Goal: Task Accomplishment & Management: Manage account settings

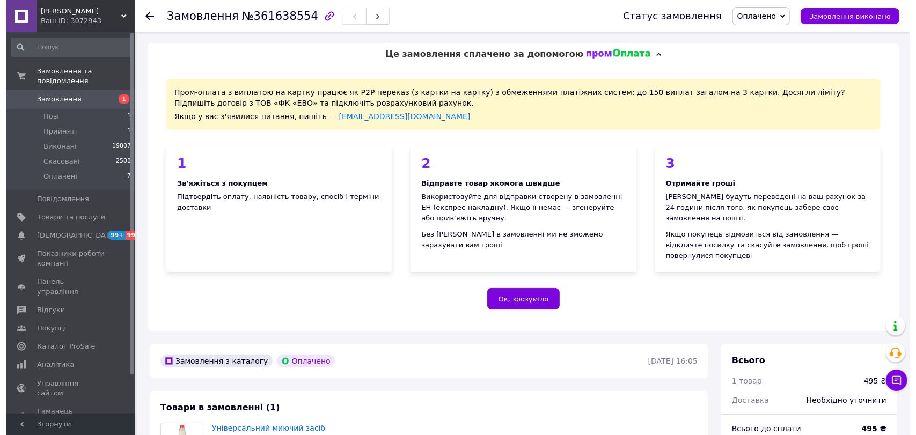
scroll to position [215, 0]
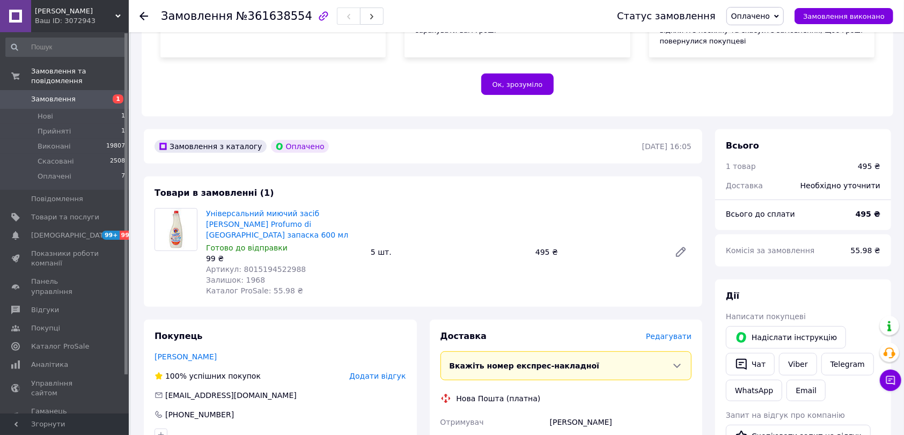
click at [665, 332] on span "Редагувати" at bounding box center [669, 336] width 46 height 9
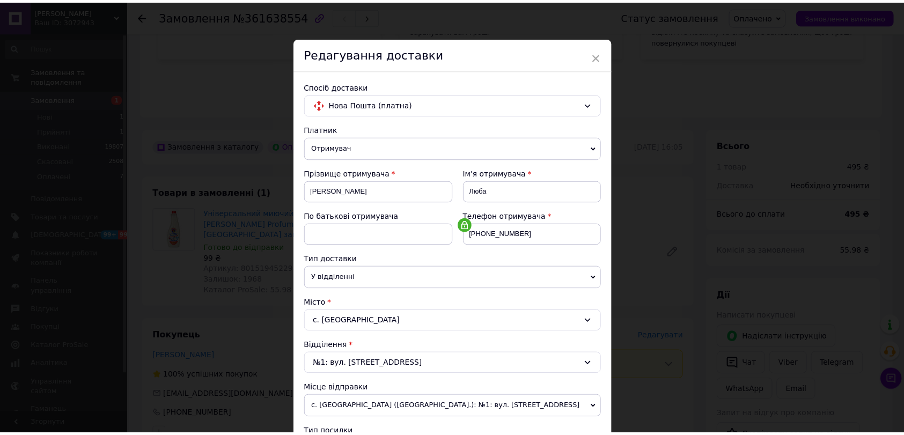
scroll to position [275, 0]
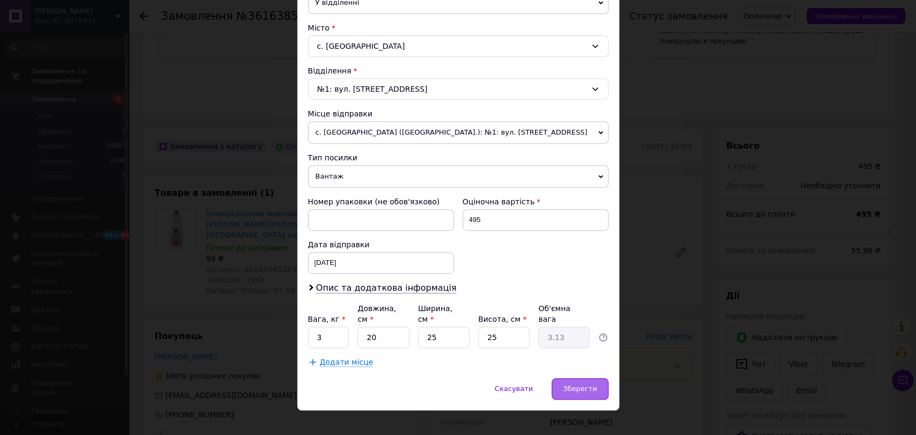
click at [588, 385] on span "Зберегти" at bounding box center [580, 389] width 34 height 8
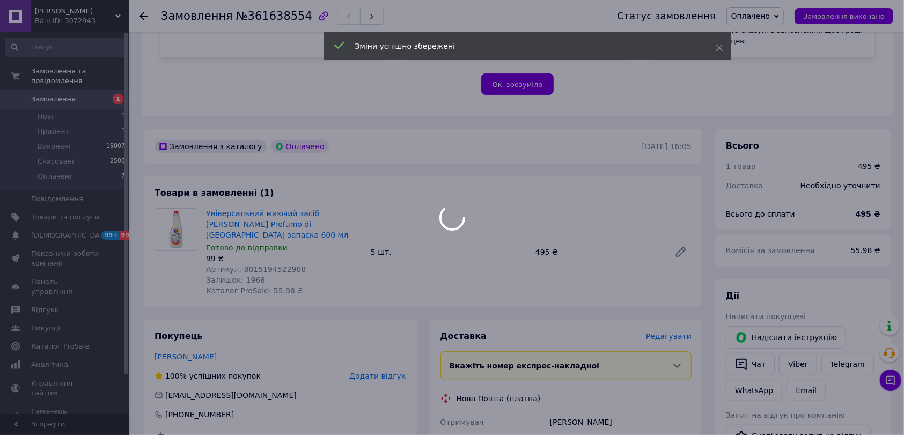
scroll to position [429, 0]
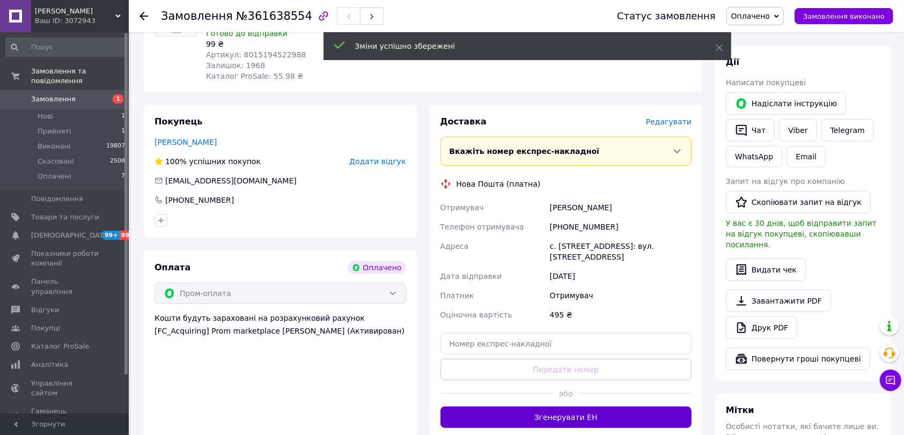
click at [594, 407] on button "Згенерувати ЕН" at bounding box center [566, 417] width 252 height 21
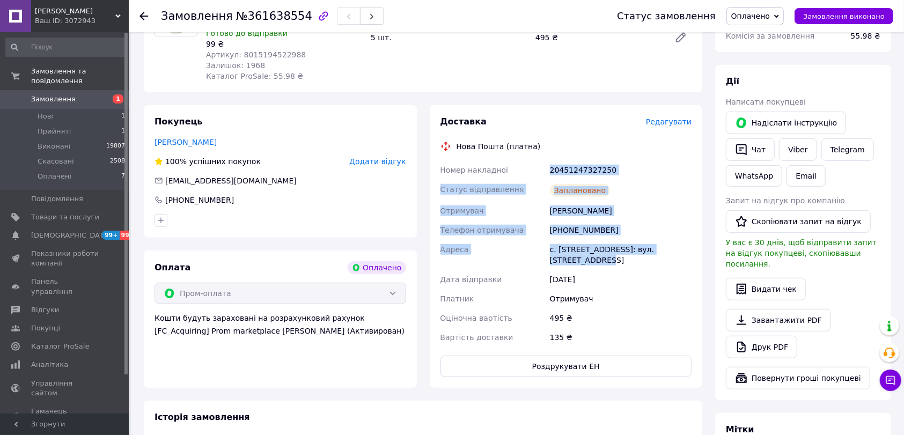
drag, startPoint x: 551, startPoint y: 149, endPoint x: 611, endPoint y: 232, distance: 102.6
click at [667, 242] on div "Номер накладної 20451247327250 Статус відправлення Заплановано Отримувач [PERSO…" at bounding box center [566, 253] width 256 height 187
copy div "20451247327250 Статус відправлення Заплановано Отримувач [PERSON_NAME] Телефон …"
drag, startPoint x: 760, startPoint y: 131, endPoint x: 764, endPoint y: 137, distance: 7.0
click at [760, 138] on button "Чат" at bounding box center [750, 149] width 49 height 23
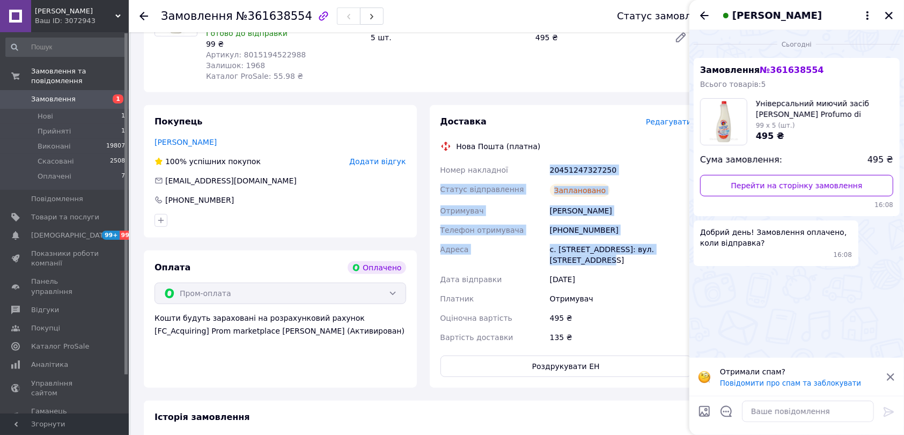
click at [897, 14] on div "[PERSON_NAME]" at bounding box center [796, 15] width 215 height 30
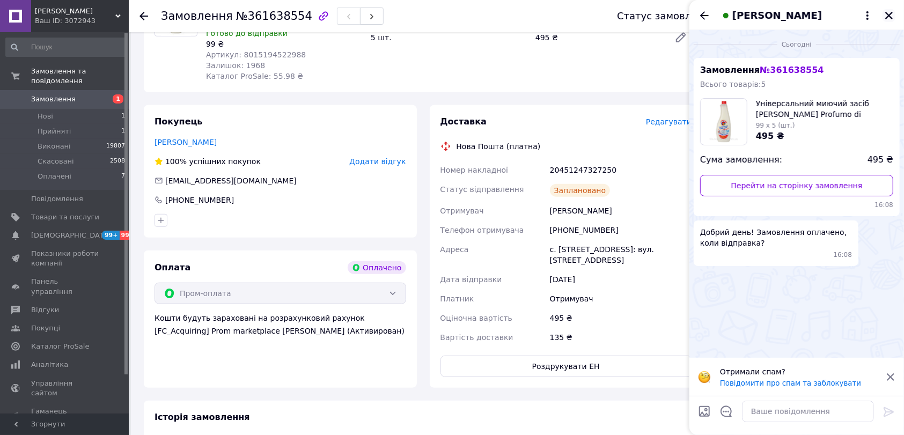
click at [893, 14] on icon "Закрити" at bounding box center [889, 16] width 10 height 10
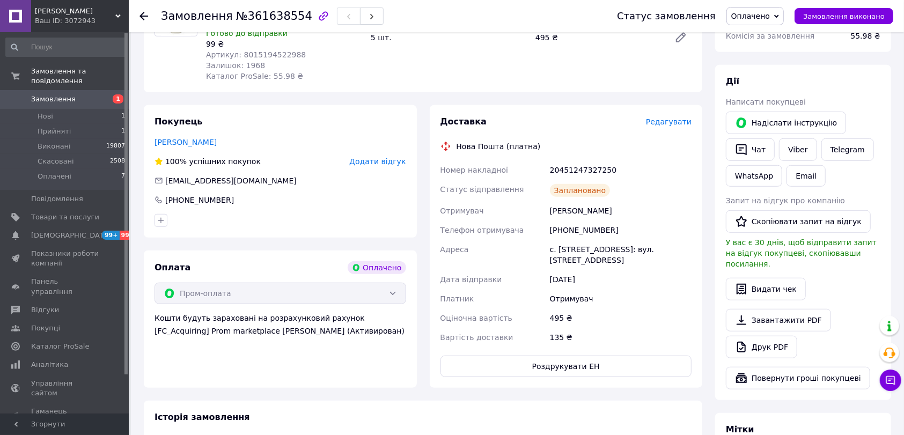
click at [660, 289] on div "Отримувач" at bounding box center [621, 298] width 146 height 19
drag, startPoint x: 549, startPoint y: 143, endPoint x: 635, endPoint y: 134, distance: 86.3
click at [635, 134] on div "Доставка Редагувати Нова Пошта (платна) Номер накладної 20451247327250 Статус в…" at bounding box center [566, 246] width 252 height 261
copy div "Номер накладної 20451247327250"
click at [765, 138] on button "Чат" at bounding box center [750, 149] width 49 height 23
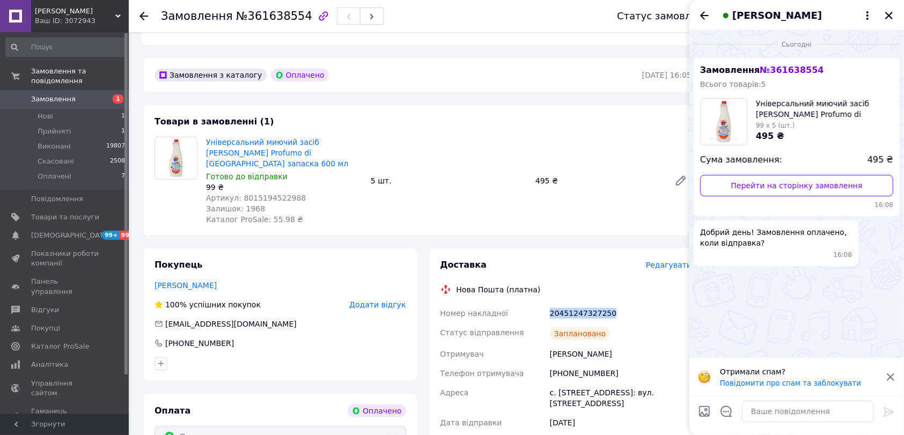
scroll to position [215, 0]
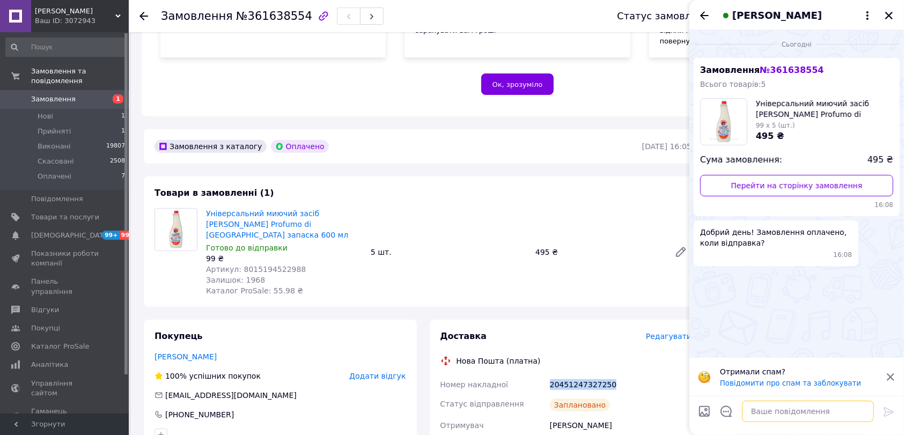
click at [764, 405] on textarea at bounding box center [808, 411] width 132 height 21
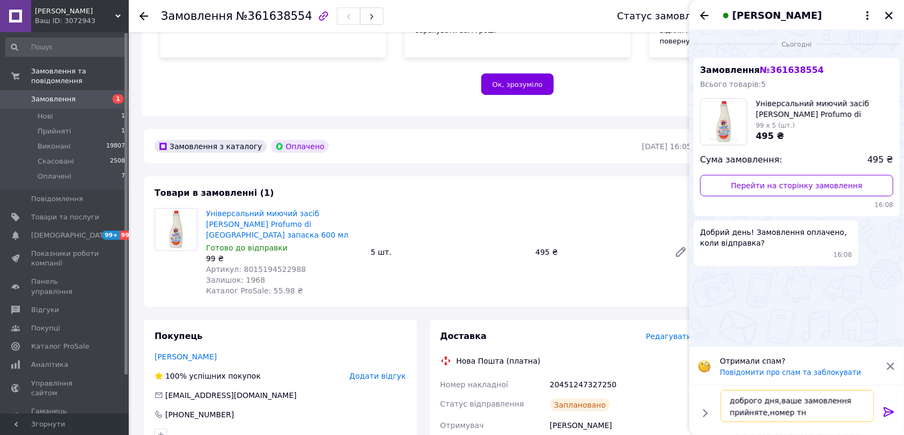
paste textarea "20451247327250"
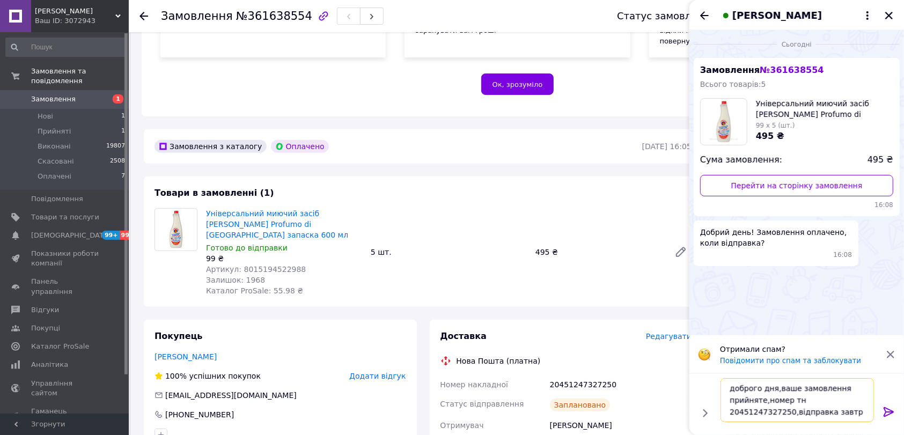
type textarea "доброго дня,[PERSON_NAME] замовлення прийняте,номер тн 20451247327250,відправка…"
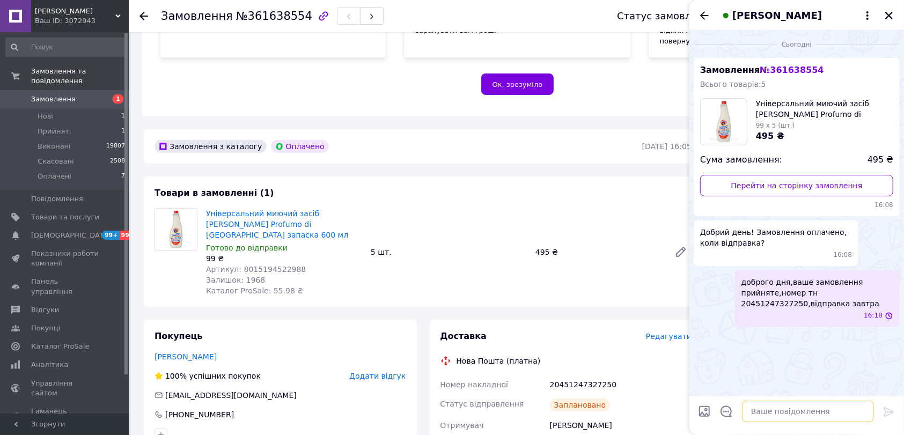
scroll to position [0, 0]
click at [892, 11] on icon "Закрити" at bounding box center [889, 16] width 10 height 10
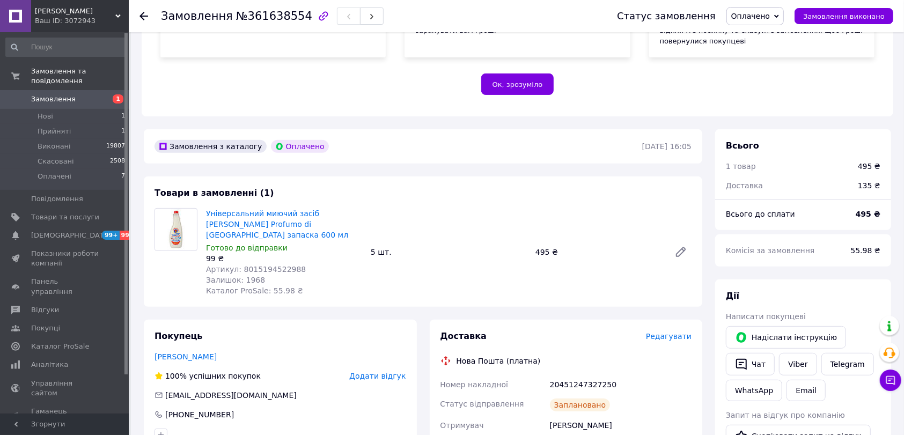
click at [833, 24] on div "Статус замовлення Оплачено Прийнято Виконано Скасовано Замовлення виконано" at bounding box center [749, 16] width 287 height 18
click at [831, 16] on span "Замовлення виконано" at bounding box center [844, 16] width 82 height 8
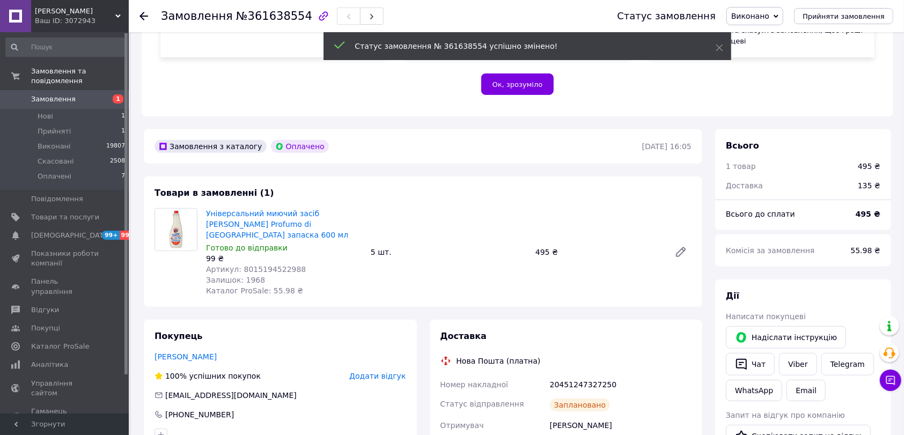
click at [142, 12] on icon at bounding box center [143, 16] width 9 height 9
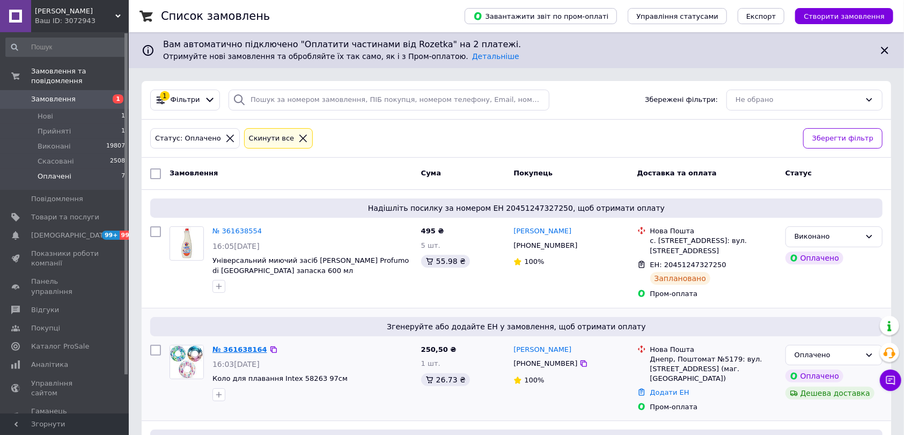
click at [249, 346] on link "№ 361638164" at bounding box center [239, 349] width 55 height 8
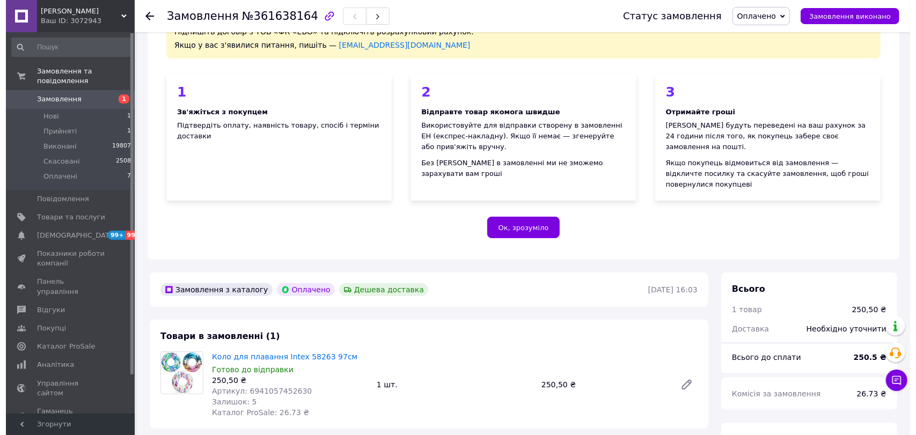
scroll to position [143, 0]
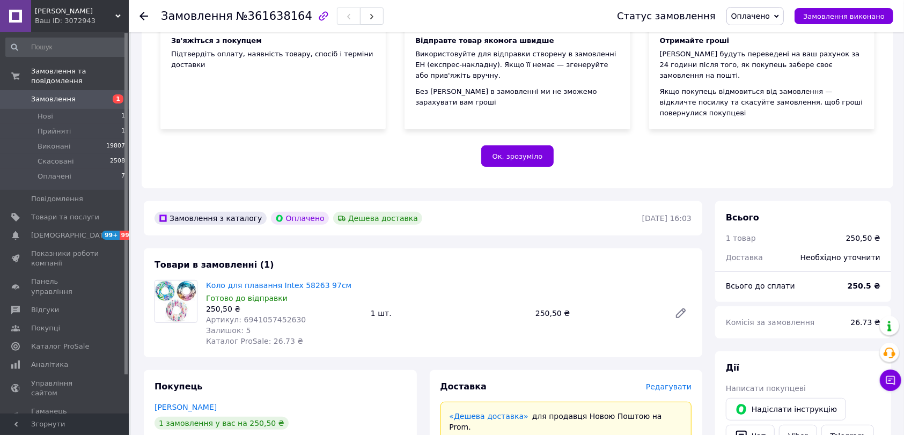
click at [268, 315] on span "Артикул: 6941057452630" at bounding box center [256, 319] width 100 height 9
copy span "6941057452630"
click at [684, 382] on span "Редагувати" at bounding box center [669, 386] width 46 height 9
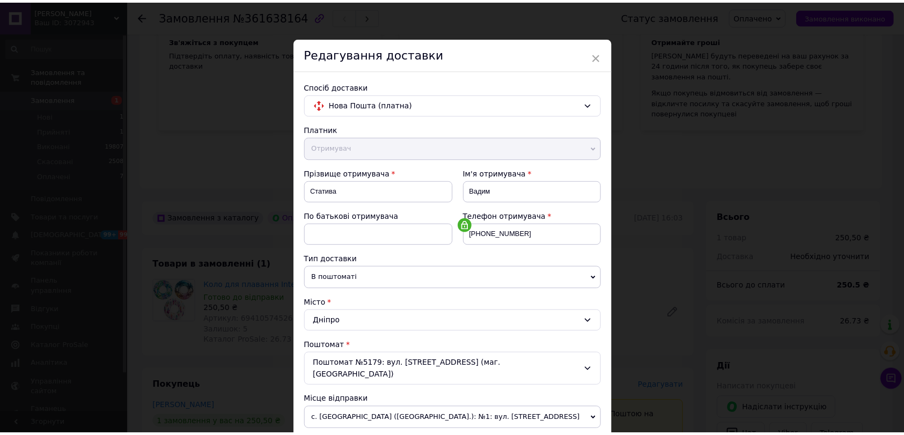
scroll to position [275, 0]
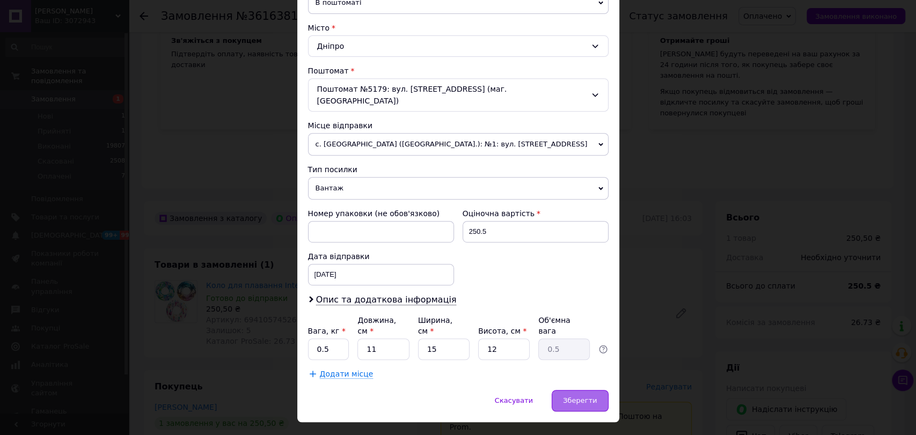
click at [562, 390] on div "Зберегти" at bounding box center [579, 400] width 56 height 21
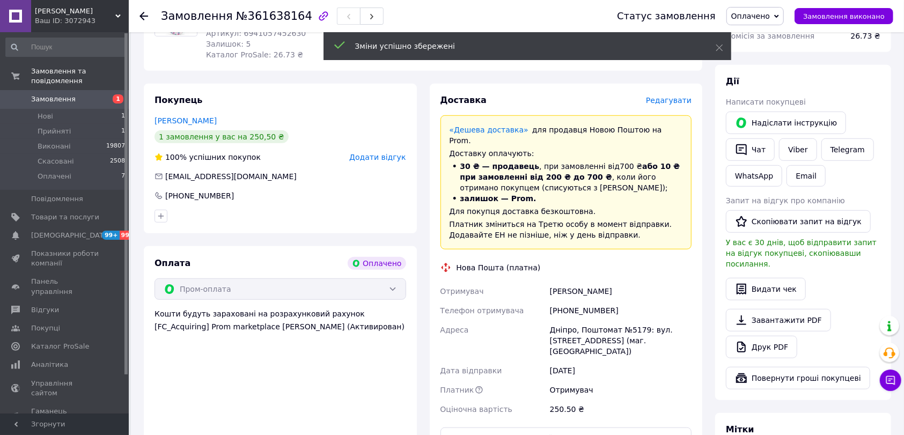
scroll to position [572, 0]
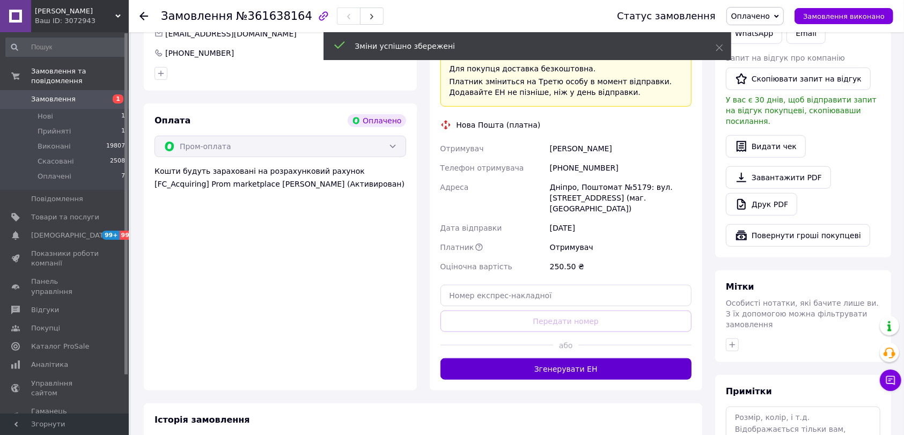
click at [578, 358] on button "Згенерувати ЕН" at bounding box center [566, 368] width 252 height 21
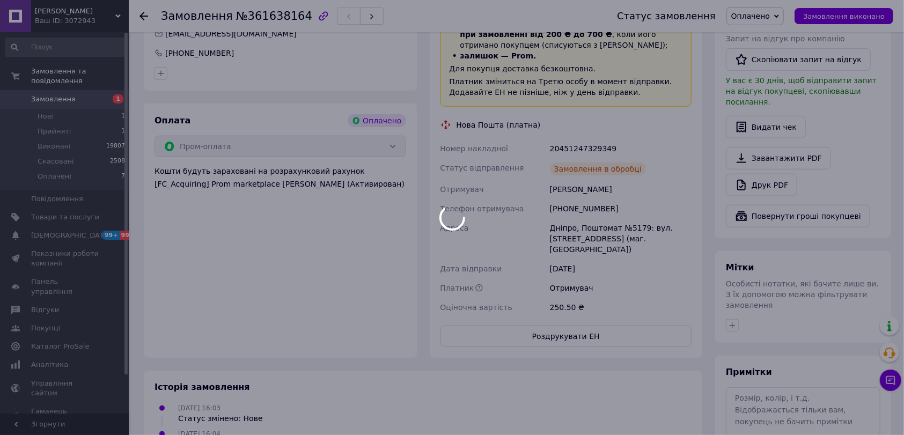
drag, startPoint x: 547, startPoint y: 120, endPoint x: 603, endPoint y: 122, distance: 56.4
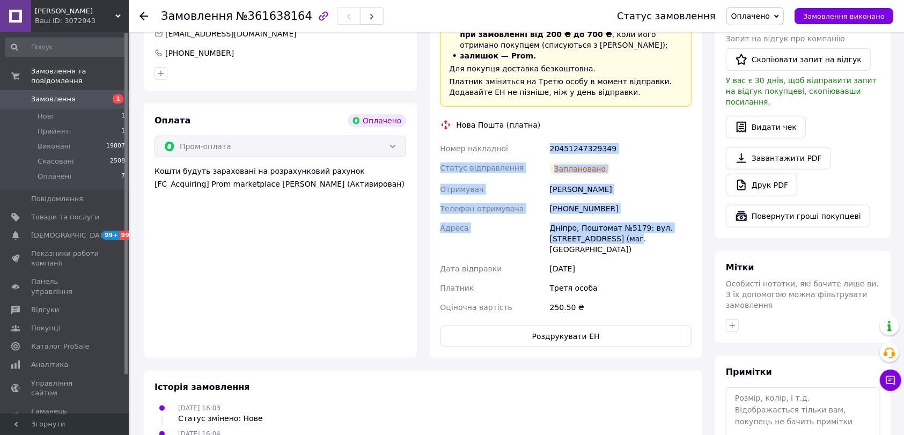
drag, startPoint x: 573, startPoint y: 127, endPoint x: 654, endPoint y: 213, distance: 118.0
click at [665, 217] on div "Номер накладної 20451247329349 Статус відправлення Заплановано Отримувач [PERSO…" at bounding box center [566, 228] width 256 height 178
copy div "20451247329349 Статус відправлення Заплановано Отримувач [PERSON_NAME] Телефон …"
click at [837, 12] on span "Замовлення виконано" at bounding box center [844, 16] width 82 height 8
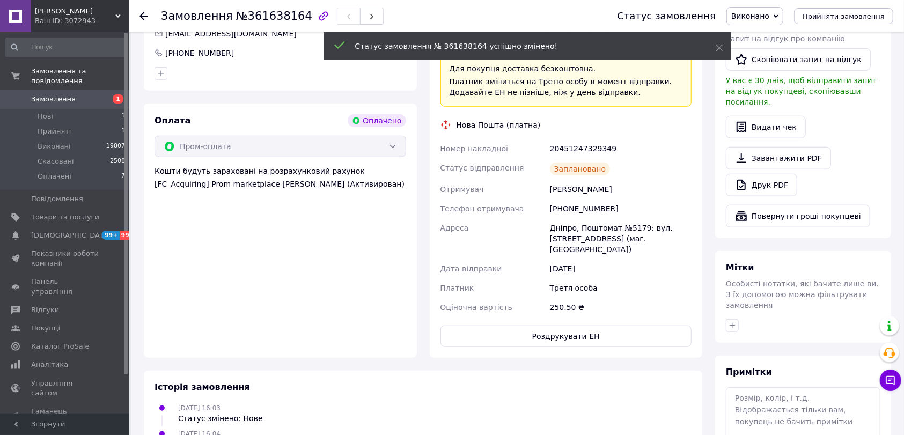
click at [143, 12] on icon at bounding box center [143, 16] width 9 height 9
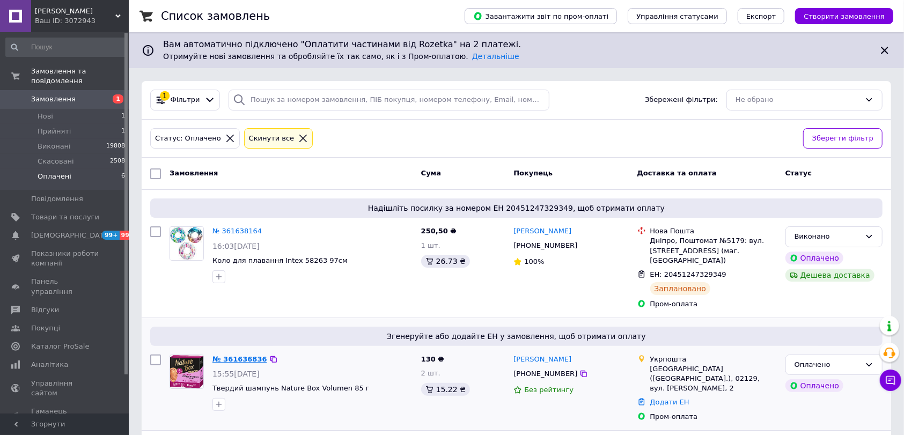
click at [250, 355] on link "№ 361636836" at bounding box center [239, 359] width 55 height 8
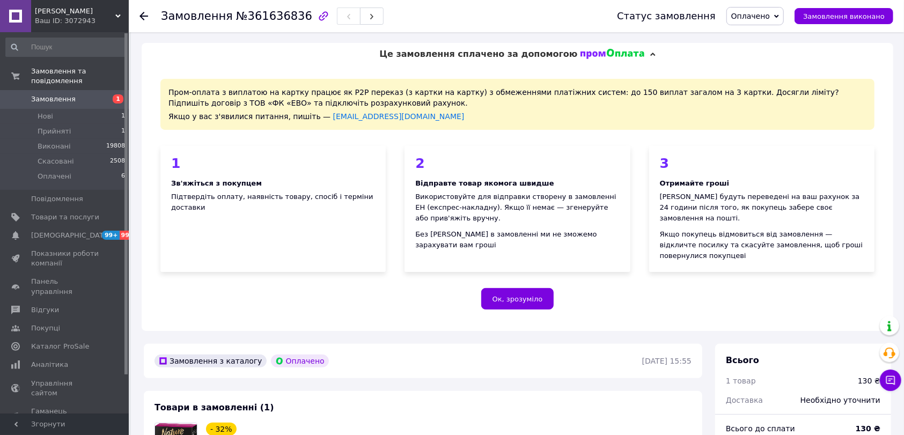
scroll to position [286, 0]
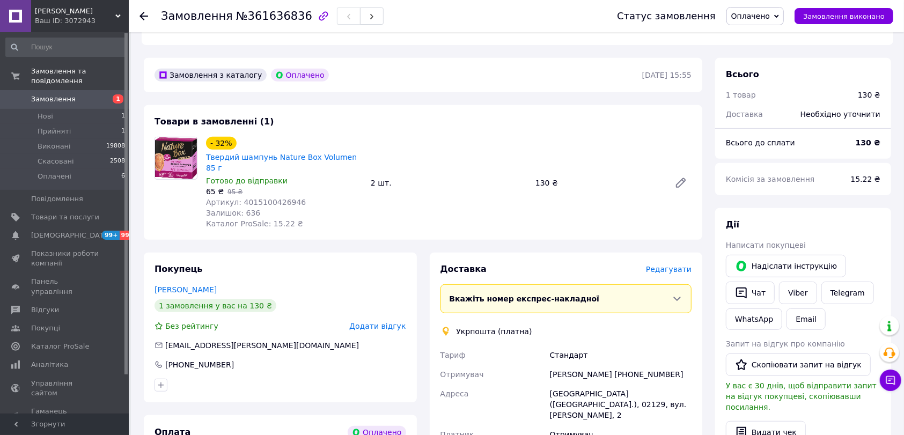
click at [268, 198] on span "Артикул: 4015100426946" at bounding box center [256, 202] width 100 height 9
copy span "4015100426946"
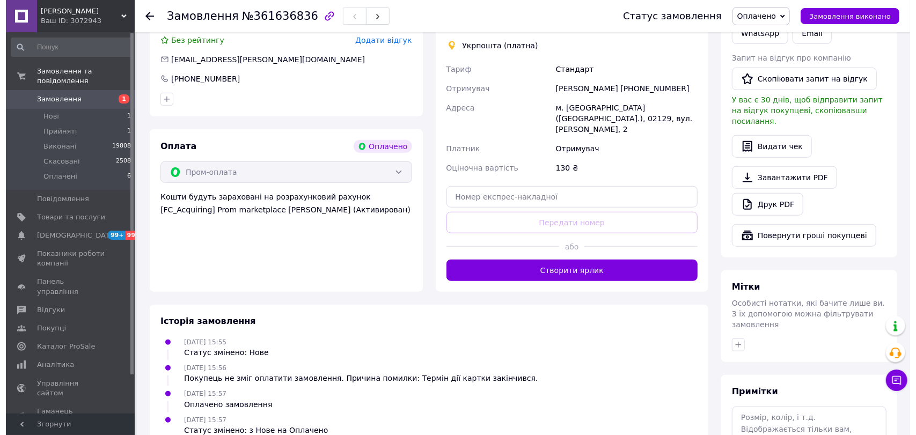
scroll to position [357, 0]
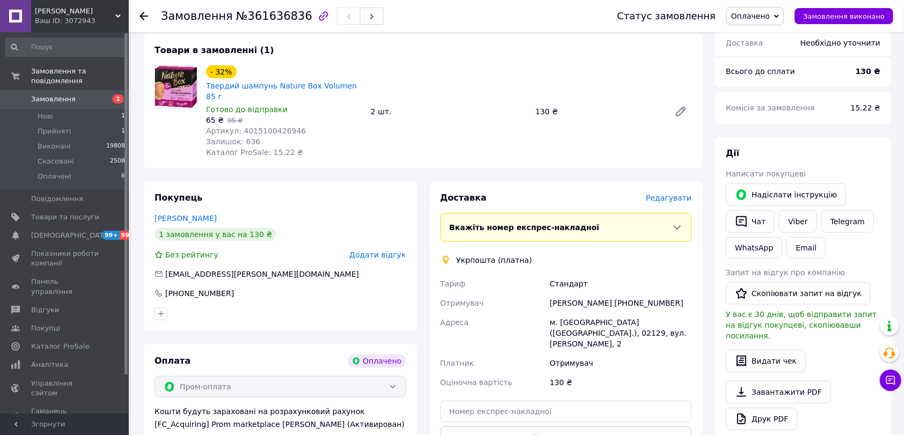
click at [661, 194] on span "Редагувати" at bounding box center [669, 198] width 46 height 9
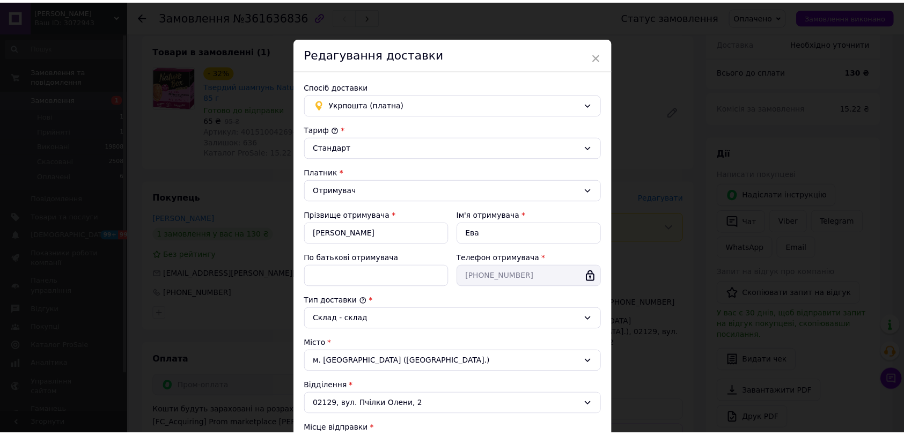
scroll to position [234, 0]
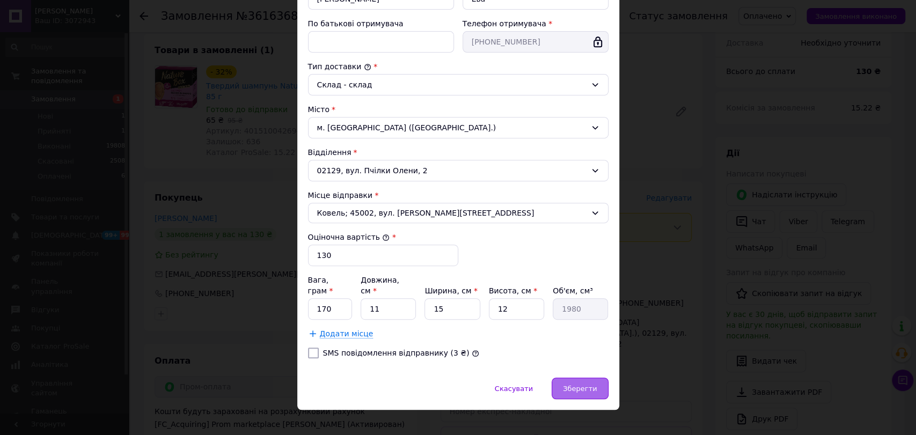
click at [571, 384] on div "Зберегти" at bounding box center [579, 388] width 56 height 21
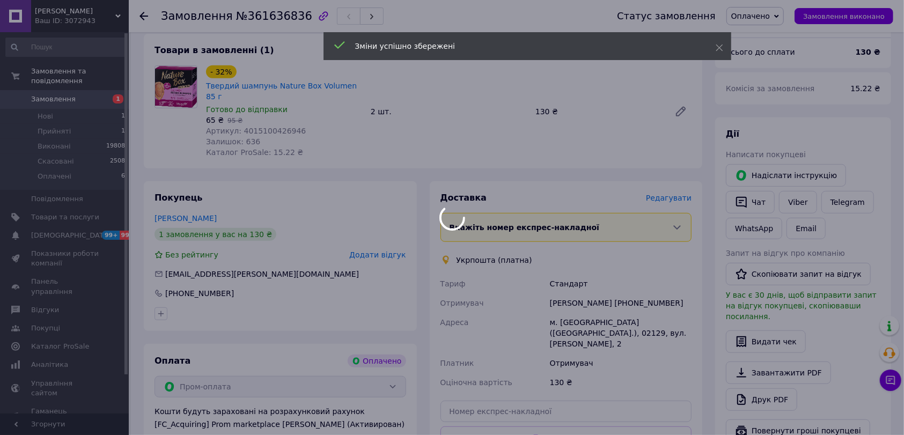
scroll to position [500, 0]
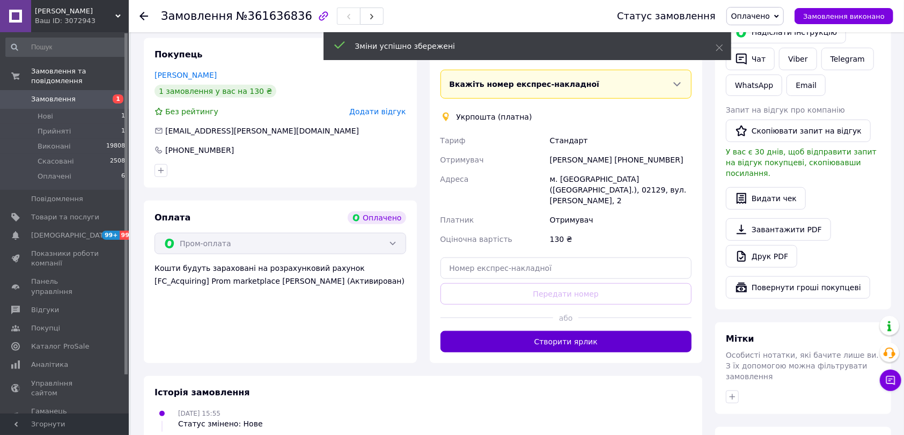
click at [583, 331] on button "Створити ярлик" at bounding box center [566, 341] width 252 height 21
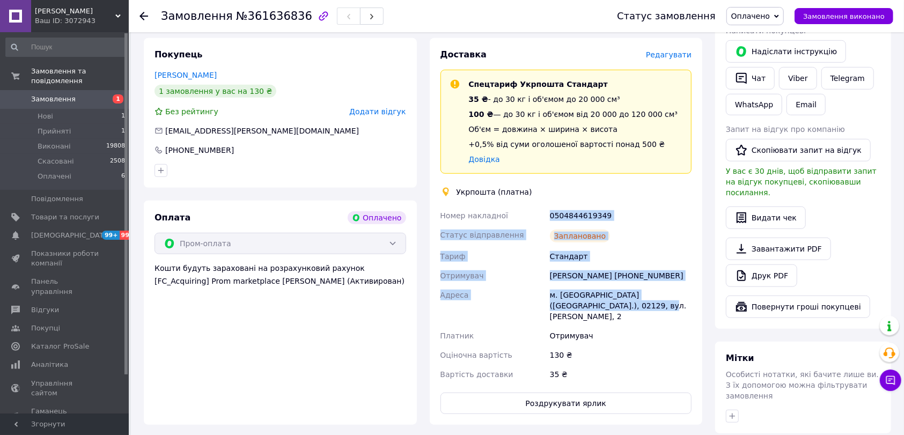
drag, startPoint x: 543, startPoint y: 197, endPoint x: 599, endPoint y: 281, distance: 100.6
click at [611, 285] on div "Номер накладної 0504844619349 Статус відправлення Заплановано Тариф Стандарт От…" at bounding box center [566, 295] width 256 height 178
copy div "Номер накладної 0504844619349 Статус відправлення Заплановано Тариф Стандарт От…"
click at [854, 16] on span "Замовлення виконано" at bounding box center [844, 16] width 82 height 8
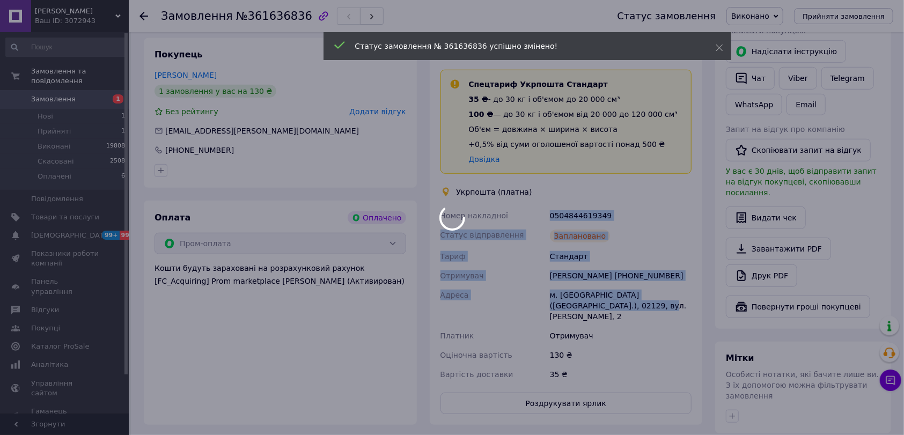
click at [143, 14] on icon at bounding box center [143, 16] width 9 height 9
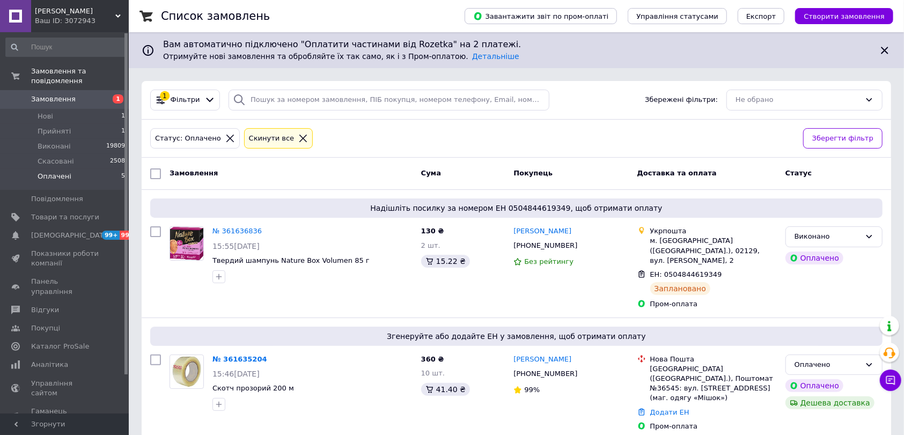
scroll to position [286, 0]
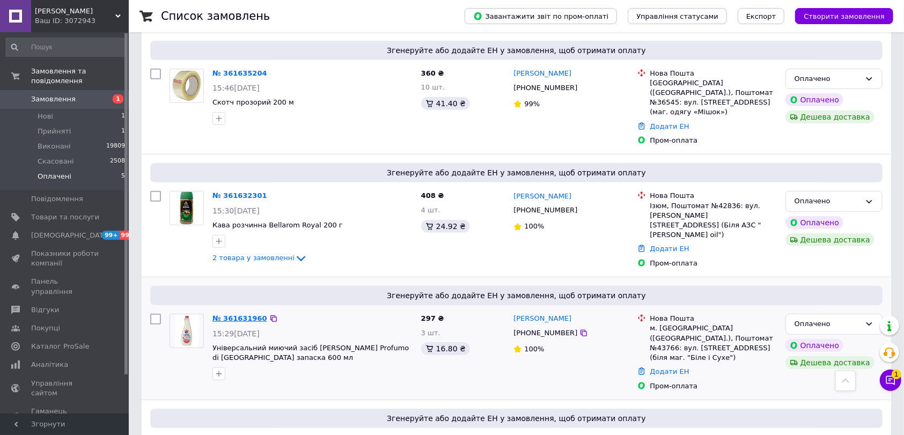
click at [248, 314] on link "№ 361631960" at bounding box center [239, 318] width 55 height 8
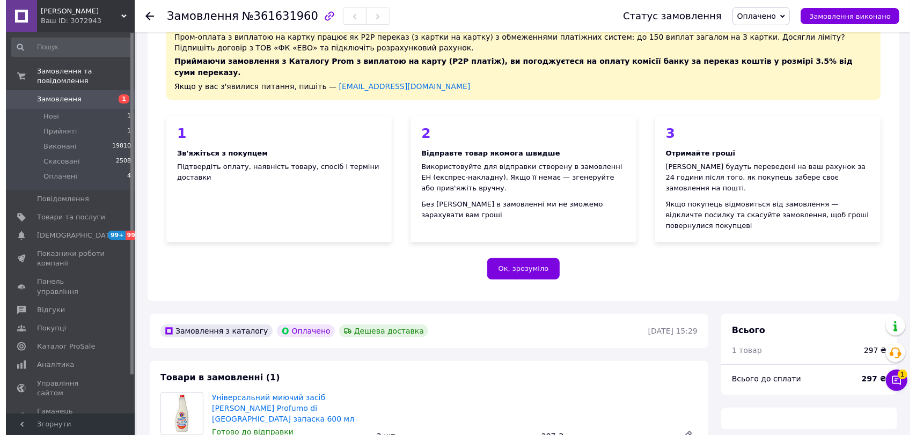
scroll to position [286, 0]
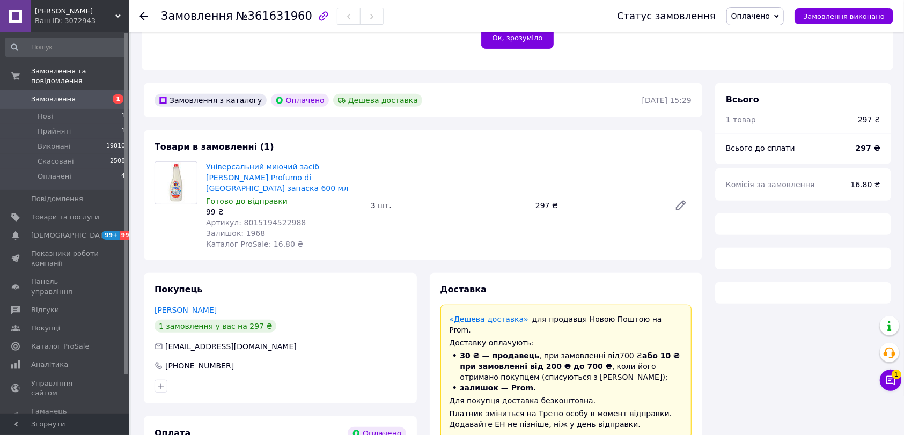
click at [269, 228] on div "Залишок: 1968" at bounding box center [284, 233] width 156 height 11
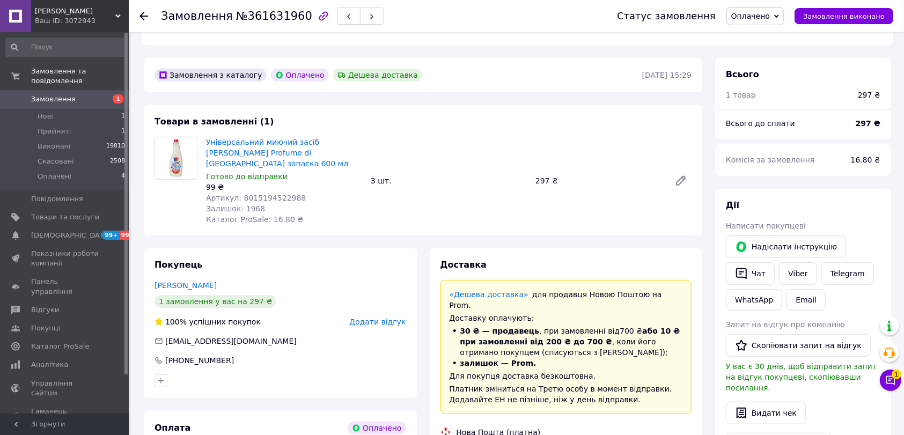
click at [269, 203] on div "Залишок: 1968" at bounding box center [284, 208] width 156 height 11
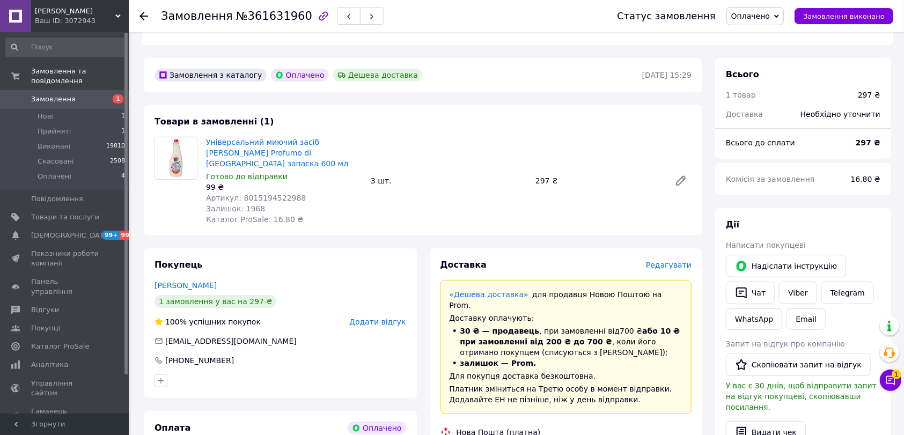
drag, startPoint x: 269, startPoint y: 187, endPoint x: 263, endPoint y: 176, distance: 12.2
click at [263, 194] on span "Артикул: 8015194522988" at bounding box center [256, 198] width 100 height 9
copy span "8015194522988"
click at [672, 261] on span "Редагувати" at bounding box center [669, 265] width 46 height 9
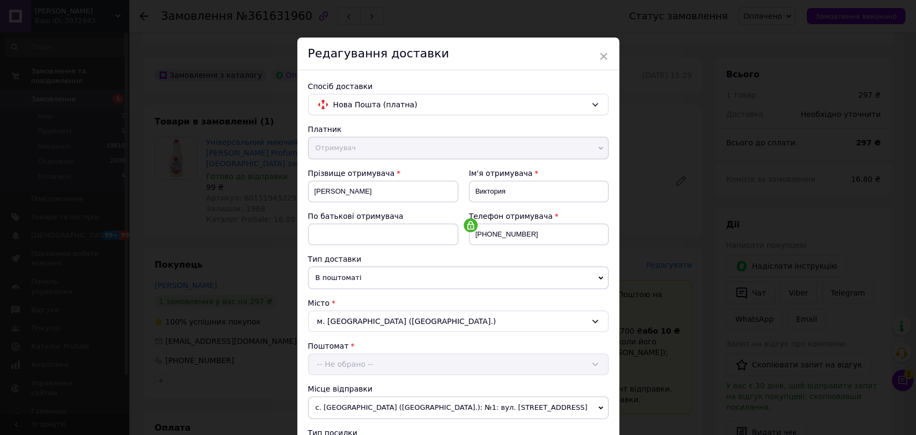
scroll to position [275, 0]
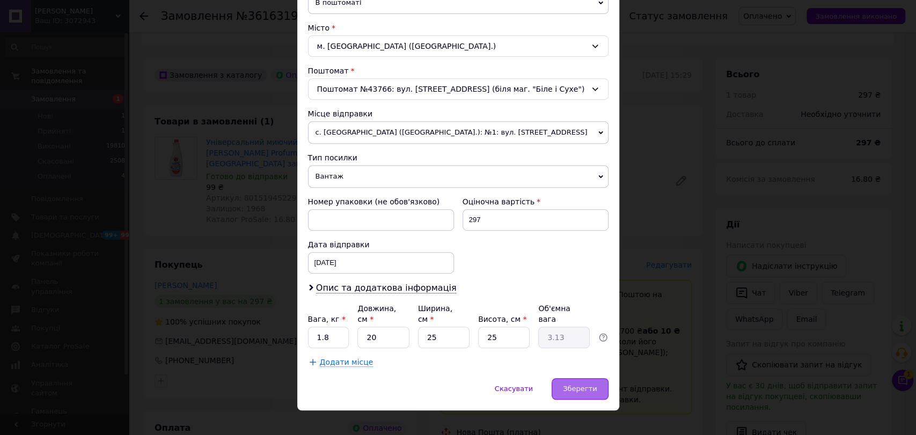
drag, startPoint x: 579, startPoint y: 380, endPoint x: 571, endPoint y: 381, distance: 8.1
click at [579, 385] on span "Зберегти" at bounding box center [580, 389] width 34 height 8
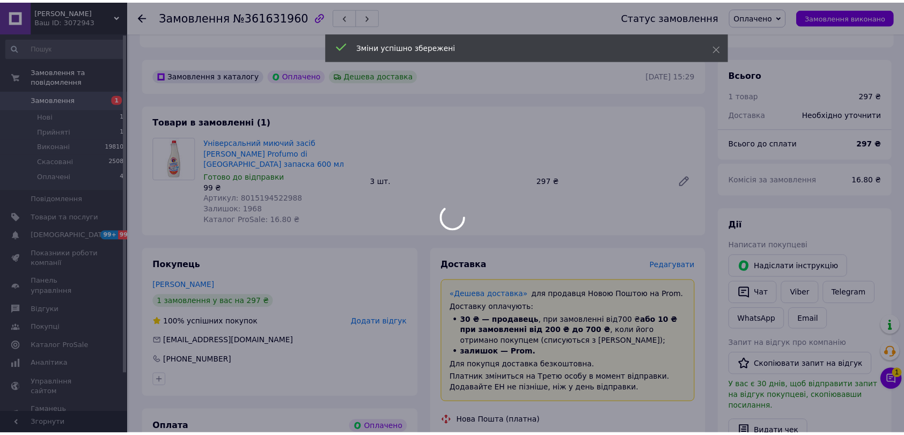
scroll to position [644, 0]
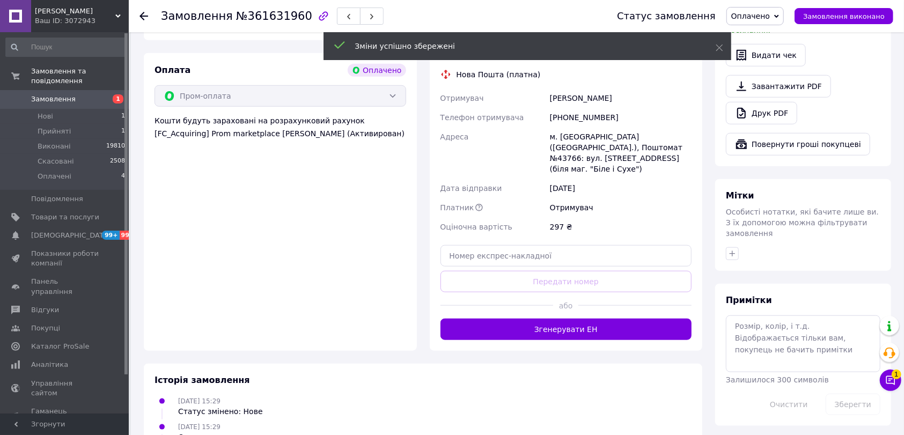
click at [575, 319] on button "Згенерувати ЕН" at bounding box center [566, 329] width 252 height 21
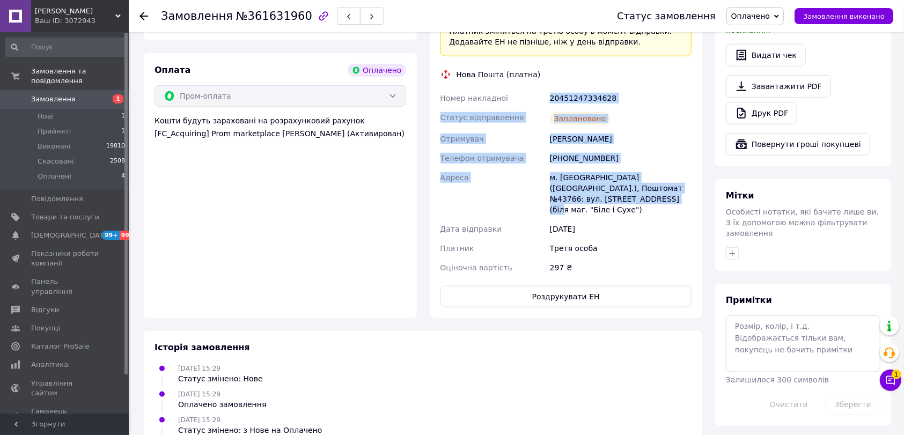
drag, startPoint x: 550, startPoint y: 65, endPoint x: 588, endPoint y: 144, distance: 87.8
click at [657, 171] on div "Номер накладної 20451247334628 Статус відправлення Заплановано Отримувач [PERSO…" at bounding box center [566, 183] width 256 height 189
copy div "20451247334628 Статус відправлення Заплановано Отримувач [PERSON_NAME] Телефон …"
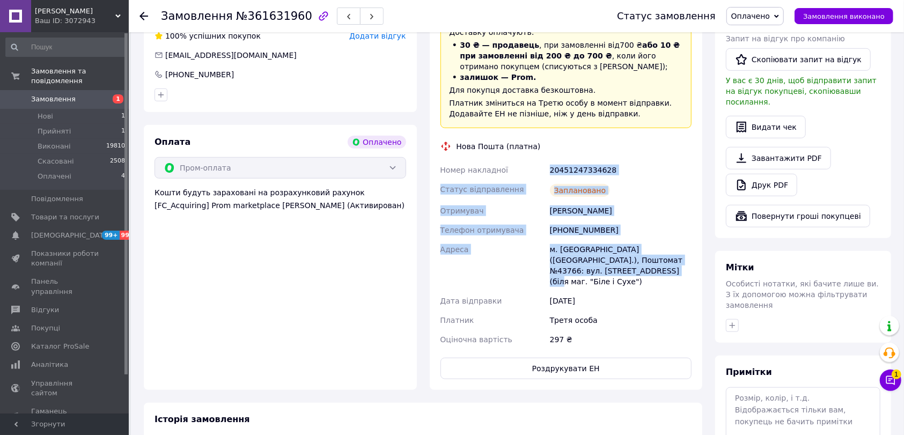
scroll to position [500, 0]
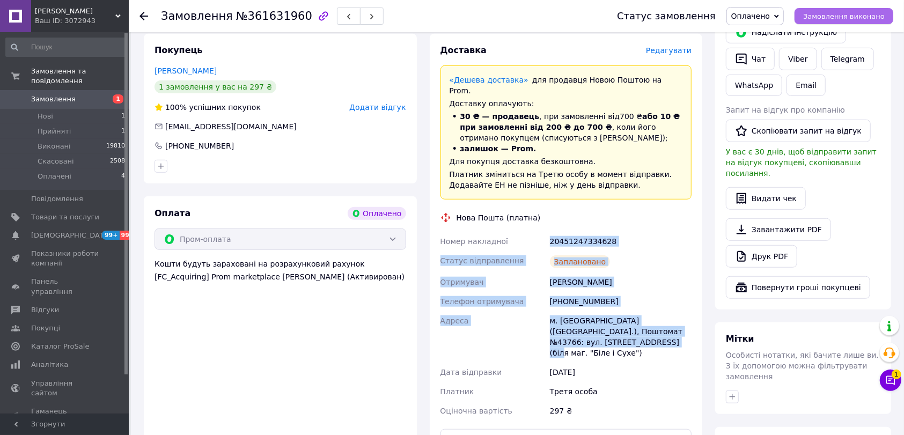
click at [858, 14] on span "Замовлення виконано" at bounding box center [844, 16] width 82 height 8
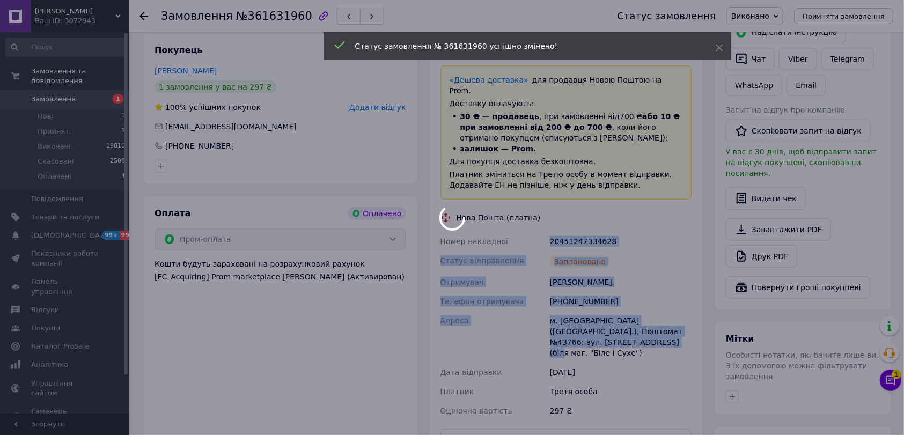
click at [144, 11] on div at bounding box center [452, 217] width 904 height 435
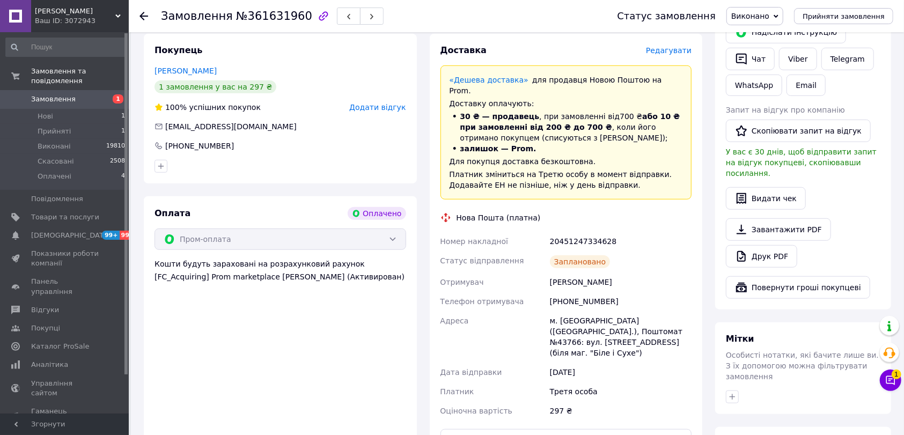
drag, startPoint x: 148, startPoint y: 13, endPoint x: 787, endPoint y: 433, distance: 765.0
click at [146, 13] on icon at bounding box center [143, 16] width 9 height 9
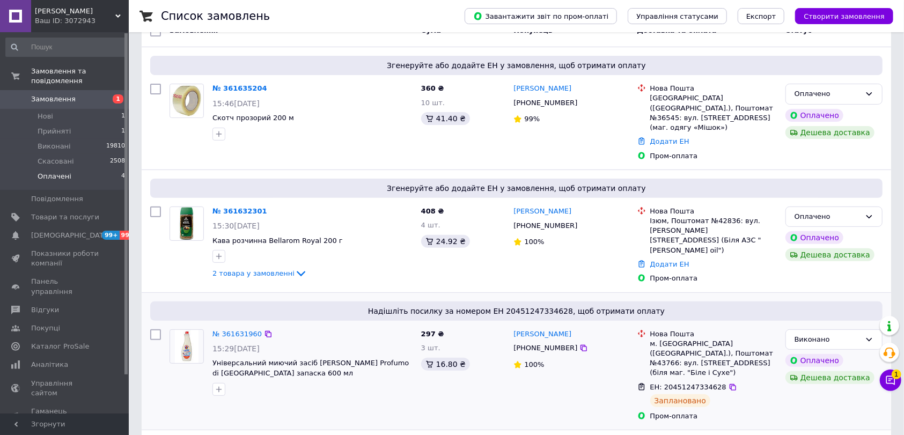
scroll to position [246, 0]
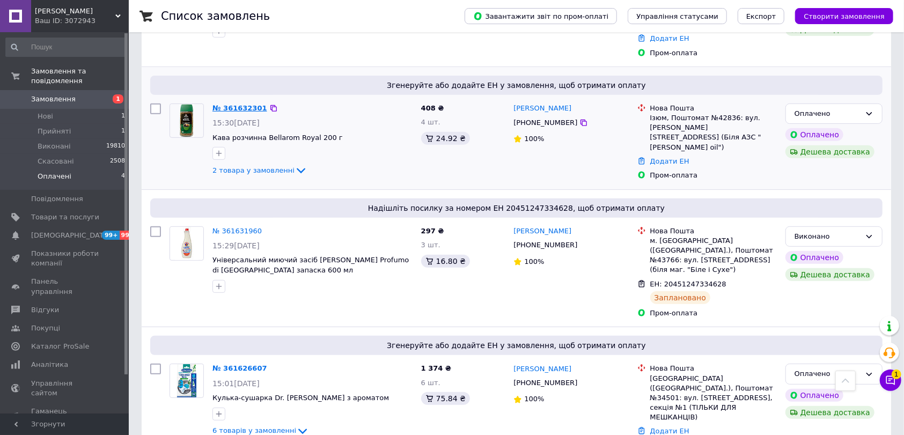
click at [241, 104] on link "№ 361632301" at bounding box center [239, 108] width 55 height 8
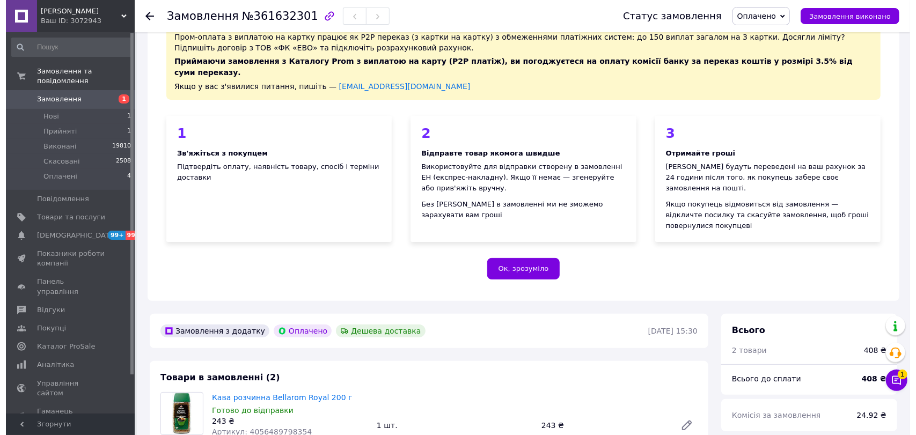
scroll to position [246, 0]
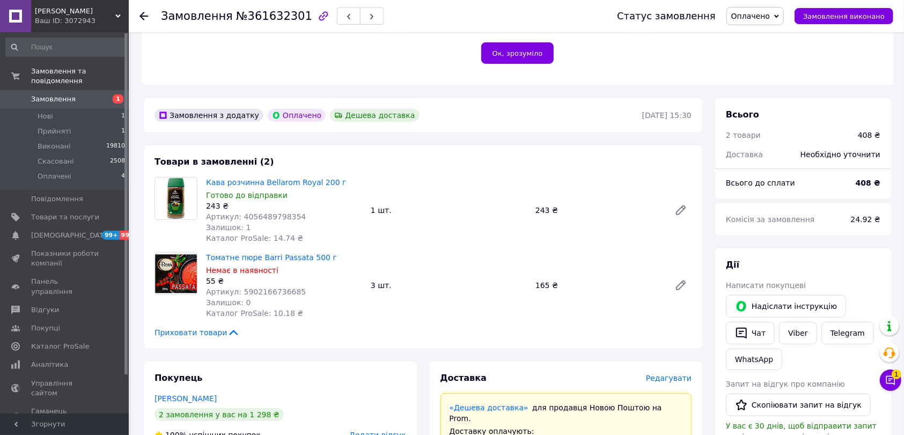
click at [270, 212] on span "Артикул: 4056489798354" at bounding box center [256, 216] width 100 height 9
click at [269, 288] on span "Артикул: 5902166736685" at bounding box center [256, 292] width 100 height 9
copy span "5902166736685"
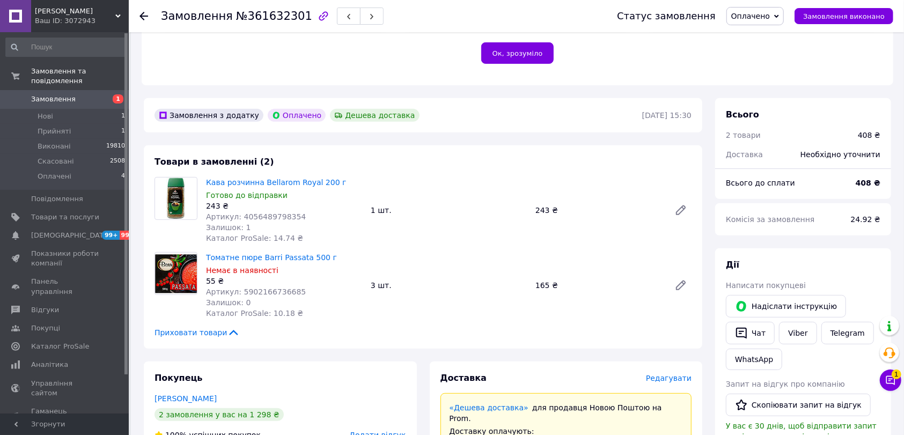
click at [664, 374] on span "Редагувати" at bounding box center [669, 378] width 46 height 9
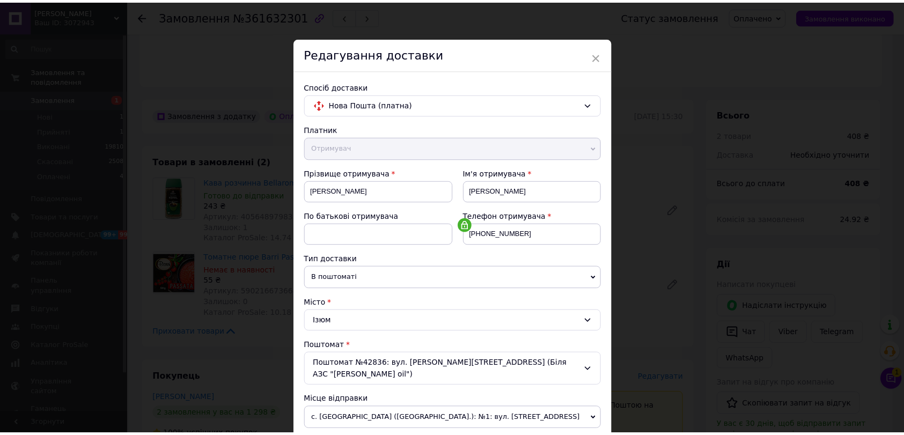
scroll to position [275, 0]
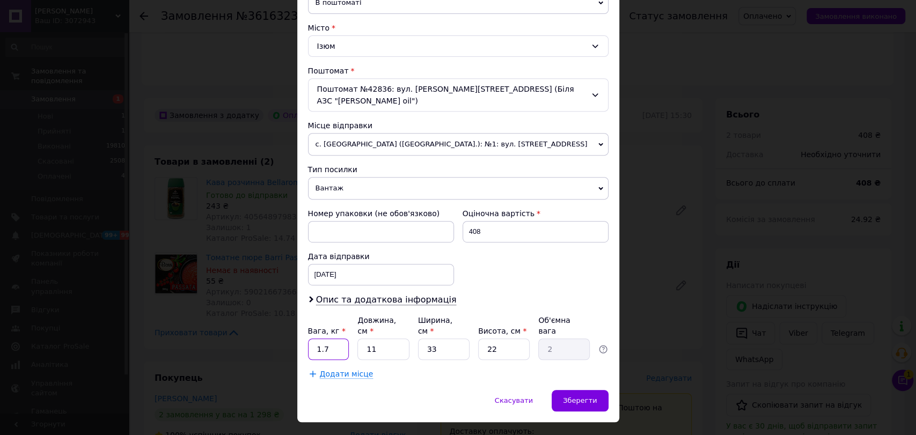
drag, startPoint x: 316, startPoint y: 327, endPoint x: 301, endPoint y: 328, distance: 14.6
click at [301, 328] on div "Спосіб доставки Нова Пошта (платна) Платник Отримувач Відправник Прізвище отрим…" at bounding box center [458, 92] width 322 height 595
type input "2"
drag, startPoint x: 373, startPoint y: 321, endPoint x: 355, endPoint y: 317, distance: 18.1
click at [355, 317] on div "Вага, кг * 2 Довжина, см * 11 Ширина, см * 33 Висота, см * 22 Об'ємна вага 2" at bounding box center [458, 337] width 300 height 45
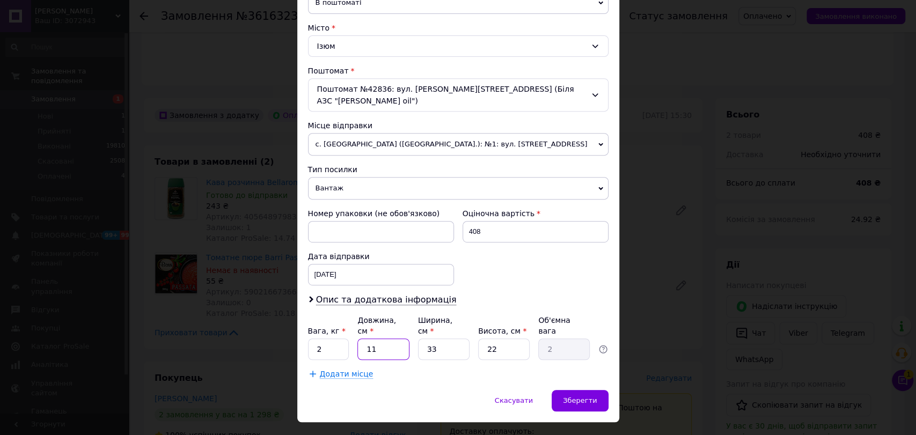
type input "2"
type input "0.36"
type input "20"
type input "3.63"
type input "20"
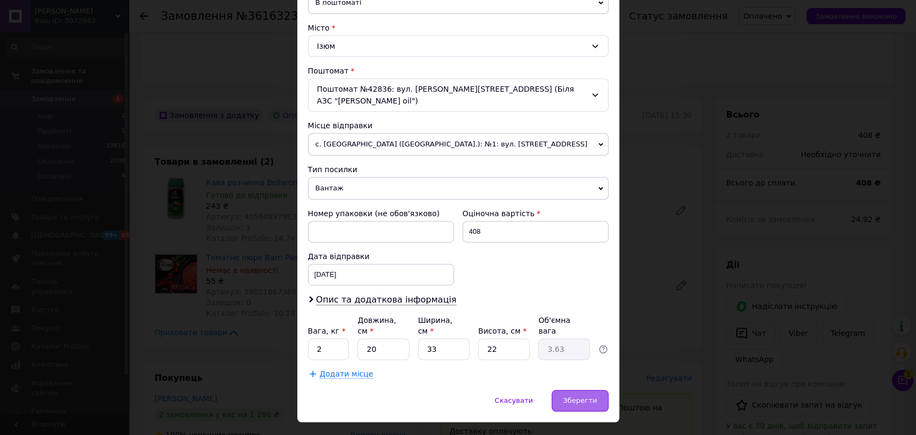
click at [568, 396] on span "Зберегти" at bounding box center [580, 400] width 34 height 8
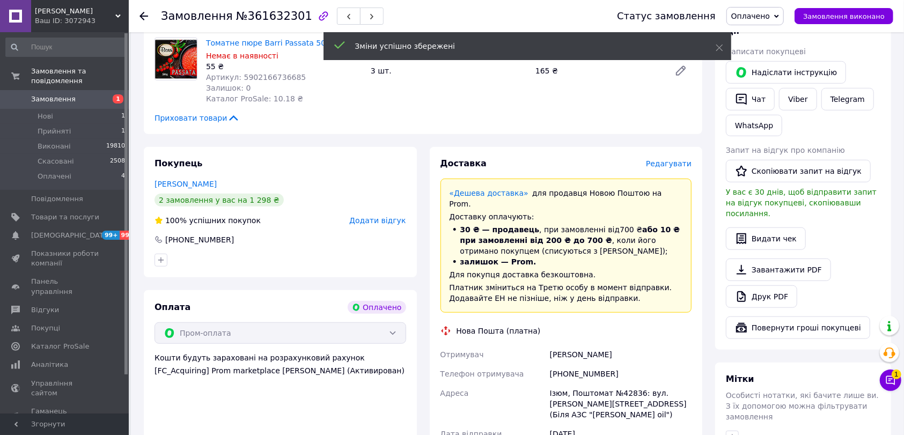
scroll to position [603, 0]
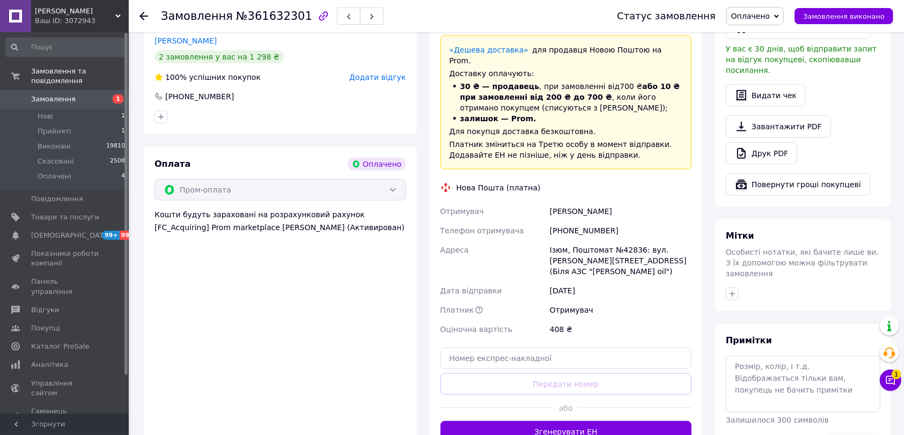
click at [598, 421] on button "Згенерувати ЕН" at bounding box center [566, 431] width 252 height 21
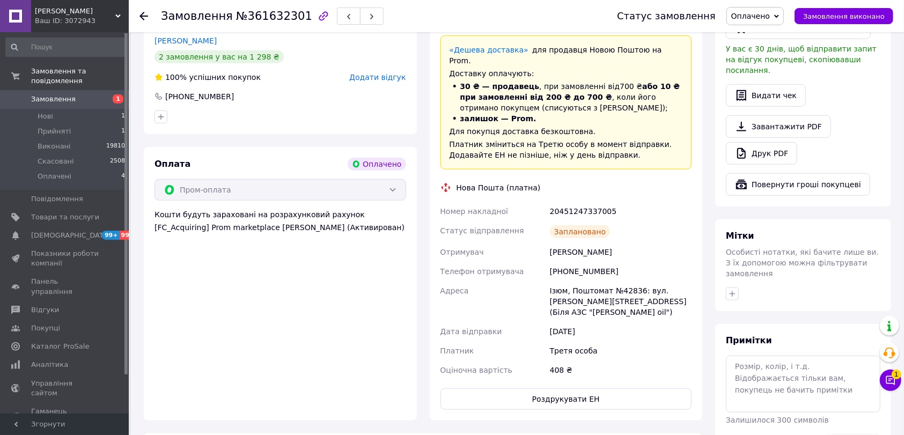
drag, startPoint x: 547, startPoint y: 186, endPoint x: 621, endPoint y: 283, distance: 122.1
click at [638, 291] on div "Номер накладної 20451247337005 Статус відправлення Заплановано Отримувач [PERSO…" at bounding box center [566, 291] width 256 height 178
copy div "20451247337005 Статус відправлення Заплановано Отримувач [PERSON_NAME] Телефон …"
click at [871, 16] on span "Замовлення виконано" at bounding box center [844, 16] width 82 height 8
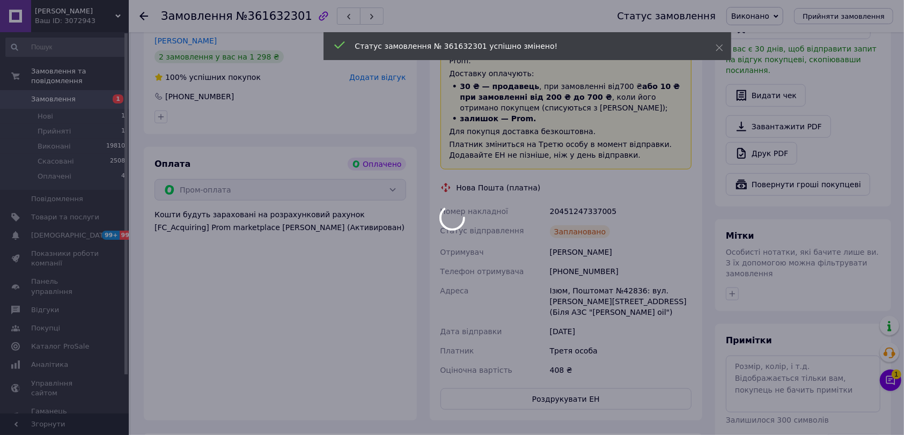
click at [144, 12] on div at bounding box center [452, 217] width 904 height 435
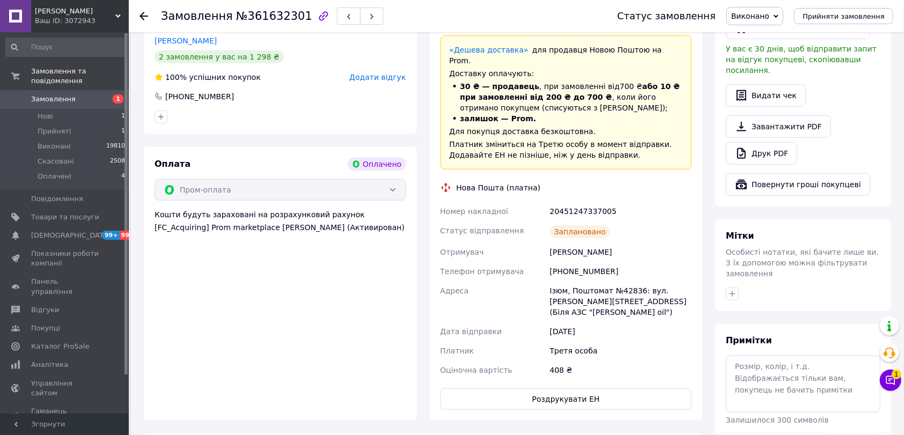
click at [144, 12] on icon at bounding box center [143, 16] width 9 height 9
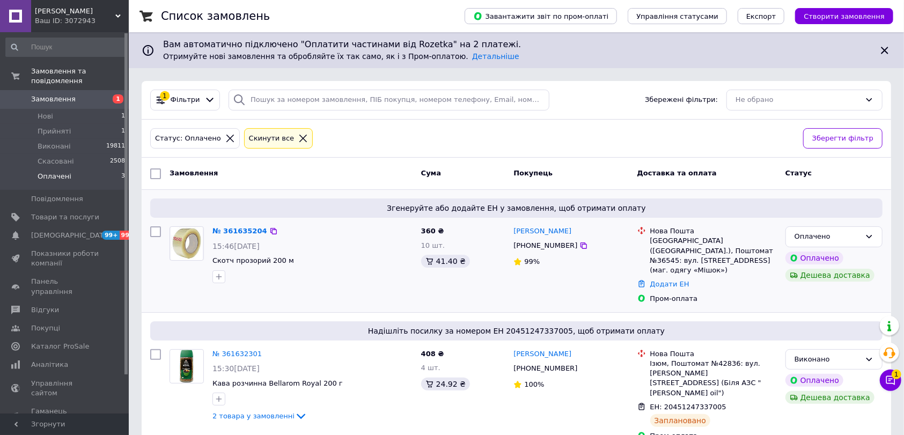
scroll to position [118, 0]
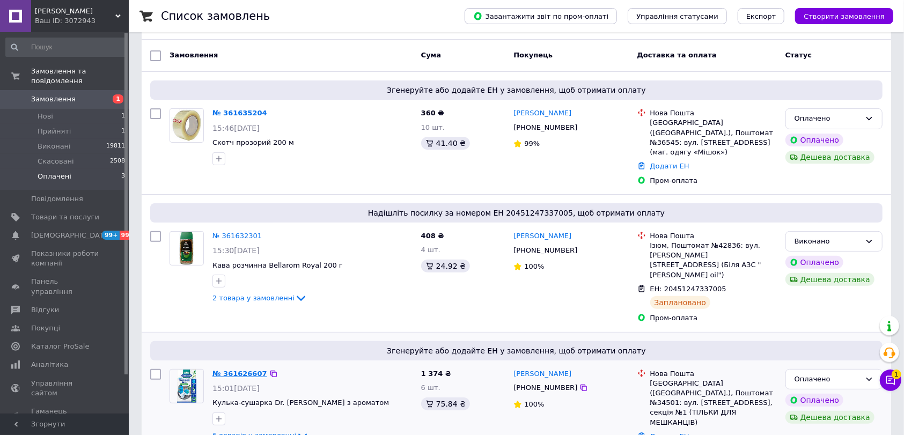
click at [245, 370] on link "№ 361626607" at bounding box center [239, 374] width 55 height 8
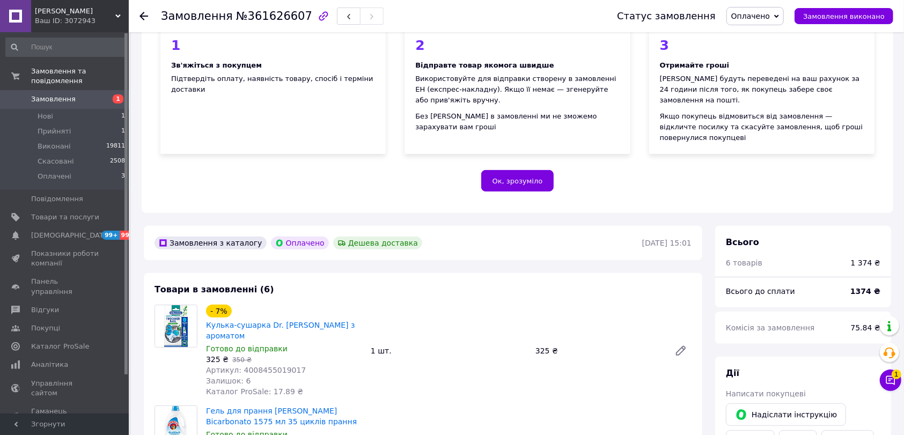
scroll to position [261, 0]
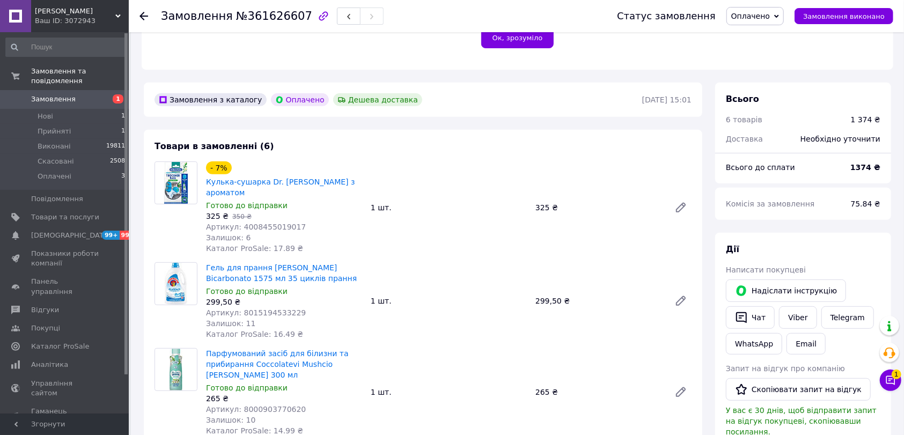
click at [271, 223] on span "Артикул: 4008455019017" at bounding box center [256, 227] width 100 height 9
click at [275, 297] on div "299,50 ₴" at bounding box center [284, 302] width 156 height 11
click at [275, 307] on div "Артикул: 8015194533229" at bounding box center [284, 312] width 156 height 11
click at [270, 405] on span "Артикул: 8000903770620" at bounding box center [256, 409] width 100 height 9
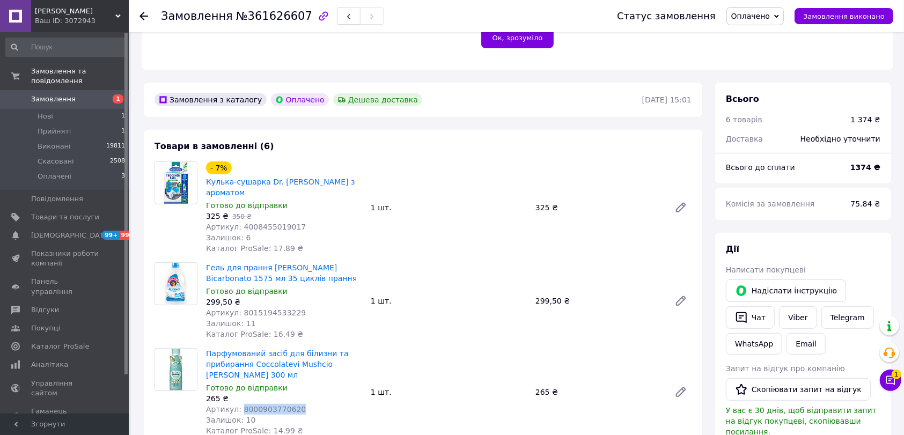
click at [270, 405] on span "Артикул: 8000903770620" at bounding box center [256, 409] width 100 height 9
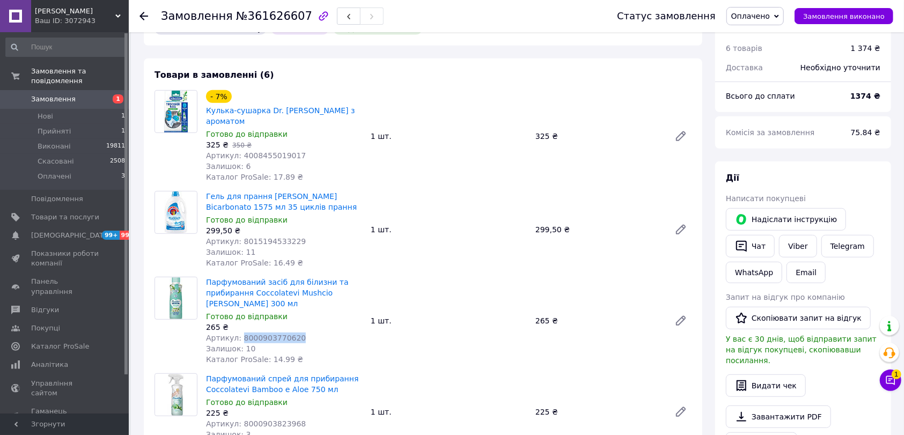
scroll to position [547, 0]
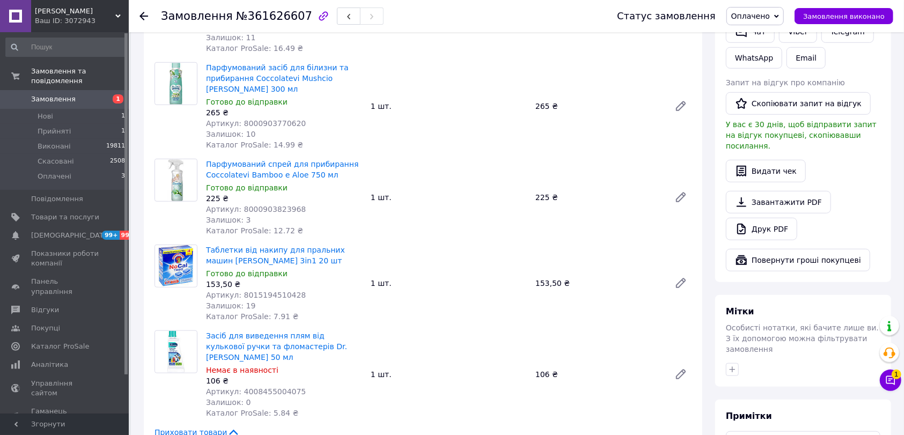
click at [273, 205] on span "Артикул: 8000903823968" at bounding box center [256, 209] width 100 height 9
click at [272, 300] on div "Залишок: 19" at bounding box center [284, 305] width 156 height 11
click at [272, 291] on span "Артикул: 8015194510428" at bounding box center [256, 295] width 100 height 9
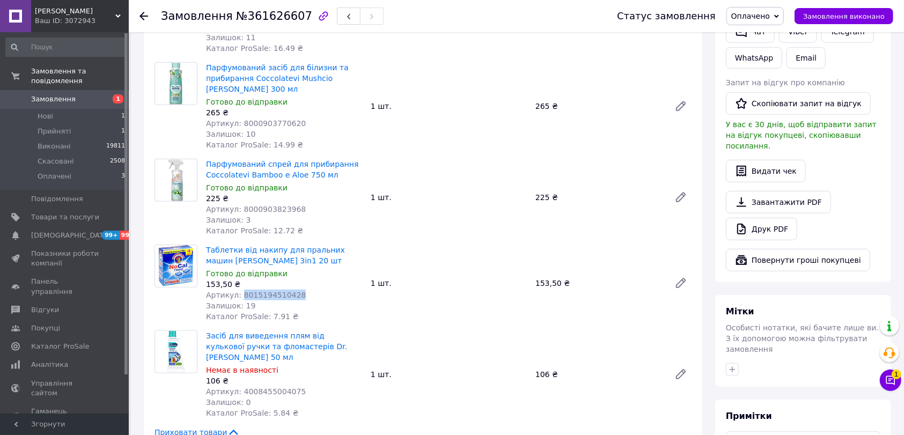
click at [272, 291] on span "Артикул: 8015194510428" at bounding box center [256, 295] width 100 height 9
click at [273, 387] on span "Артикул: 4008455004075" at bounding box center [256, 391] width 100 height 9
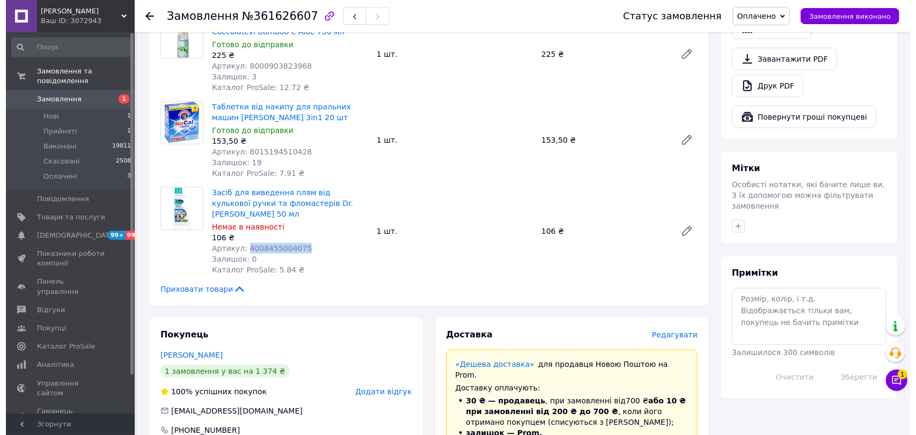
scroll to position [762, 0]
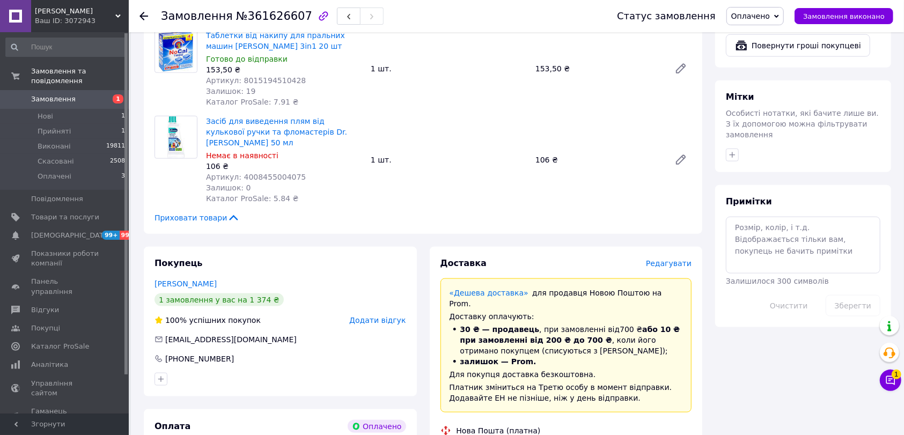
click at [677, 259] on span "Редагувати" at bounding box center [669, 263] width 46 height 9
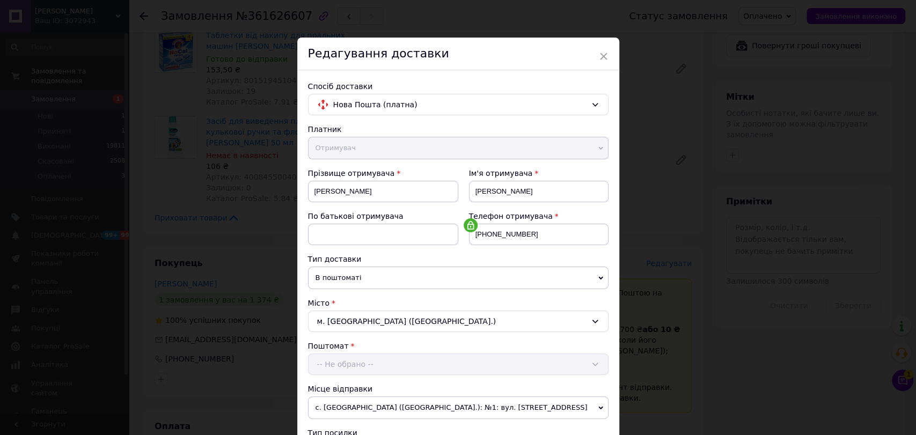
scroll to position [275, 0]
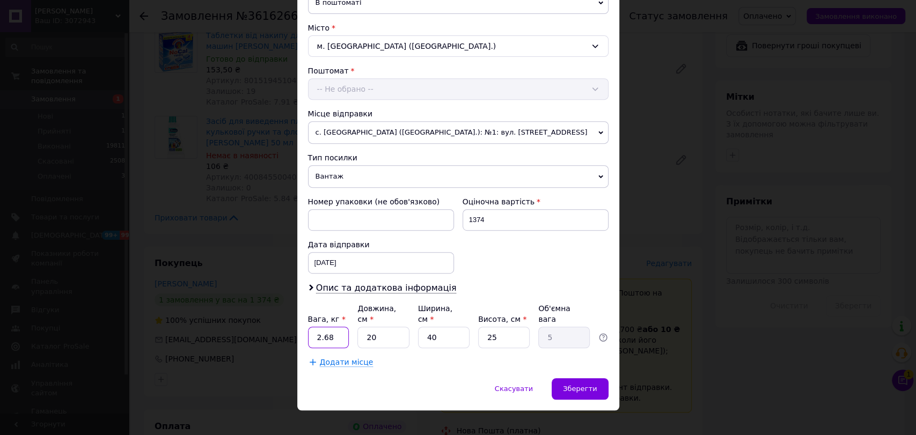
drag, startPoint x: 313, startPoint y: 320, endPoint x: 298, endPoint y: 318, distance: 14.6
click at [300, 318] on div "Спосіб доставки Нова Пошта (платна) Платник Отримувач Відправник Прізвище отрим…" at bounding box center [458, 86] width 322 height 583
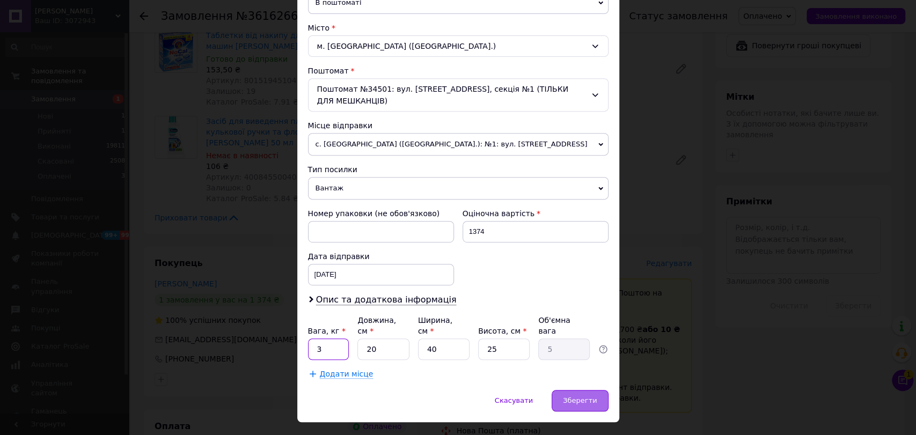
type input "3"
click at [576, 396] on span "Зберегти" at bounding box center [580, 400] width 34 height 8
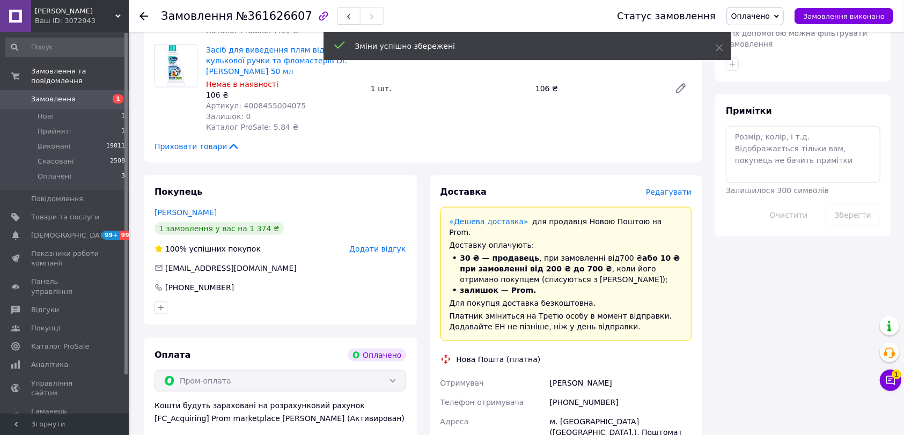
scroll to position [976, 0]
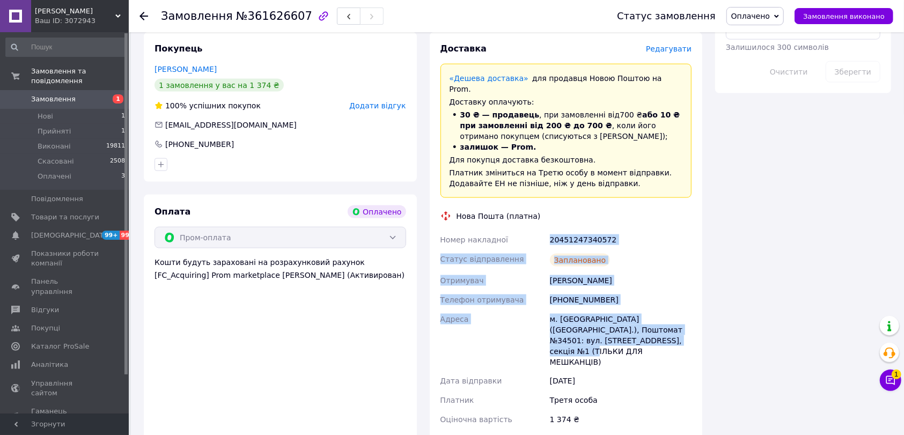
drag, startPoint x: 550, startPoint y: 192, endPoint x: 660, endPoint y: 303, distance: 155.9
click at [660, 303] on div "Номер накладної 20451247340572 Статус відправлення Заплановано Отримувач [PERSO…" at bounding box center [566, 330] width 256 height 200
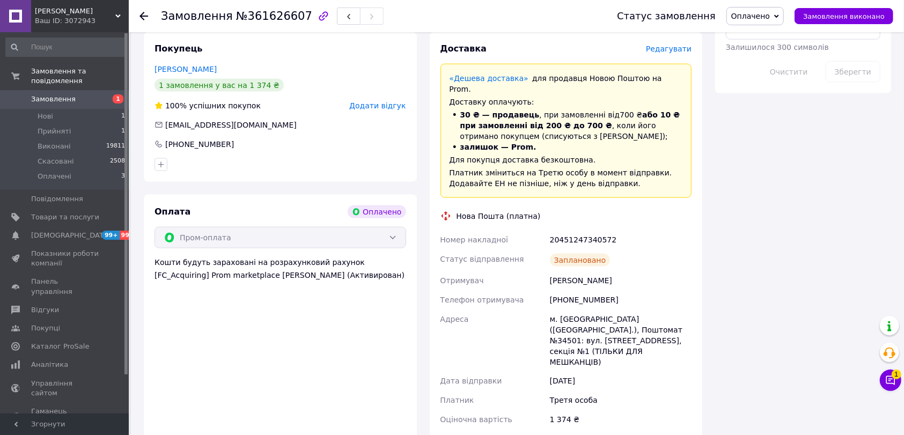
click at [542, 230] on div "Номер накладної" at bounding box center [492, 239] width 109 height 19
drag, startPoint x: 546, startPoint y: 191, endPoint x: 615, endPoint y: 193, distance: 68.7
click at [615, 230] on div "Номер накладної 20451247340572 Статус відправлення Заплановано Отримувач [PERSO…" at bounding box center [566, 330] width 256 height 200
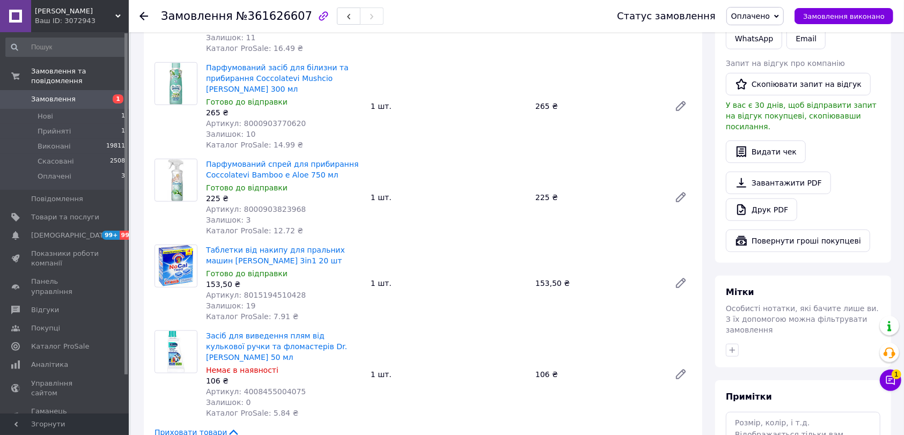
scroll to position [476, 0]
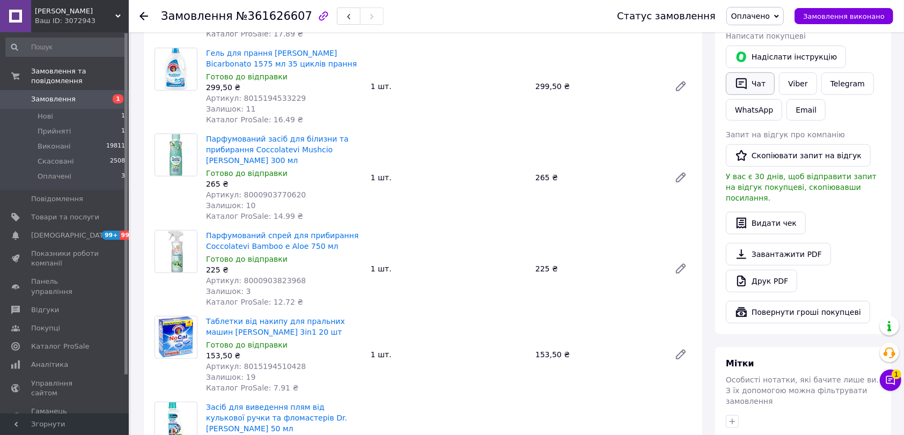
click at [768, 76] on button "Чат" at bounding box center [750, 83] width 49 height 23
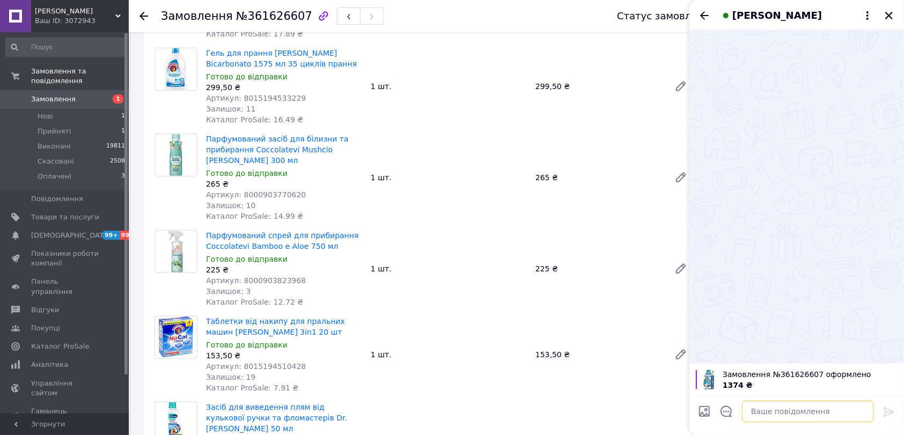
click at [760, 417] on textarea at bounding box center [808, 411] width 132 height 21
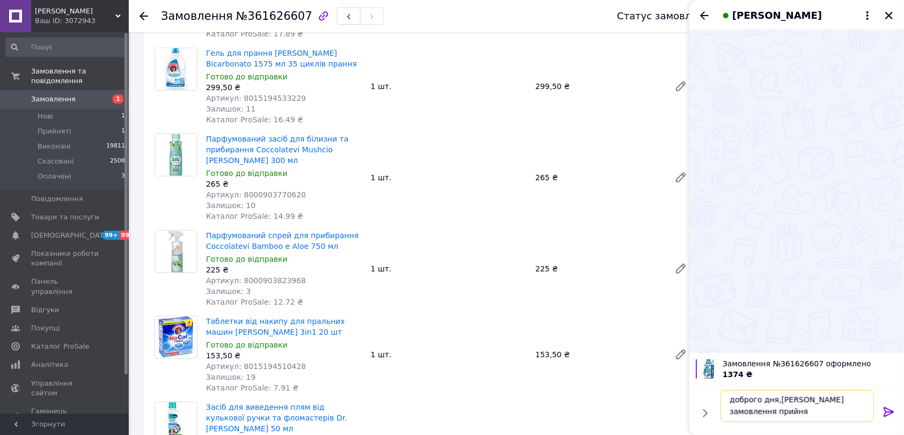
scroll to position [1, 0]
paste textarea "20451247340572"
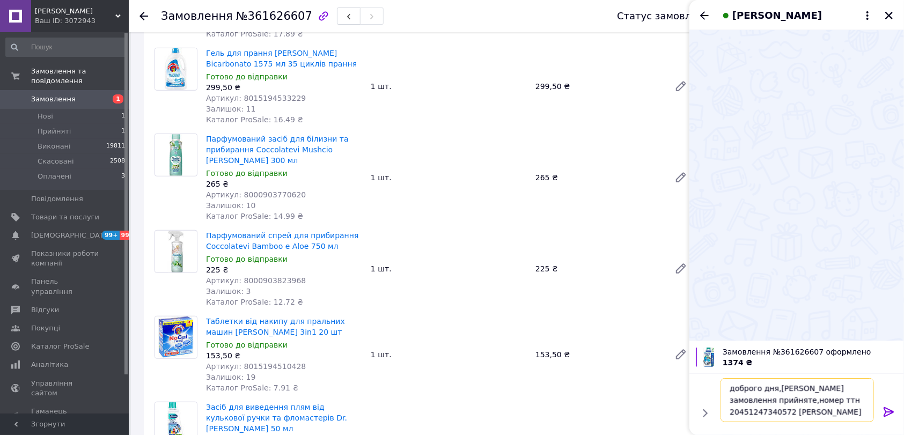
type textarea "доброго дня,[PERSON_NAME] замовлення прийняте,номер ттн 20451247340572 гарного …"
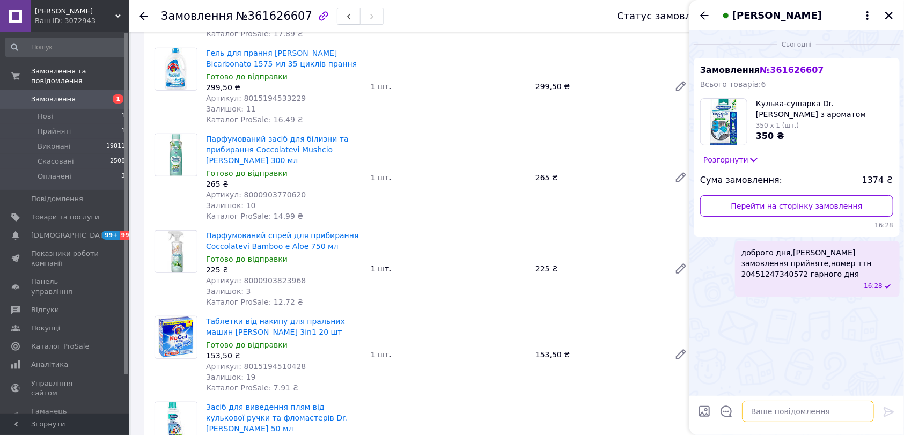
scroll to position [0, 0]
drag, startPoint x: 890, startPoint y: 15, endPoint x: 844, endPoint y: 17, distance: 45.6
click at [891, 14] on icon "Закрити" at bounding box center [889, 16] width 10 height 10
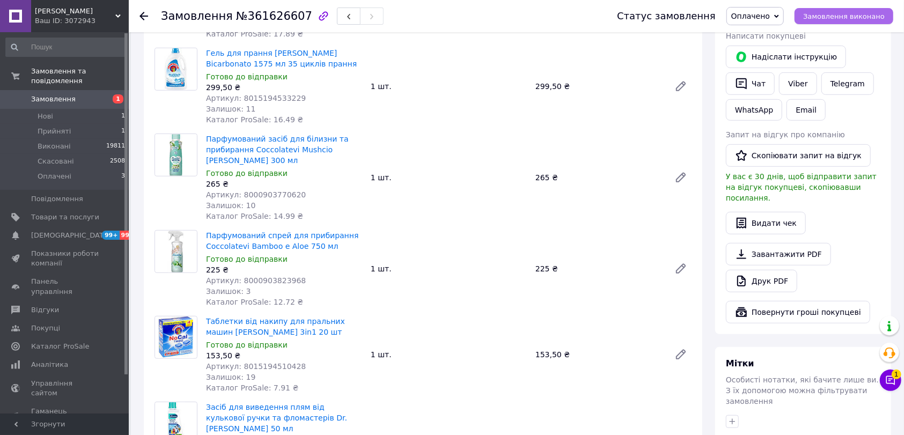
click at [822, 12] on span "Замовлення виконано" at bounding box center [844, 16] width 82 height 8
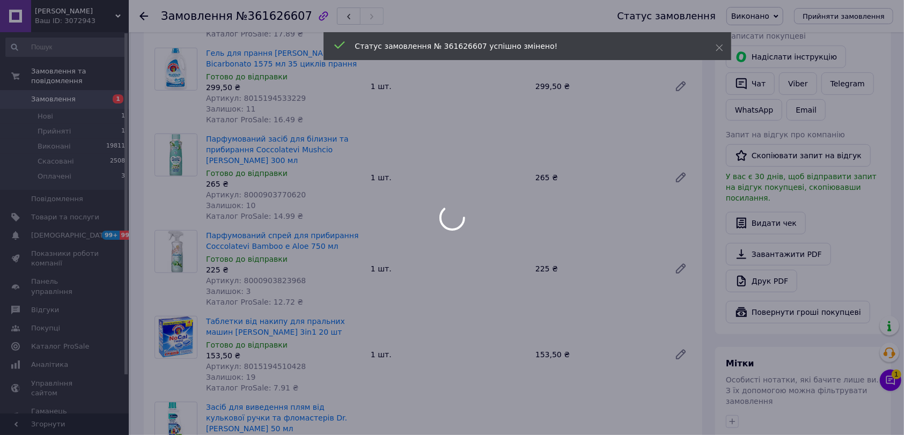
click at [145, 13] on body "[PERSON_NAME] Ваш ID: 3072943 Сайт Віа Континент Кабінет покупця Перевірити ста…" at bounding box center [452, 383] width 904 height 1719
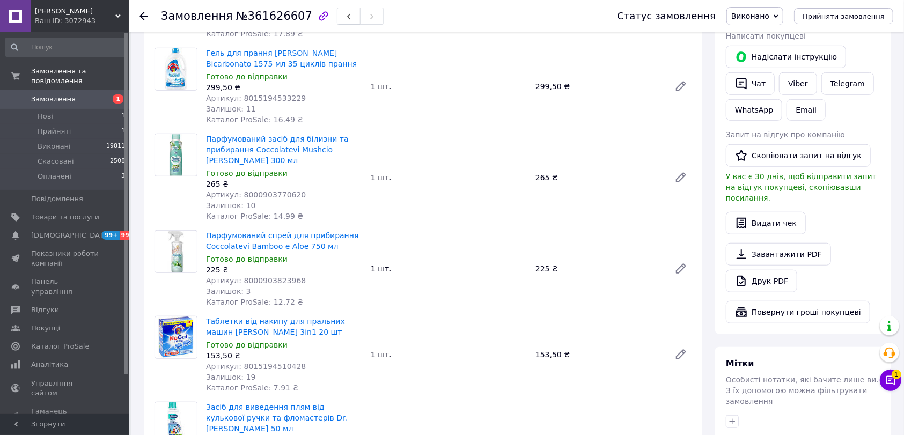
click at [145, 13] on icon at bounding box center [143, 16] width 9 height 9
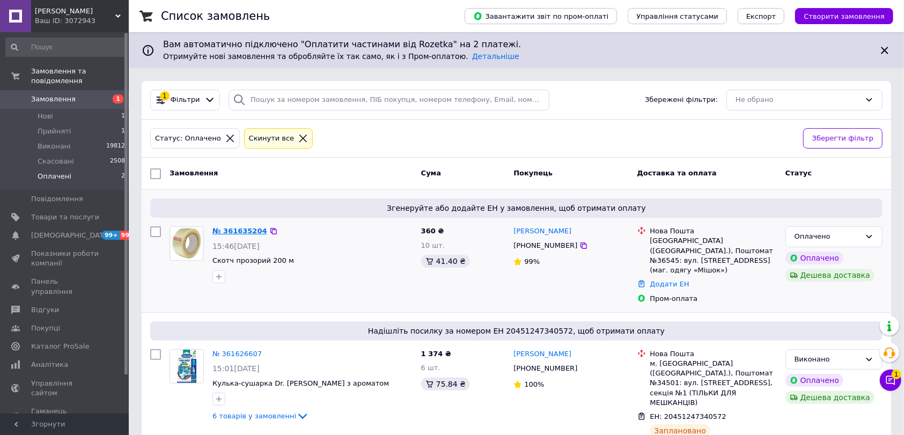
click at [257, 231] on link "№ 361635204" at bounding box center [239, 231] width 55 height 8
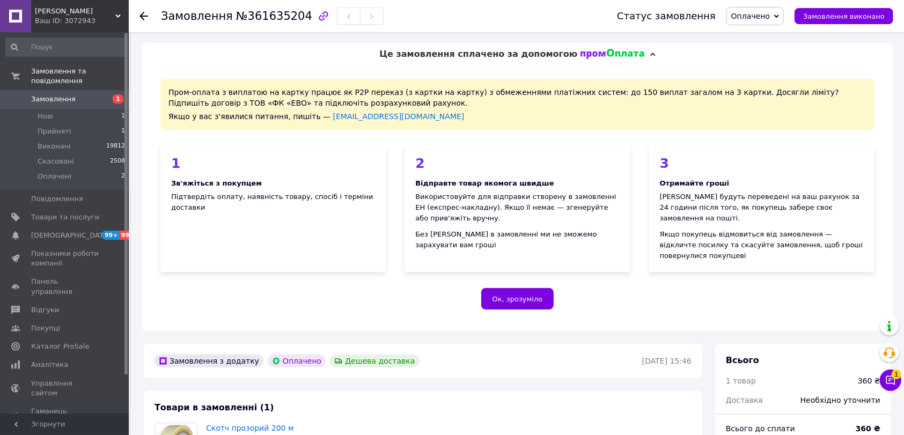
scroll to position [143, 0]
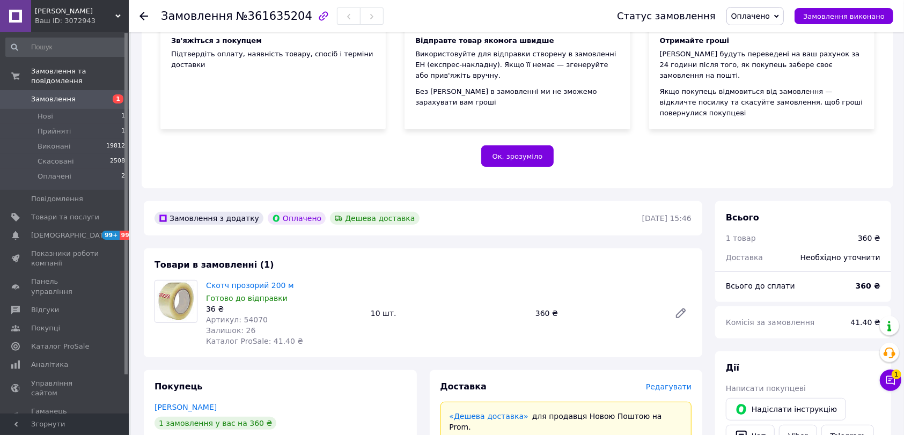
click at [254, 315] on span "Артикул: 54070" at bounding box center [237, 319] width 62 height 9
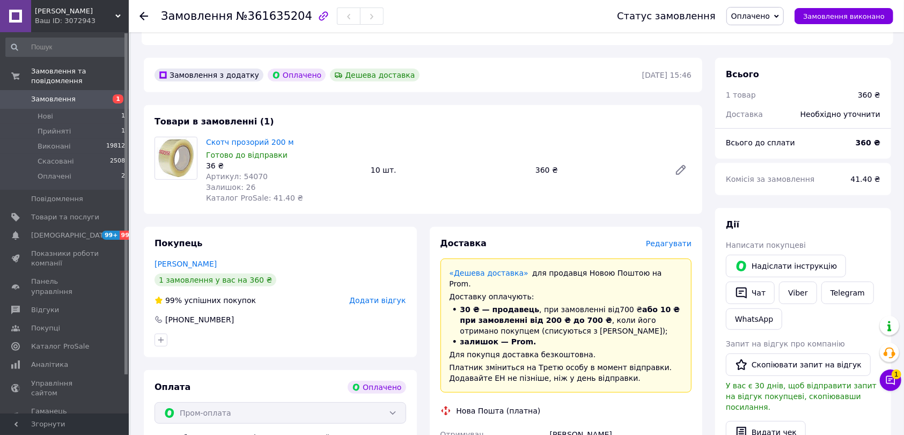
click at [663, 239] on span "Редагувати" at bounding box center [669, 243] width 46 height 9
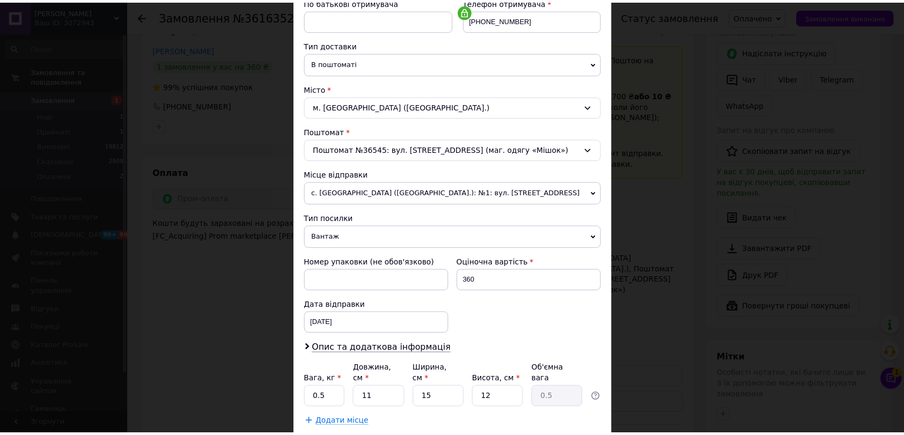
scroll to position [275, 0]
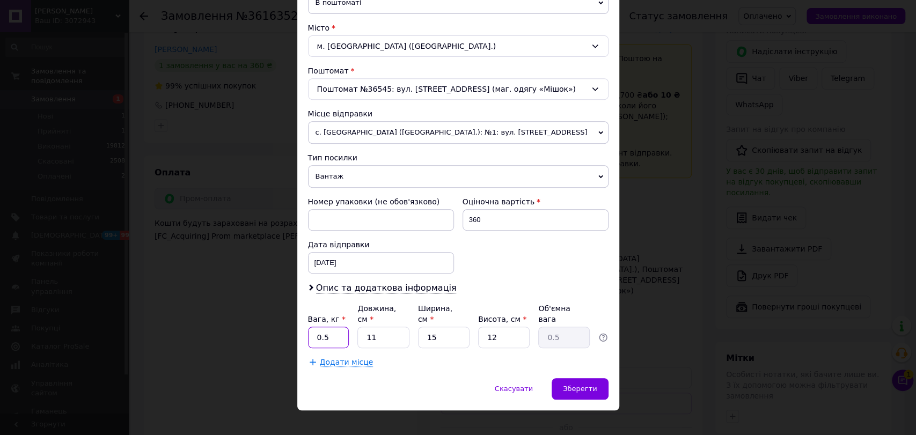
drag, startPoint x: 325, startPoint y: 326, endPoint x: 309, endPoint y: 325, distance: 16.1
click at [309, 327] on input "0.5" at bounding box center [328, 337] width 41 height 21
type input "2"
drag, startPoint x: 374, startPoint y: 324, endPoint x: 338, endPoint y: 317, distance: 37.1
click at [338, 317] on div "Вага, кг * 2 Довжина, см * 11 Ширина, см * 15 Висота, см * 12 Об'ємна вага 0.5" at bounding box center [458, 325] width 300 height 45
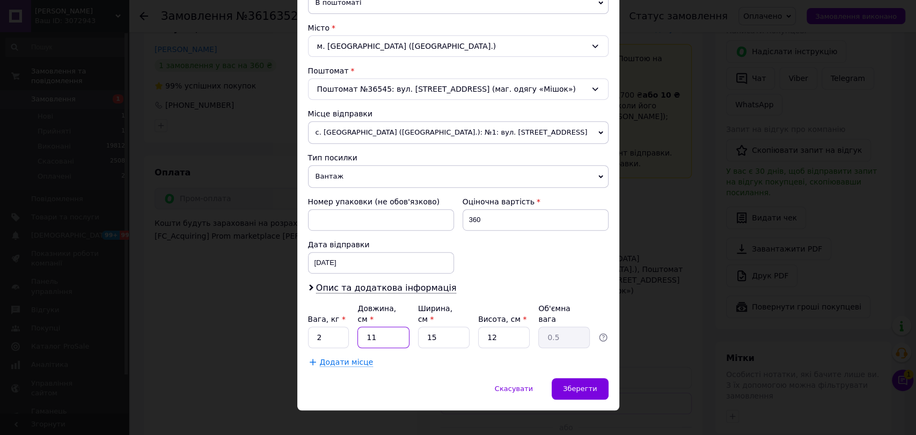
type input "2"
type input "0.1"
type input "20"
type input "0.9"
type input "20"
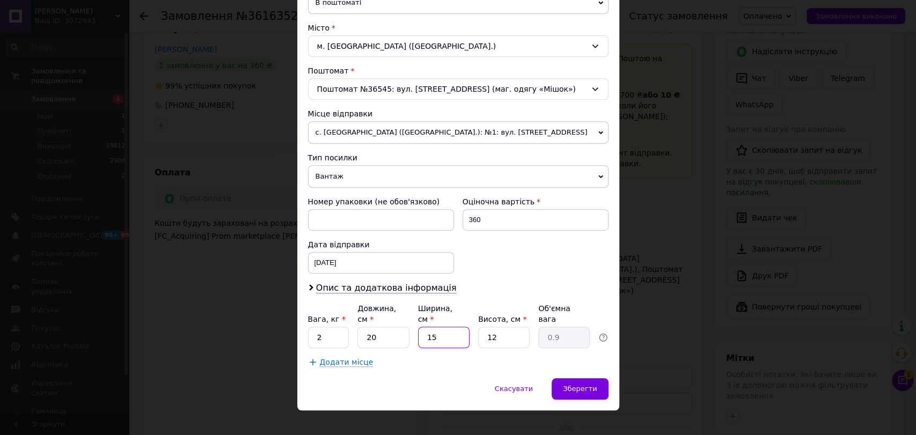
drag, startPoint x: 431, startPoint y: 324, endPoint x: 395, endPoint y: 319, distance: 36.9
click at [399, 319] on div "Вага, кг * 2 Довжина, см * 20 Ширина, см * 15 Висота, см * 12 Об'ємна вага 0.9" at bounding box center [458, 325] width 300 height 45
type input "2"
type input "0.12"
type input "20"
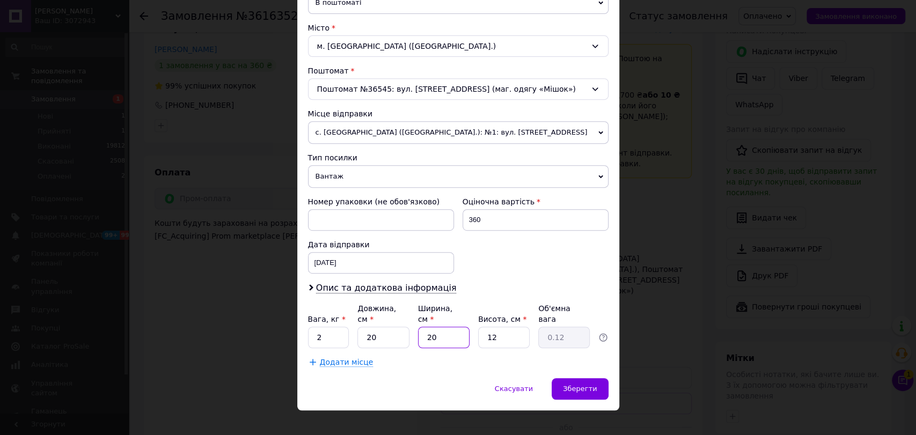
type input "1.2"
type input "20"
drag, startPoint x: 492, startPoint y: 323, endPoint x: 455, endPoint y: 320, distance: 36.6
click at [460, 319] on div "Вага, кг * 2 Довжина, см * 20 Ширина, см * 20 Висота, см * 12 Об'ємна вага 1.2" at bounding box center [458, 325] width 300 height 45
type input "2"
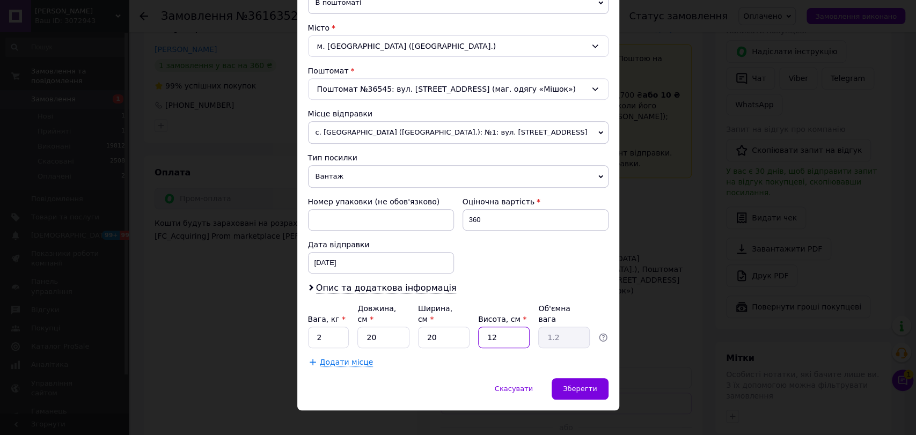
type input "0.2"
type input "20"
type input "2"
type input "20"
click at [578, 378] on div "Зберегти" at bounding box center [579, 388] width 56 height 21
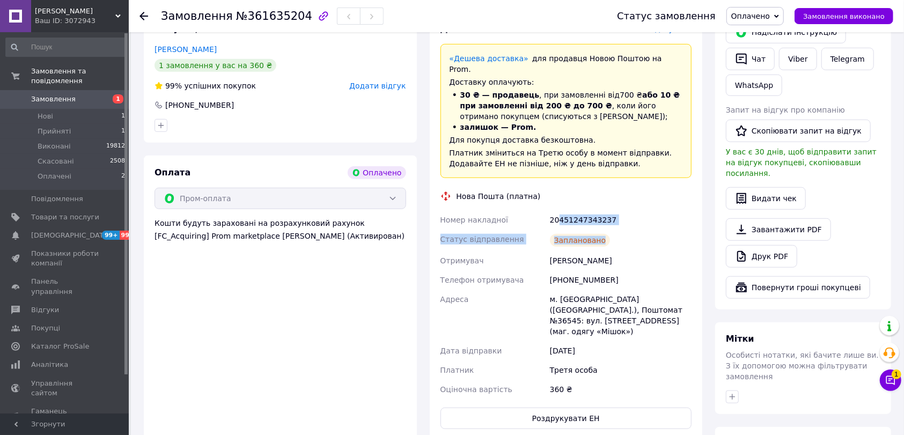
drag, startPoint x: 567, startPoint y: 196, endPoint x: 634, endPoint y: 220, distance: 71.3
click at [634, 220] on div "Номер накладної 20451247343237 Статус відправлення Заплановано Отримувач [PERSO…" at bounding box center [566, 304] width 256 height 189
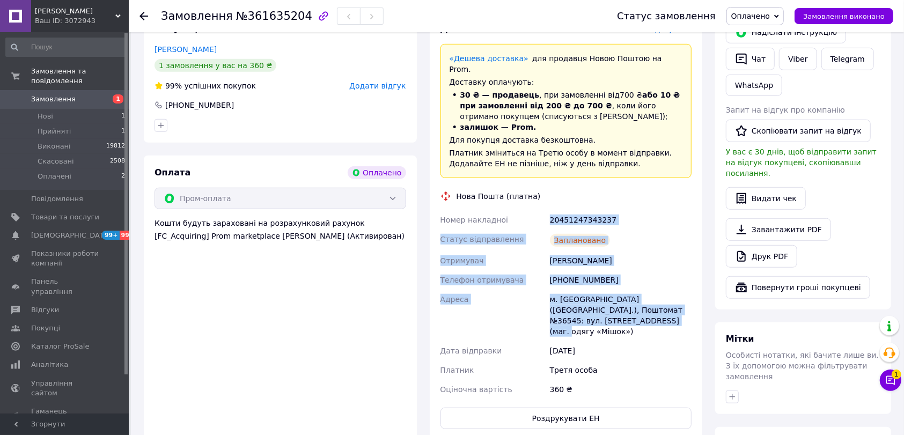
drag, startPoint x: 548, startPoint y: 200, endPoint x: 658, endPoint y: 295, distance: 145.2
click at [668, 297] on div "Номер накладної 20451247343237 Статус відправлення Заплановано Отримувач [PERSO…" at bounding box center [566, 304] width 256 height 189
click at [673, 210] on div "20451247343237" at bounding box center [621, 219] width 146 height 19
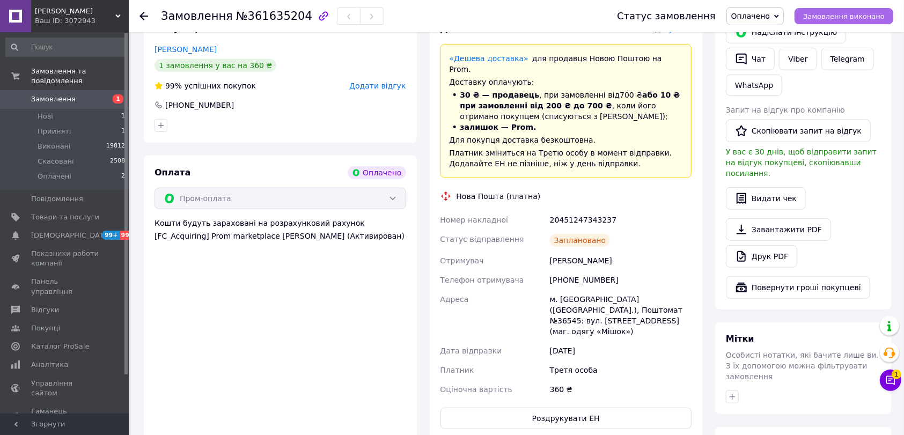
click at [849, 18] on span "Замовлення виконано" at bounding box center [844, 16] width 82 height 8
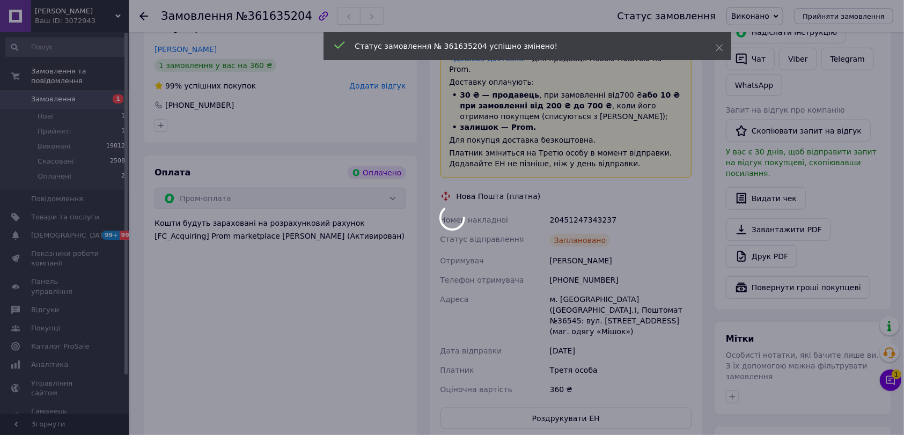
click at [146, 11] on div at bounding box center [143, 16] width 9 height 11
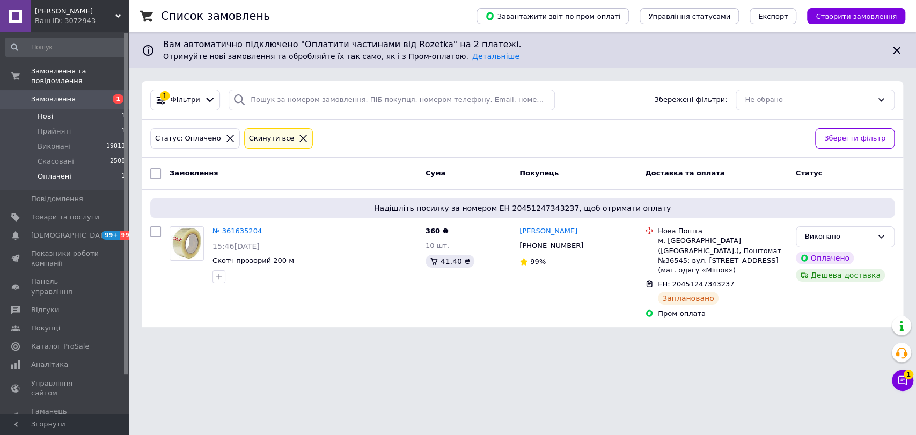
click at [47, 112] on span "Нові" at bounding box center [46, 117] width 16 height 10
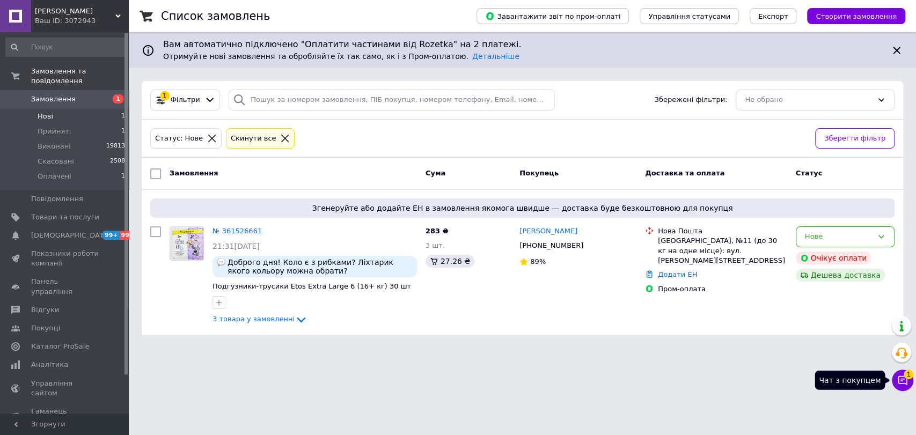
click at [904, 377] on span "1" at bounding box center [908, 375] width 10 height 10
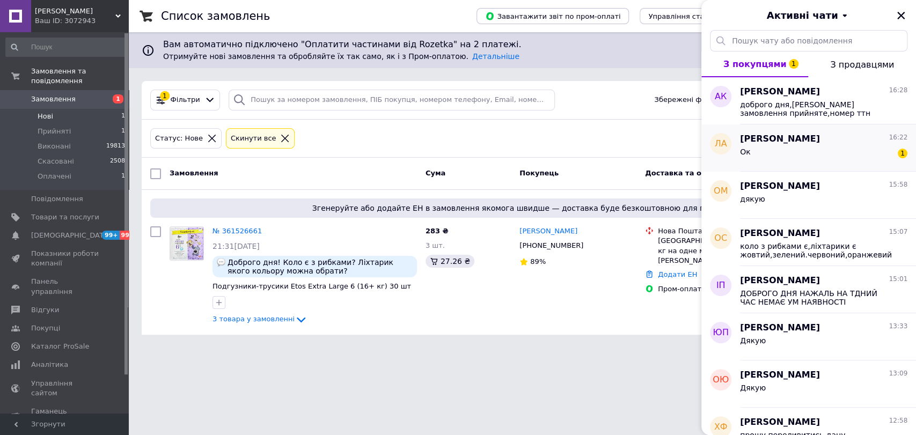
click at [803, 165] on div "[PERSON_NAME] 16:22 Ок 1" at bounding box center [828, 147] width 176 height 47
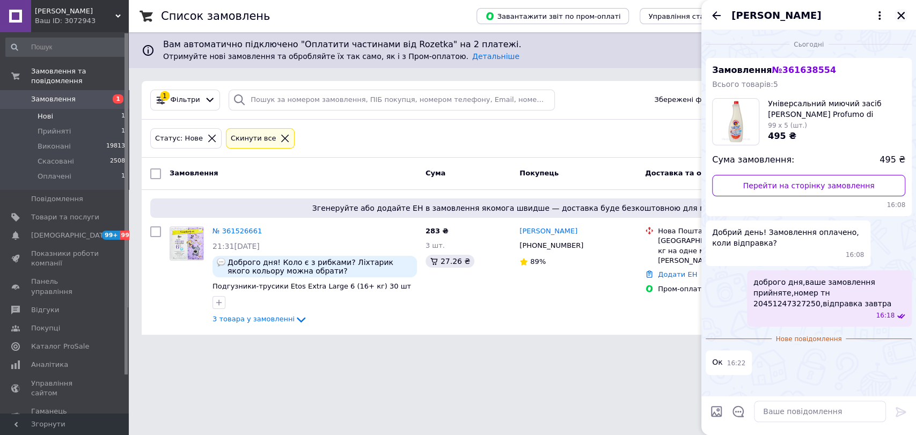
click at [900, 14] on icon "Закрити" at bounding box center [901, 16] width 8 height 8
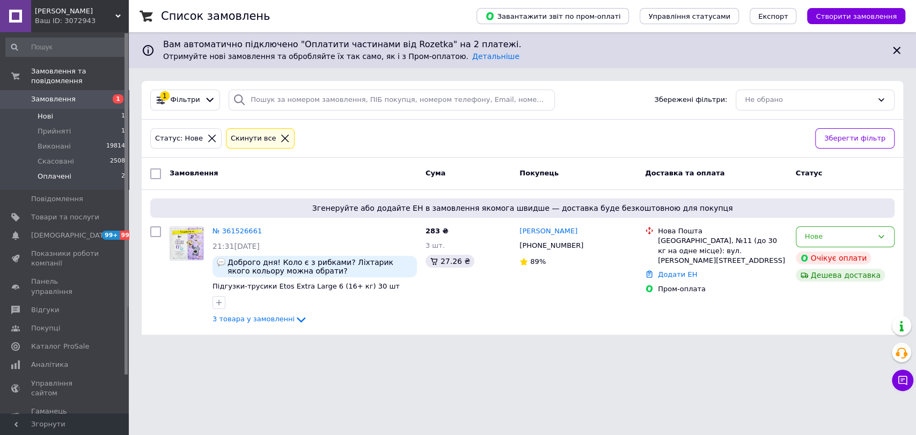
click at [49, 172] on span "Оплачені" at bounding box center [55, 177] width 34 height 10
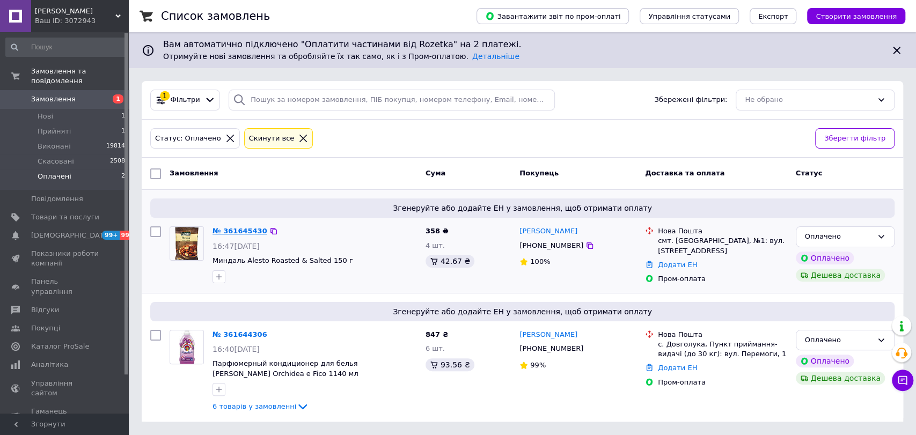
click at [238, 230] on link "№ 361645430" at bounding box center [239, 231] width 55 height 8
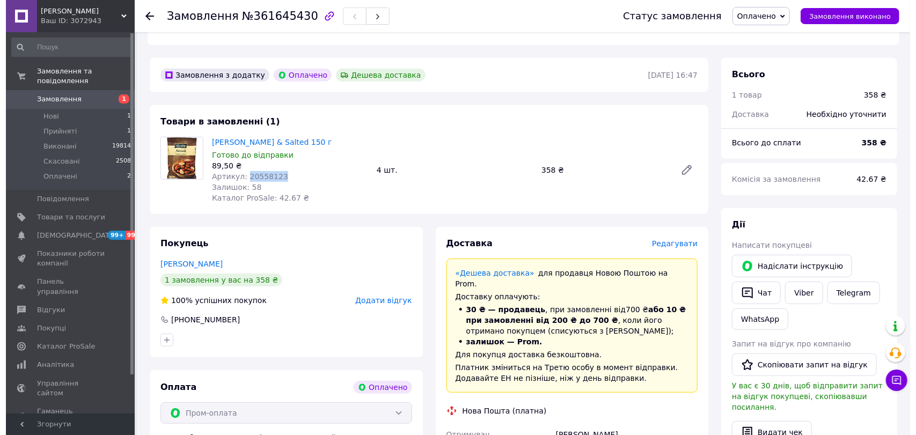
scroll to position [357, 0]
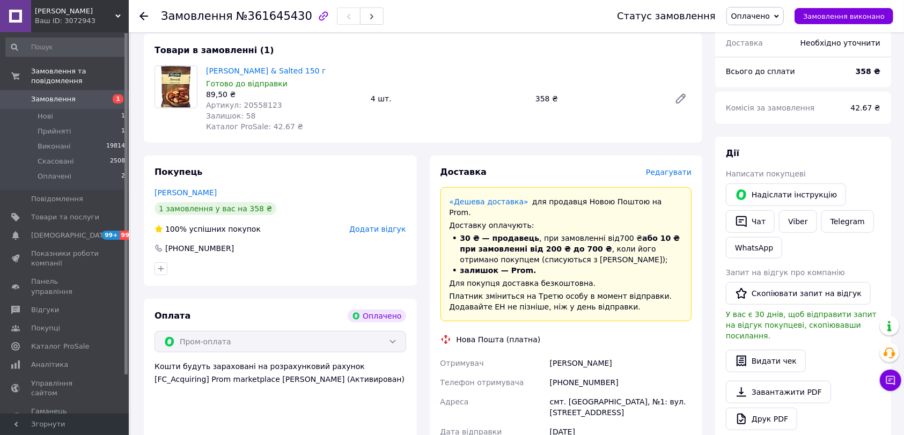
click at [680, 168] on span "Редагувати" at bounding box center [669, 172] width 46 height 9
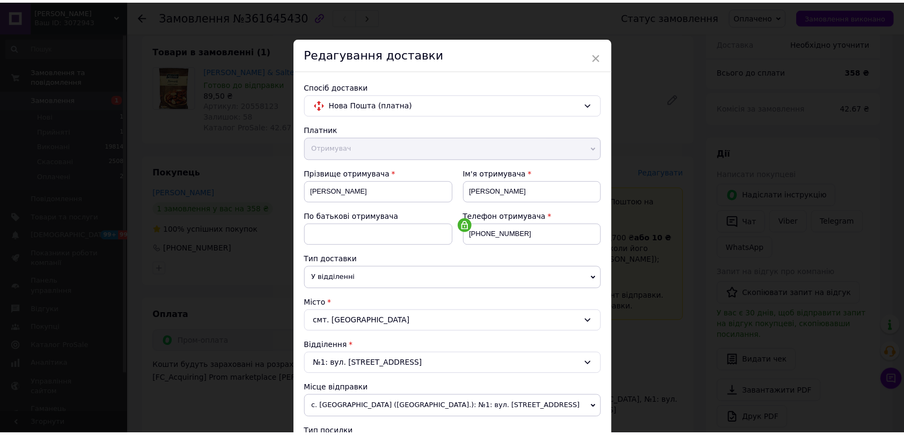
scroll to position [275, 0]
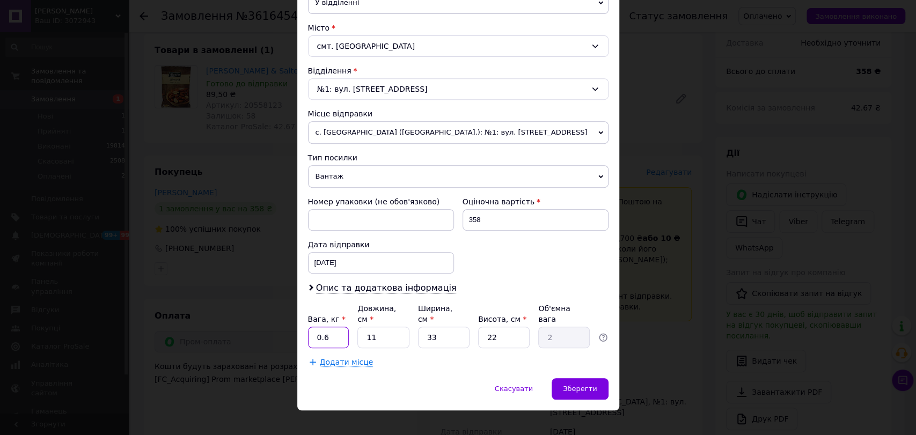
drag, startPoint x: 329, startPoint y: 323, endPoint x: 288, endPoint y: 329, distance: 41.2
click at [292, 329] on div "× Редагування доставки Спосіб доставки Нова Пошта (платна) Платник Отримувач Ві…" at bounding box center [458, 217] width 916 height 435
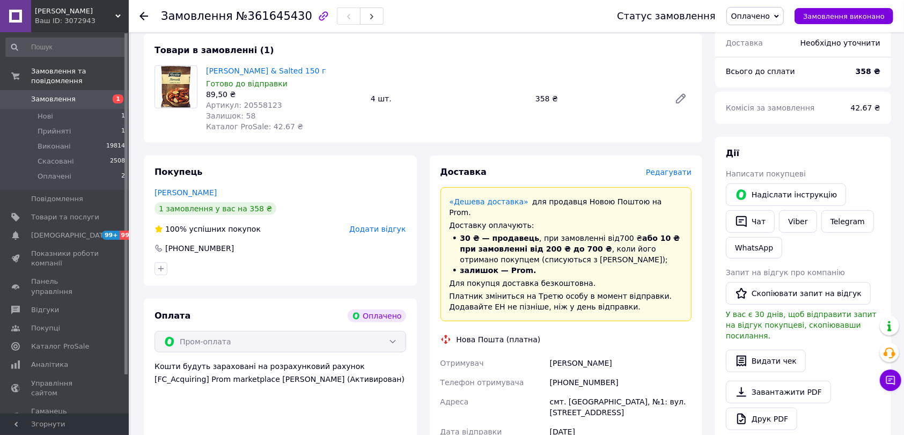
click at [686, 168] on span "Редагувати" at bounding box center [669, 172] width 46 height 9
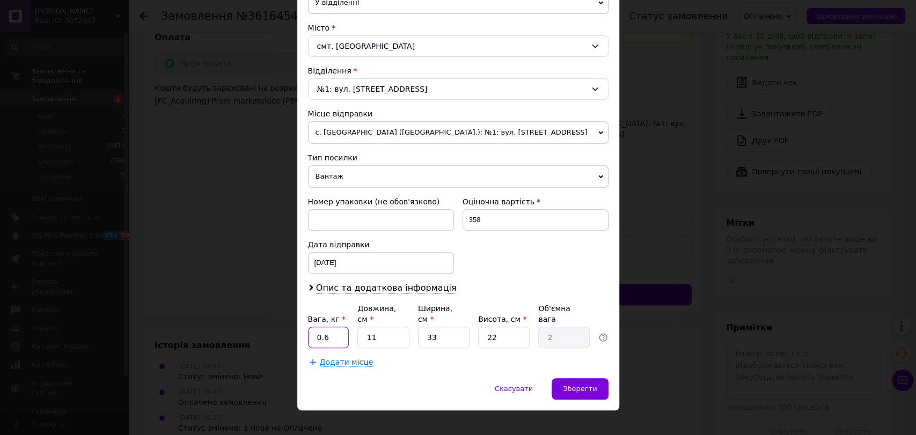
click at [343, 327] on input "0.6" at bounding box center [328, 337] width 41 height 21
type input "1"
drag, startPoint x: 587, startPoint y: 370, endPoint x: 568, endPoint y: 371, distance: 19.9
click at [588, 378] on div "Зберегти" at bounding box center [579, 388] width 56 height 21
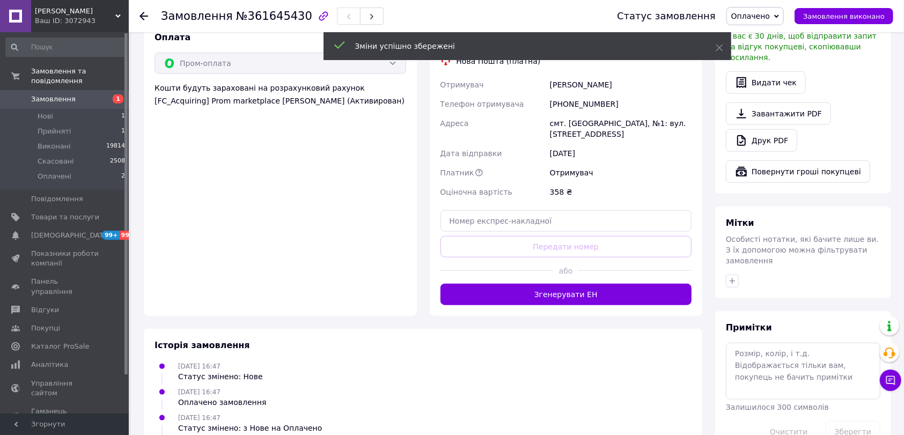
scroll to position [564, 0]
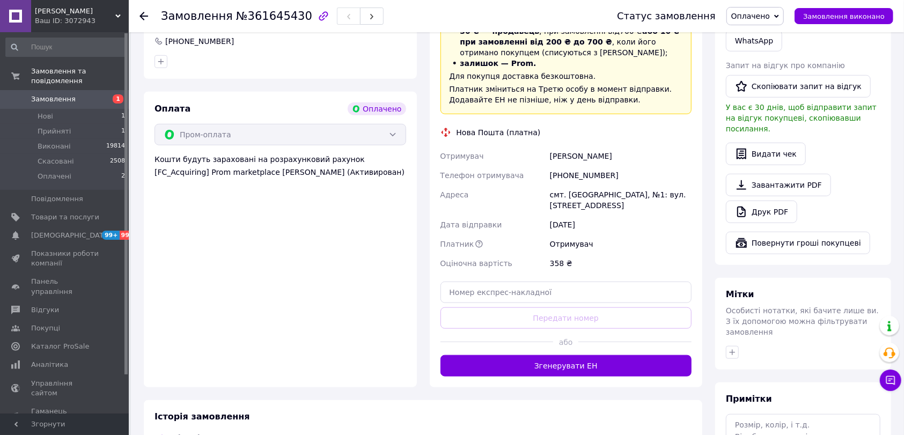
click at [563, 319] on div "Доставка Редагувати «Дешева доставка»   для продавця Новою Поштою на Prom. Дост…" at bounding box center [566, 167] width 252 height 417
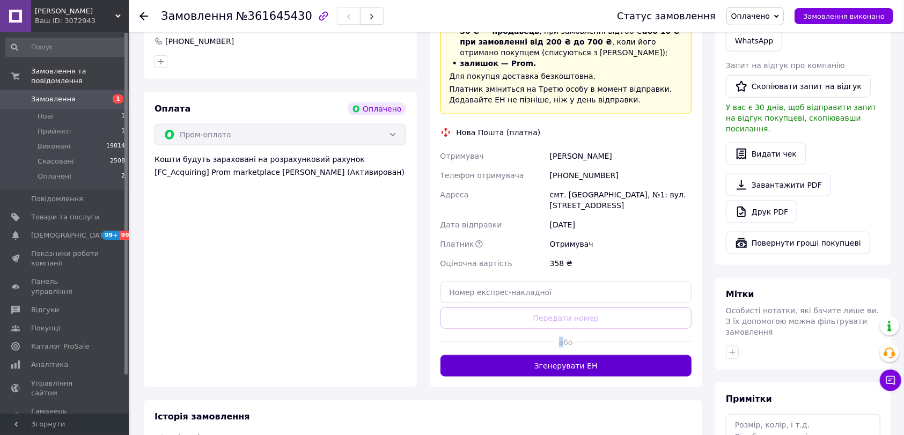
click at [566, 355] on button "Згенерувати ЕН" at bounding box center [566, 365] width 252 height 21
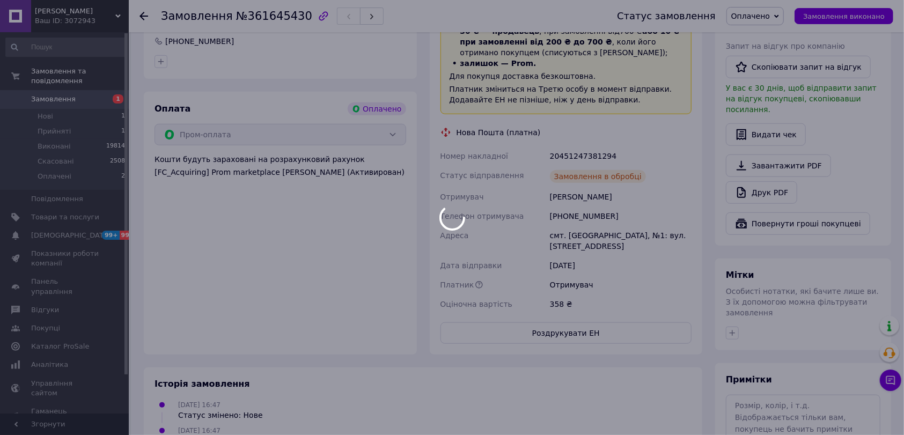
drag, startPoint x: 546, startPoint y: 133, endPoint x: 555, endPoint y: 130, distance: 10.0
click at [561, 130] on body "Віа Континент Ваш ID: 3072943 Сайт Віа Континент Кабінет покупця Перевірити ста…" at bounding box center [452, 0] width 904 height 1129
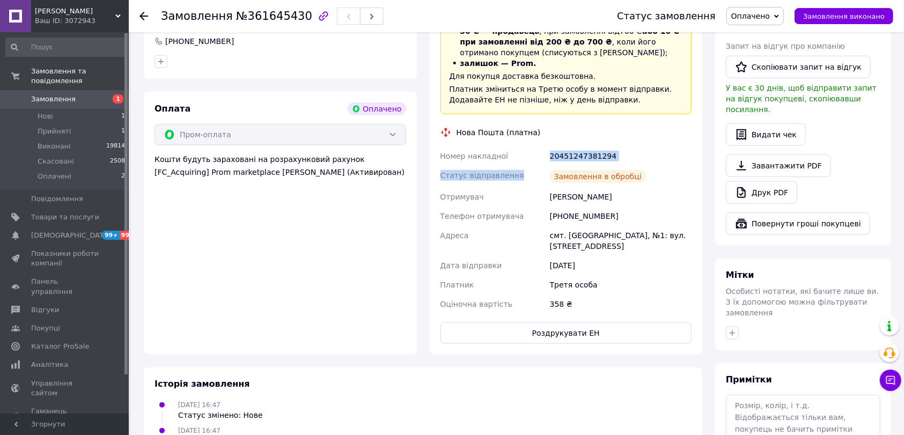
drag, startPoint x: 608, startPoint y: 144, endPoint x: 580, endPoint y: 136, distance: 29.4
click at [611, 146] on div "Номер накладної 20451247381294 Статус відправлення Замовлення в обробці Отримув…" at bounding box center [566, 229] width 256 height 167
click at [653, 166] on div "Заплановано" at bounding box center [621, 176] width 146 height 21
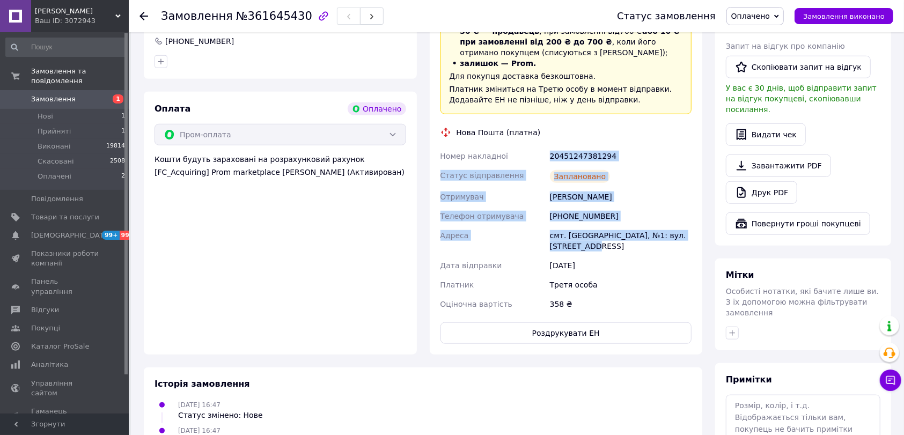
drag, startPoint x: 577, startPoint y: 133, endPoint x: 596, endPoint y: 217, distance: 86.0
click at [620, 225] on div "Номер накладної 20451247381294 Статус відправлення Заплановано Отримувач Солово…" at bounding box center [566, 229] width 256 height 167
copy div "Номер накладної 20451247381294 Статус відправлення Заплановано Отримувач Солово…"
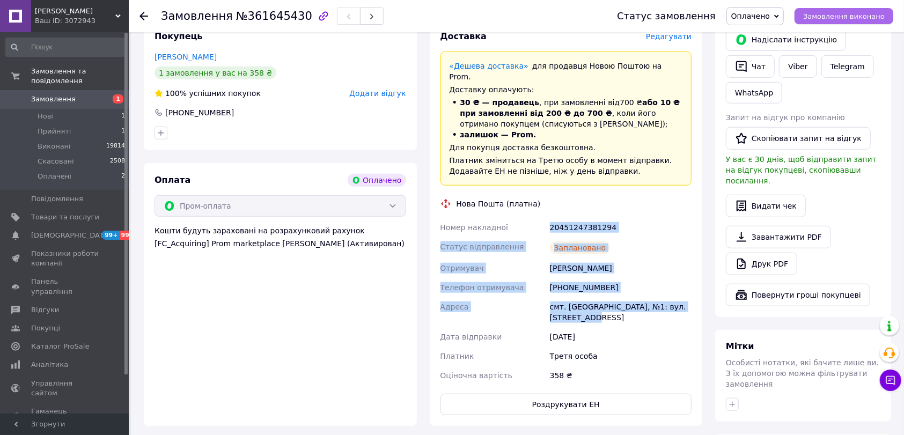
click at [852, 15] on span "Замовлення виконано" at bounding box center [844, 16] width 82 height 8
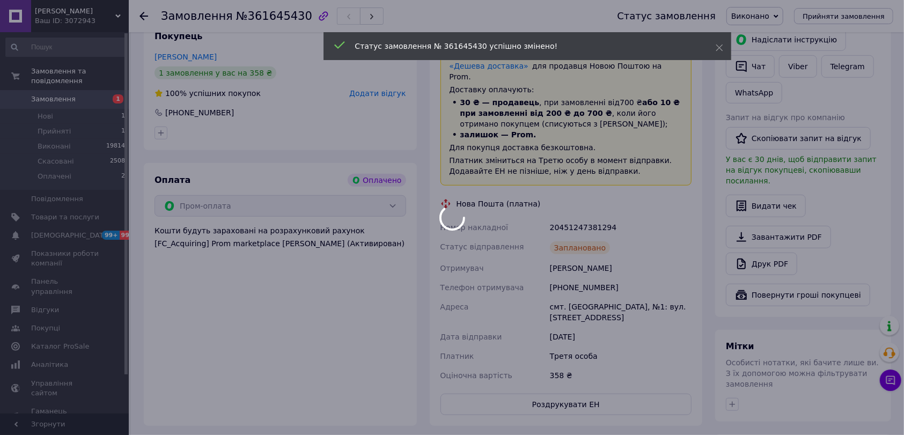
click at [143, 15] on div at bounding box center [452, 217] width 904 height 435
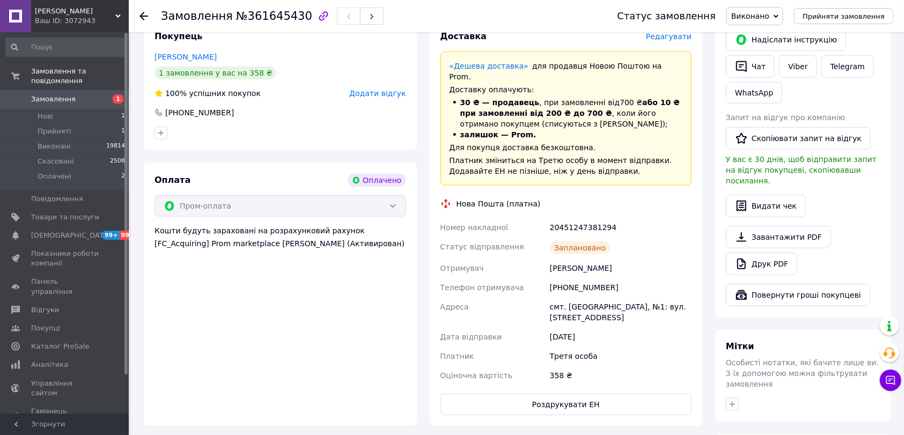
click at [143, 15] on icon at bounding box center [143, 16] width 9 height 9
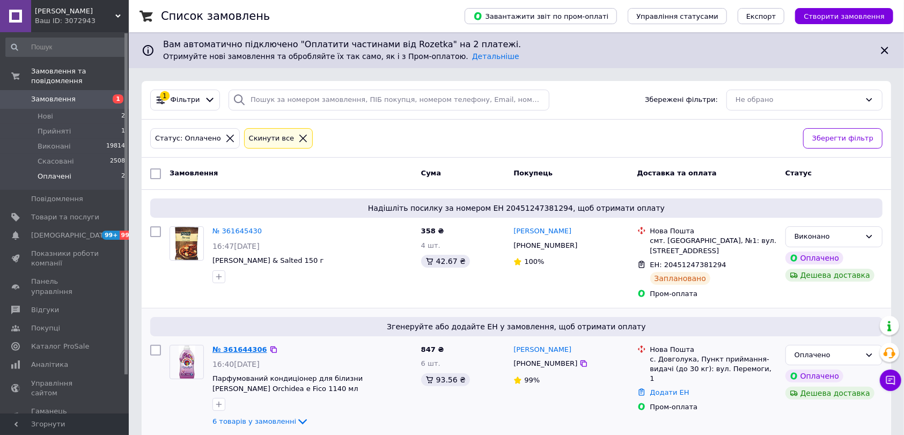
click at [259, 345] on link "№ 361644306" at bounding box center [239, 349] width 55 height 8
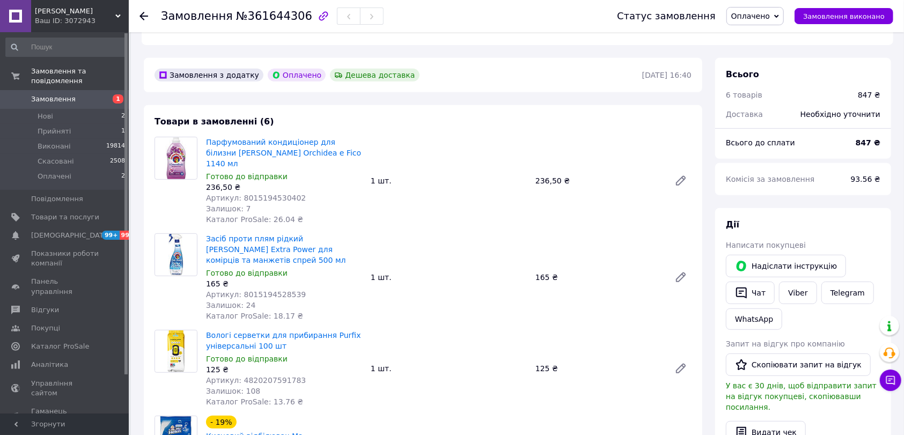
scroll to position [357, 0]
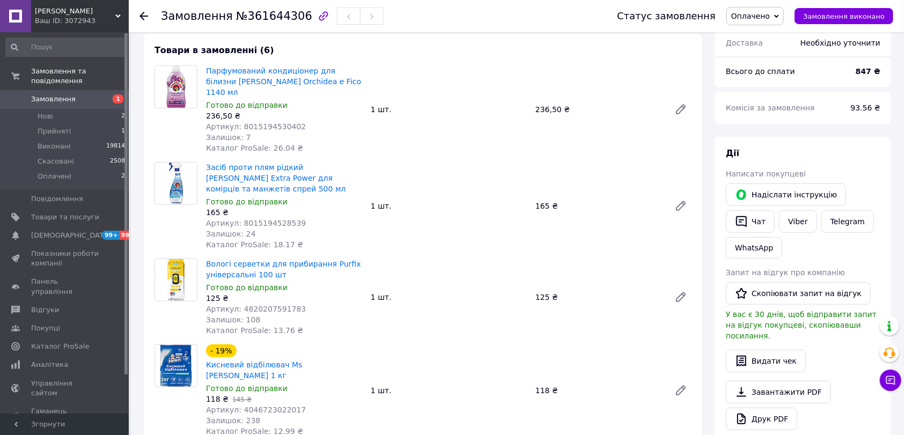
click at [279, 122] on span "Артикул: 8015194530402" at bounding box center [256, 126] width 100 height 9
copy span "8015194530402"
click at [267, 219] on span "Артикул: 8015194528539" at bounding box center [256, 223] width 100 height 9
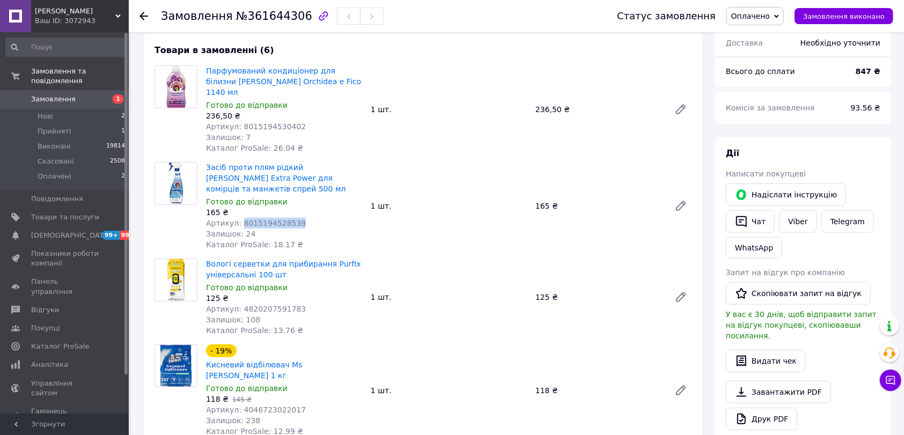
copy span "8015194528539"
click at [269, 305] on span "Артикул: 4820207591783" at bounding box center [256, 309] width 100 height 9
copy span "4820207591783"
click at [273, 406] on span "Артикул: 4046723022017" at bounding box center [256, 410] width 100 height 9
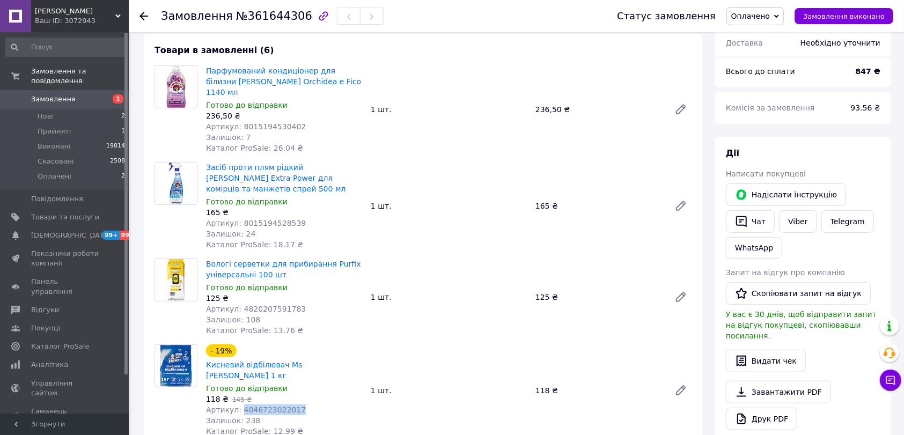
click at [273, 406] on span "Артикул: 4046723022017" at bounding box center [256, 410] width 100 height 9
copy span "4046723022017"
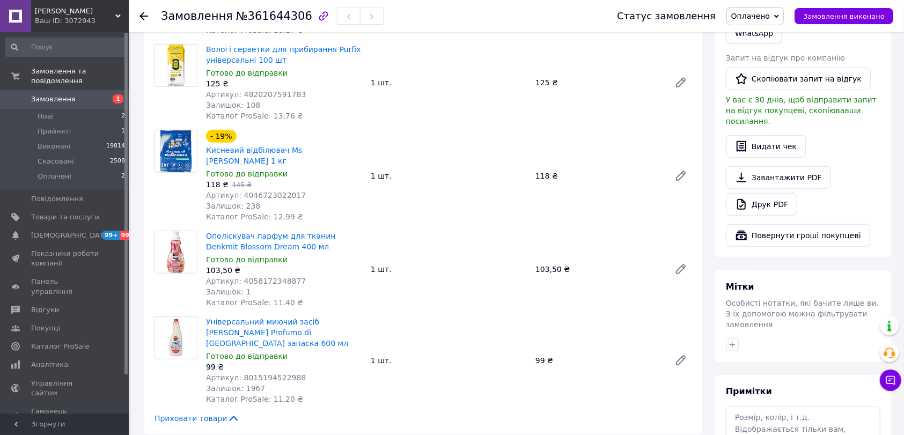
click at [264, 277] on span "Артикул: 4058172348877" at bounding box center [256, 281] width 100 height 9
copy span "4058172348877"
click at [274, 373] on span "Артикул: 8015194522988" at bounding box center [256, 377] width 100 height 9
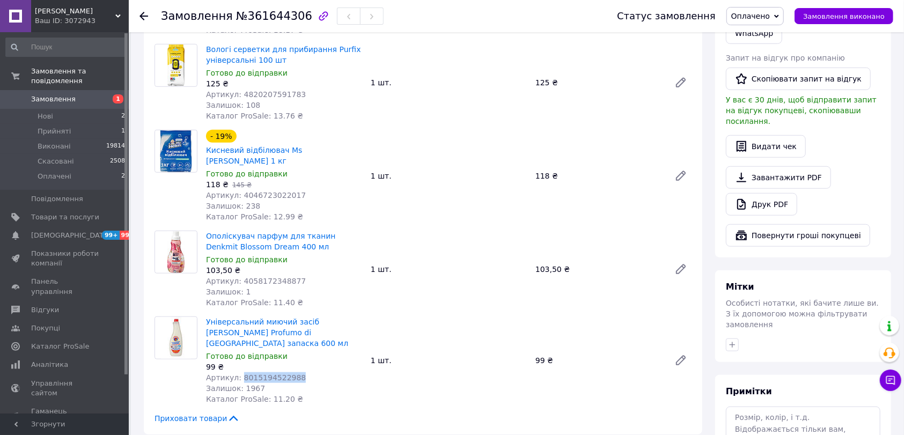
copy span "8015194522988"
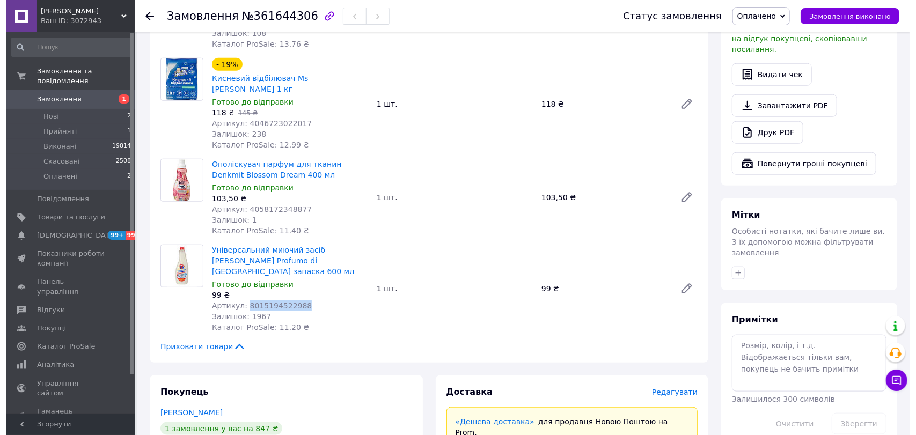
scroll to position [858, 0]
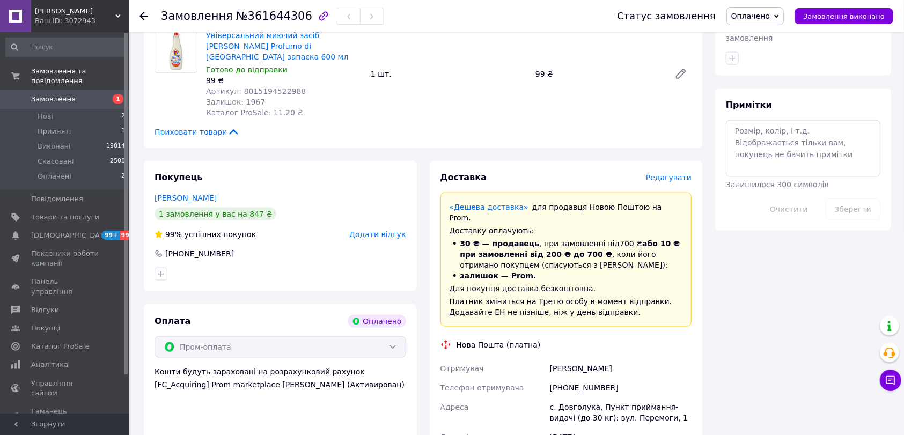
click at [674, 173] on span "Редагувати" at bounding box center [669, 177] width 46 height 9
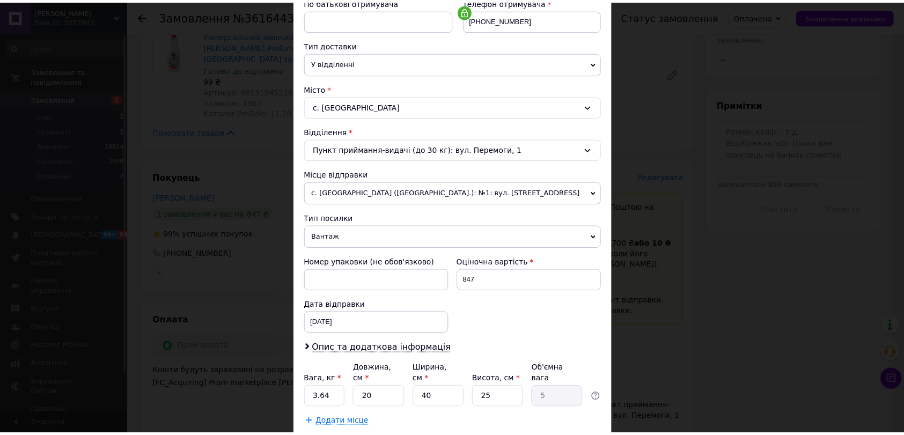
scroll to position [275, 0]
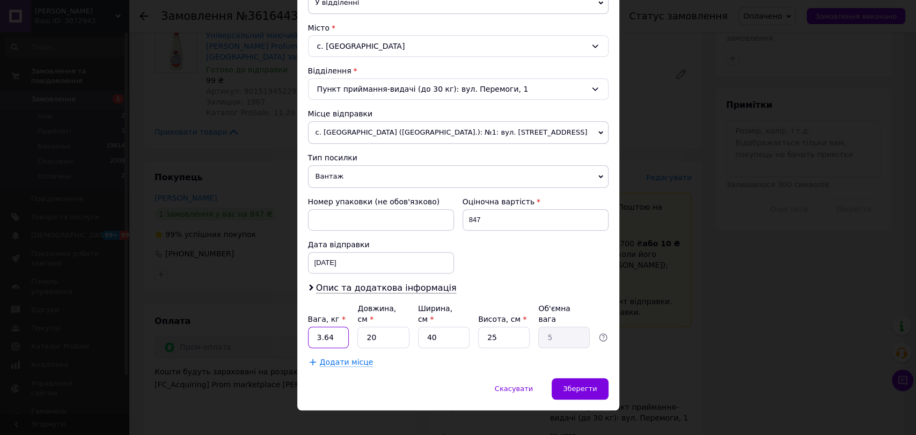
drag, startPoint x: 331, startPoint y: 321, endPoint x: 305, endPoint y: 326, distance: 26.6
click at [305, 326] on div "Спосіб доставки Нова Пошта (платна) Платник Отримувач Відправник Прізвище отрим…" at bounding box center [458, 86] width 322 height 583
type input "5"
drag, startPoint x: 370, startPoint y: 327, endPoint x: 349, endPoint y: 328, distance: 20.4
click at [349, 328] on div "Вага, кг * 5 Довжина, см * 20 Ширина, см * 40 Висота, см * 25 Об'ємна вага 5" at bounding box center [458, 325] width 300 height 45
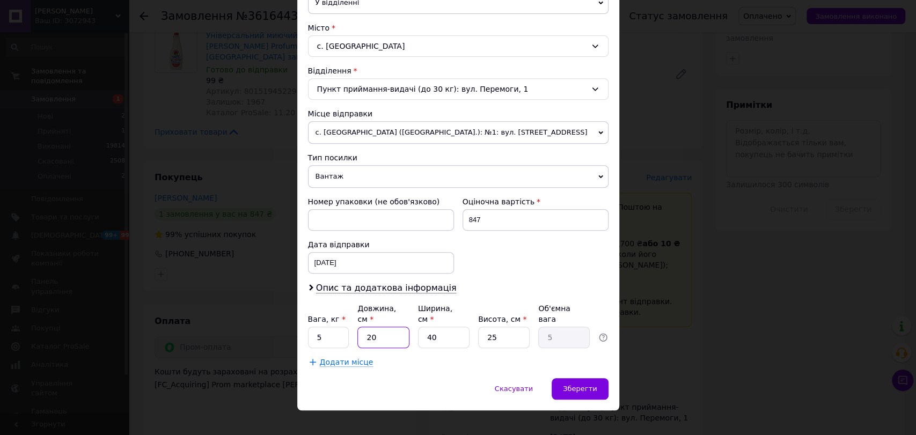
type input "40"
type input "10"
click at [366, 327] on input "40" at bounding box center [382, 337] width 51 height 21
type input "30"
type input "7.5"
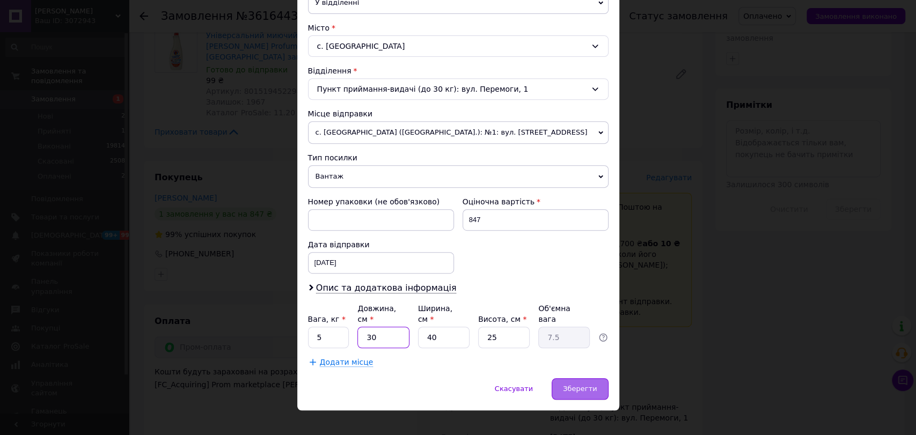
type input "30"
click at [584, 385] on span "Зберегти" at bounding box center [580, 389] width 34 height 8
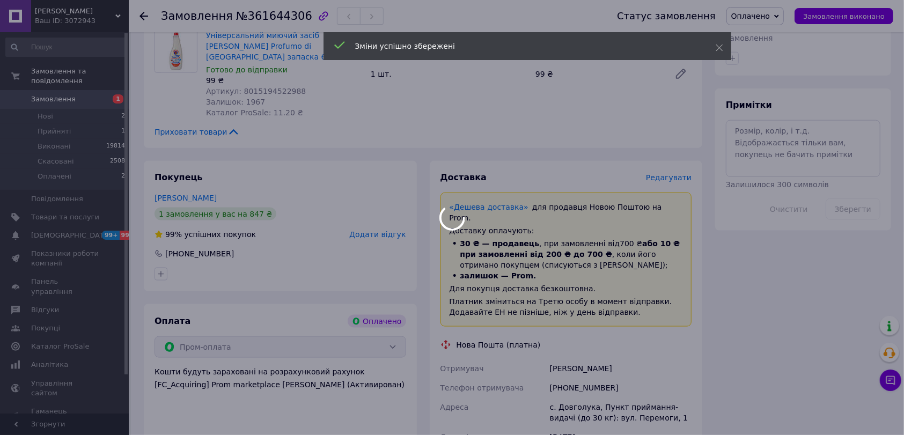
scroll to position [1001, 0]
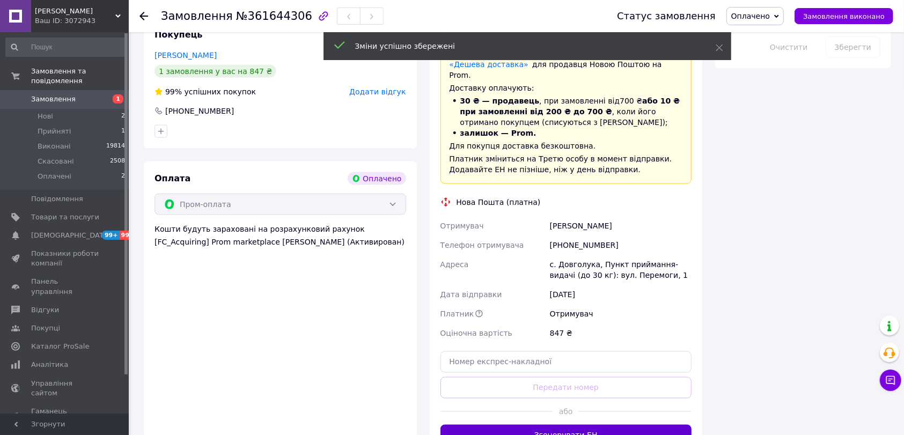
click at [563, 425] on button "Згенерувати ЕН" at bounding box center [566, 435] width 252 height 21
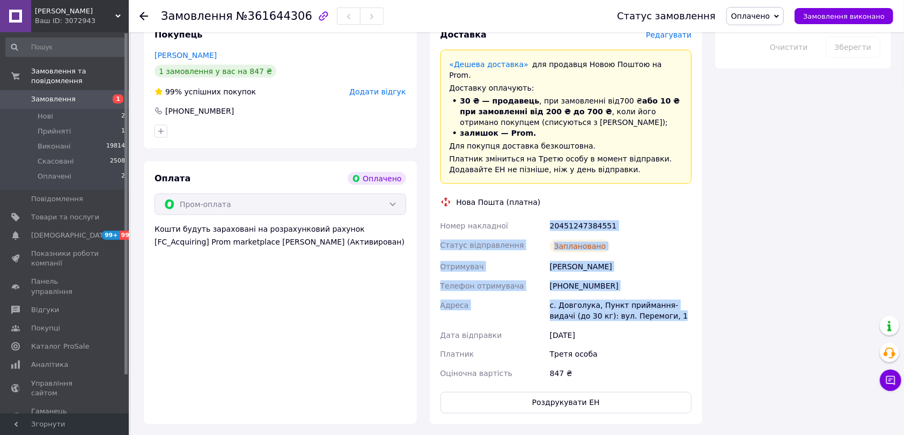
drag, startPoint x: 549, startPoint y: 160, endPoint x: 629, endPoint y: 242, distance: 114.2
click at [654, 251] on div "Номер накладної 20451247384551 Статус відправлення Заплановано Отримувач Костец…" at bounding box center [566, 299] width 256 height 167
copy div "20451247384551 Статус відправлення Заплановано Отримувач Костецька Євгенія Теле…"
click at [853, 12] on span "Замовлення виконано" at bounding box center [844, 16] width 82 height 8
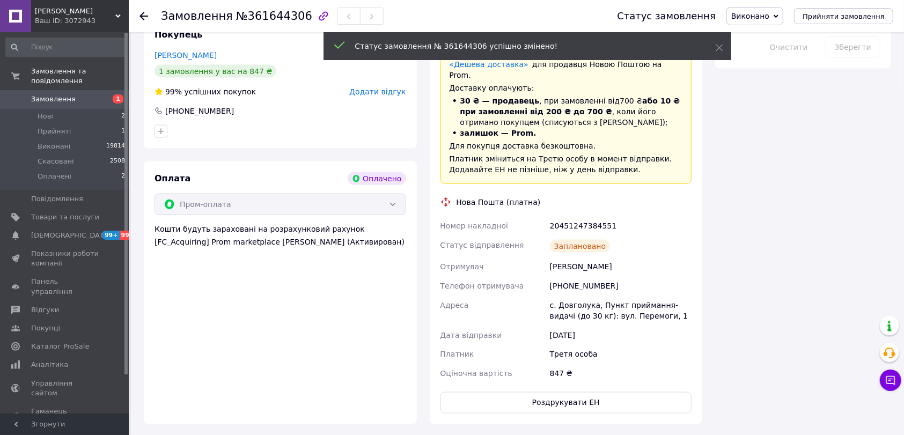
click at [143, 16] on use at bounding box center [143, 16] width 9 height 9
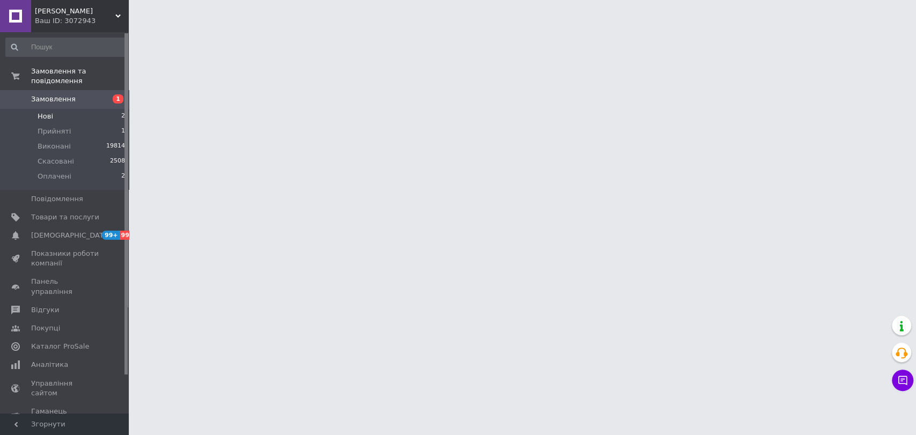
click at [48, 112] on span "Нові" at bounding box center [46, 117] width 16 height 10
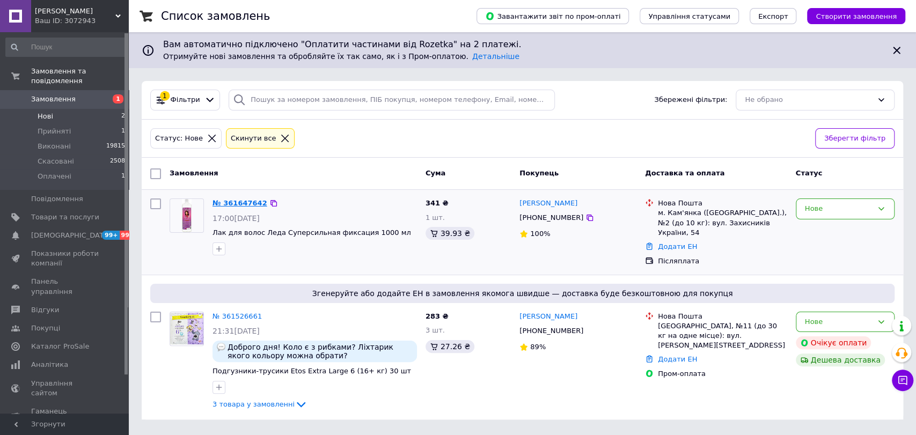
click at [235, 204] on link "№ 361647642" at bounding box center [239, 203] width 55 height 8
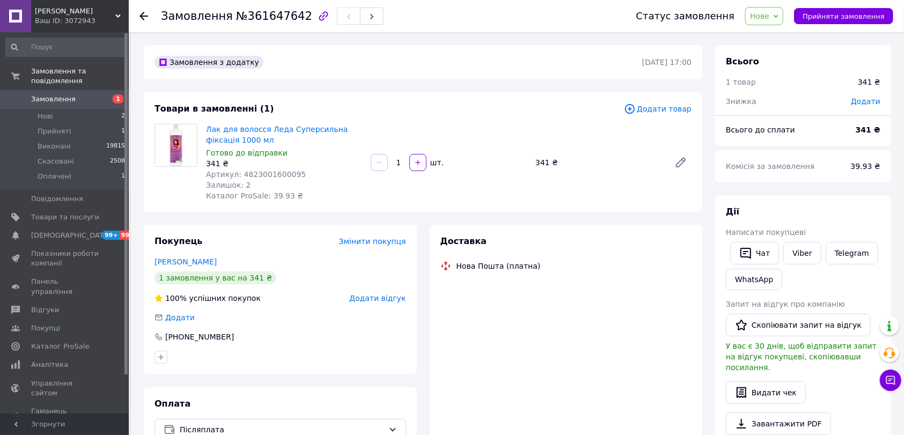
click at [281, 167] on div "341 ₴" at bounding box center [284, 163] width 156 height 11
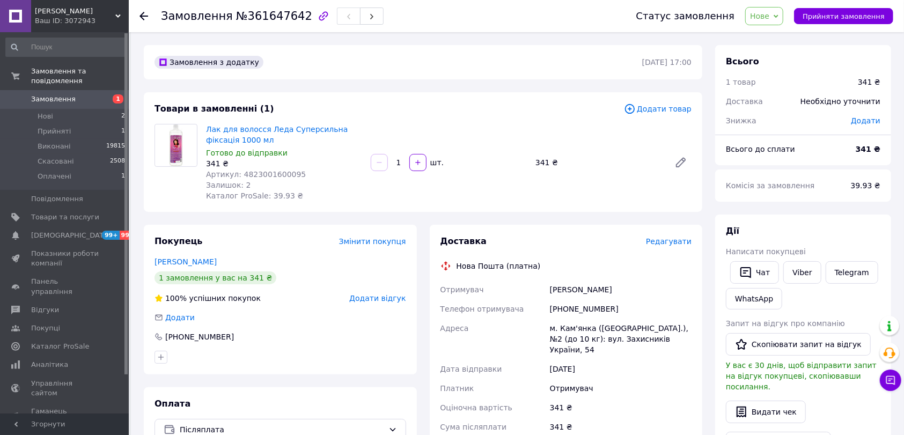
click at [279, 170] on span "Артикул: 4823001600095" at bounding box center [256, 174] width 100 height 9
click at [272, 172] on span "Артикул: 4823001600095" at bounding box center [256, 174] width 100 height 9
copy span "4823001600095"
click at [680, 236] on div "Редагувати" at bounding box center [669, 241] width 46 height 11
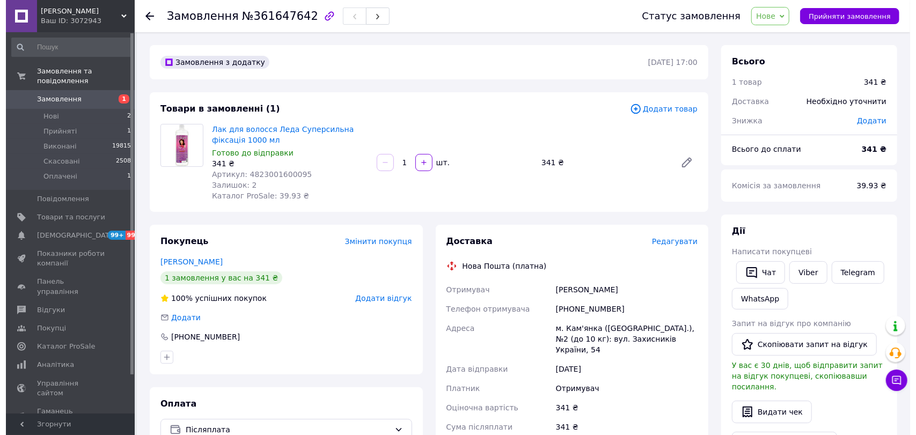
scroll to position [71, 0]
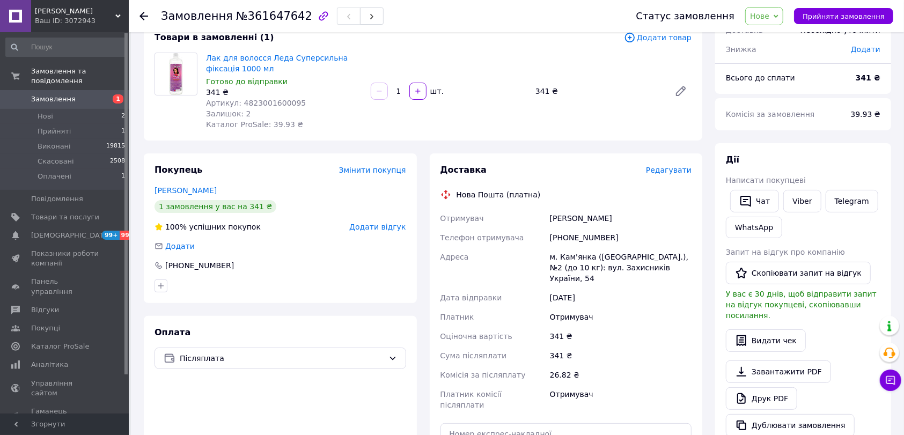
click at [673, 168] on span "Редагувати" at bounding box center [669, 170] width 46 height 9
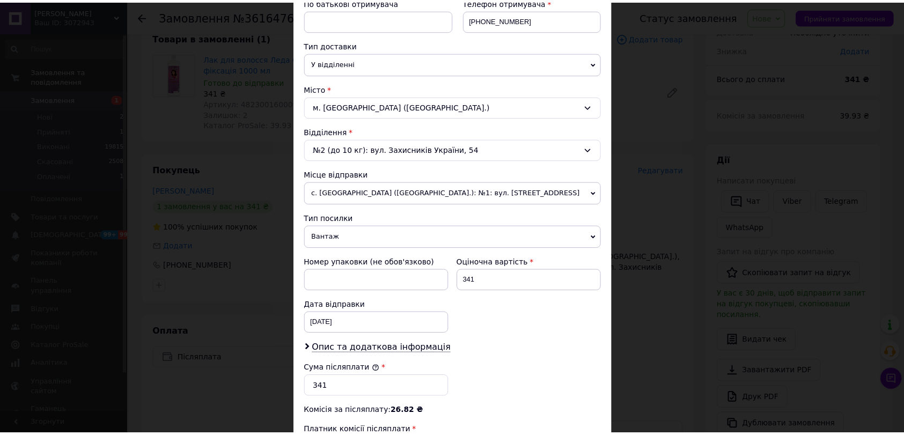
scroll to position [382, 0]
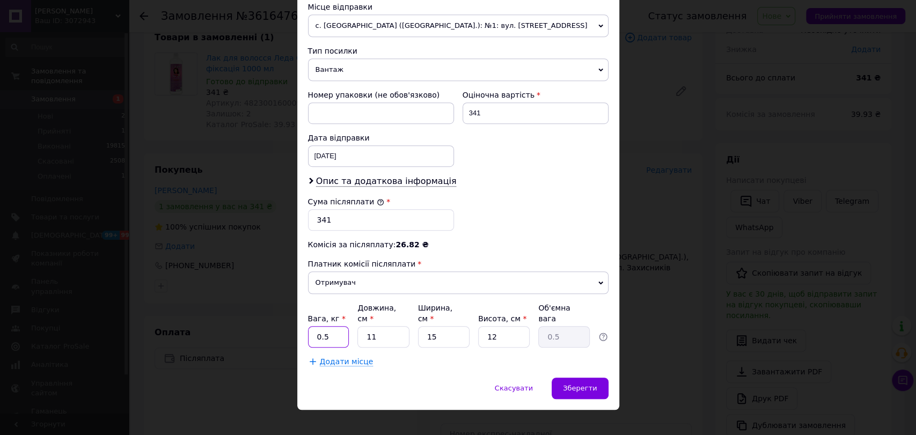
drag, startPoint x: 333, startPoint y: 325, endPoint x: 305, endPoint y: 325, distance: 27.9
click at [305, 325] on div "Спосіб доставки Нова Пошта (платна) Платник Отримувач Відправник Прізвище отрим…" at bounding box center [458, 32] width 322 height 689
type input "1"
drag, startPoint x: 377, startPoint y: 323, endPoint x: 328, endPoint y: 319, distance: 49.0
click at [328, 319] on div "Вага, кг * 1 Довжина, см * 11 Ширина, см * 15 Висота, см * 12 Об'ємна вага 0.5" at bounding box center [458, 325] width 300 height 45
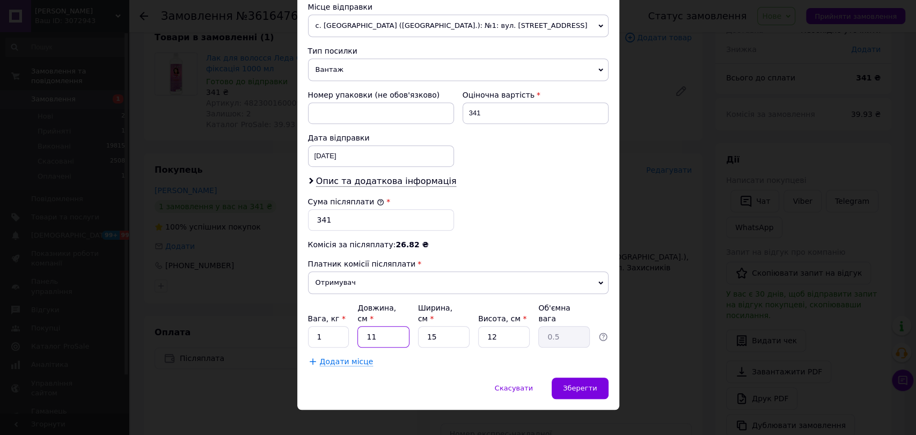
type input "2"
type input "0.1"
type input "20"
type input "0.9"
type input "20"
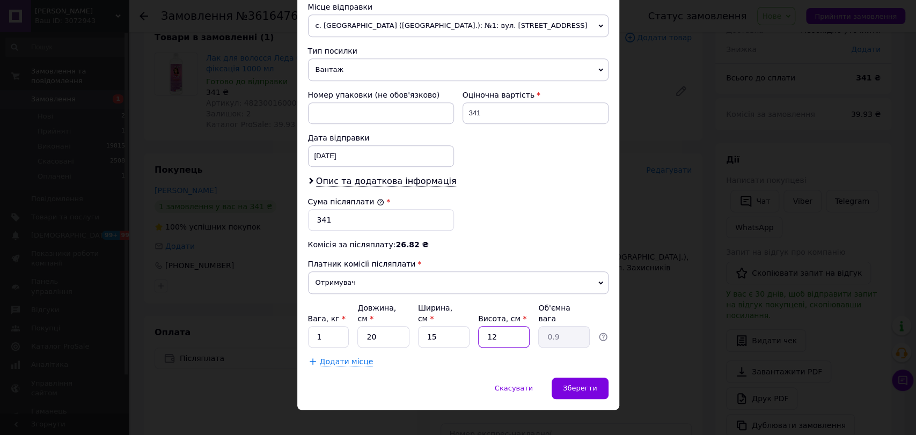
drag, startPoint x: 503, startPoint y: 323, endPoint x: 474, endPoint y: 327, distance: 29.7
click at [474, 327] on div "Вага, кг * 1 Довжина, см * 20 Ширина, см * 15 Висота, см * 12 Об'ємна вага 0.9" at bounding box center [458, 325] width 300 height 45
type input "1"
type input "0.1"
type input "15"
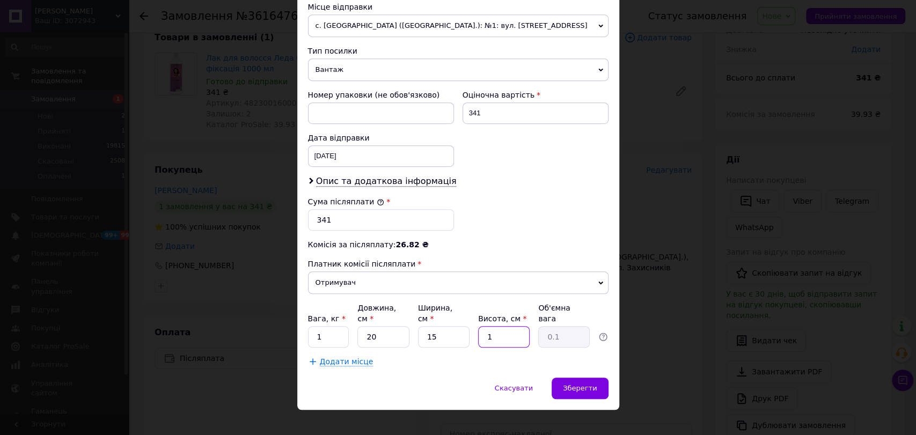
type input "1.13"
type input "15"
click at [583, 384] on span "Зберегти" at bounding box center [580, 388] width 34 height 8
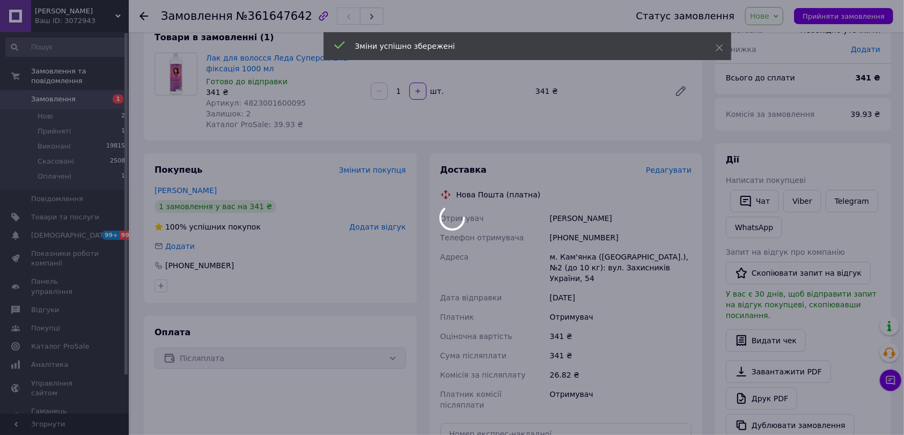
scroll to position [143, 0]
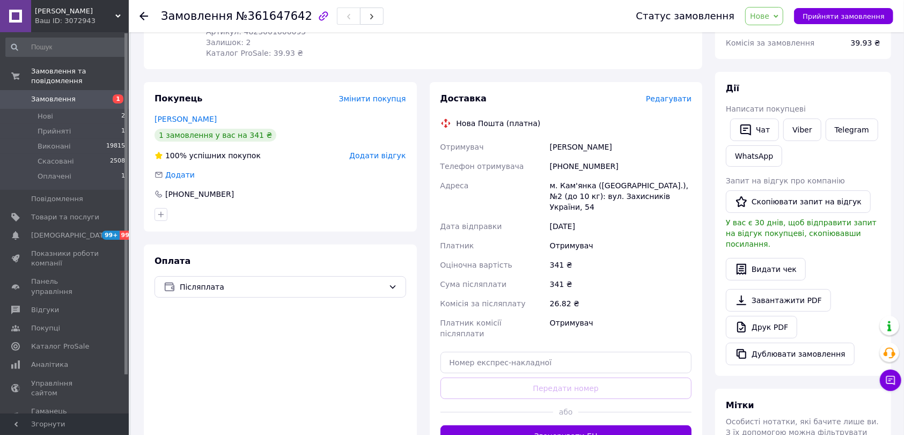
drag, startPoint x: 586, startPoint y: 149, endPoint x: 634, endPoint y: 218, distance: 83.6
click at [634, 218] on div "Отримувач Хаджиогло Оксана Телефон отримувача +380971064381 Адреса м. Кам'янка …" at bounding box center [566, 240] width 256 height 206
drag, startPoint x: 580, startPoint y: 176, endPoint x: 629, endPoint y: 143, distance: 58.3
click at [628, 143] on div "Хаджиогло Оксана" at bounding box center [621, 146] width 146 height 19
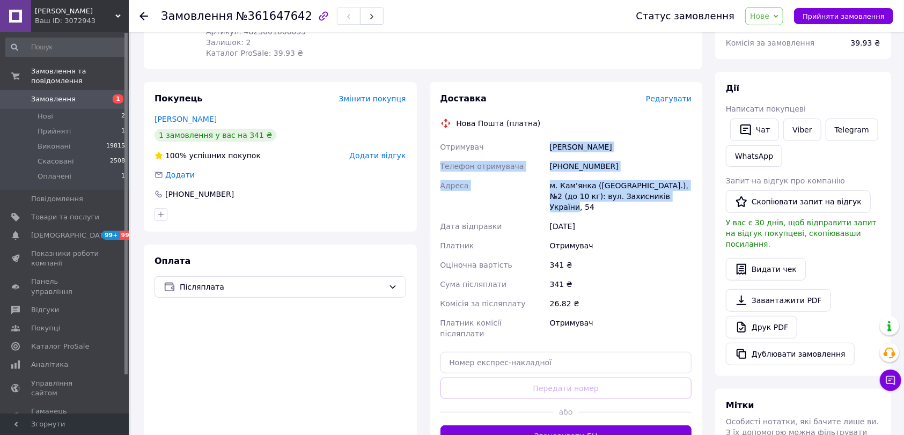
drag, startPoint x: 533, startPoint y: 130, endPoint x: 666, endPoint y: 193, distance: 147.6
click at [666, 193] on div "Доставка Редагувати Нова Пошта (платна) Отримувач Хаджиогло Оксана Телефон отри…" at bounding box center [566, 270] width 252 height 354
copy div "Отримувач Хаджиогло Оксана Телефон отримувача +380971064381 Адреса м. Кам'янка …"
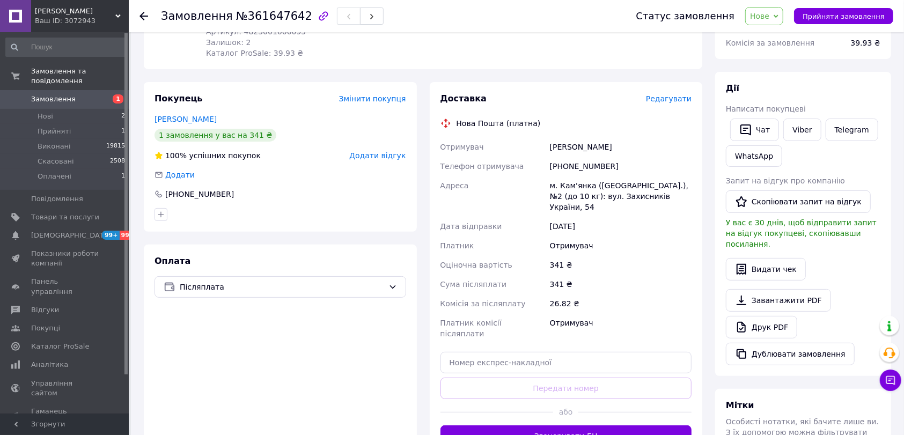
click at [778, 17] on icon at bounding box center [776, 15] width 5 height 3
click at [780, 35] on li "Прийнято" at bounding box center [770, 38] width 49 height 16
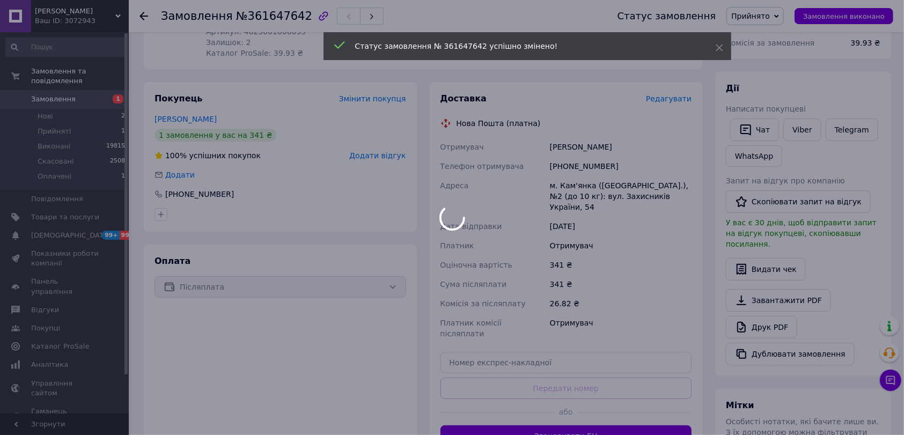
click at [145, 15] on div at bounding box center [452, 217] width 904 height 435
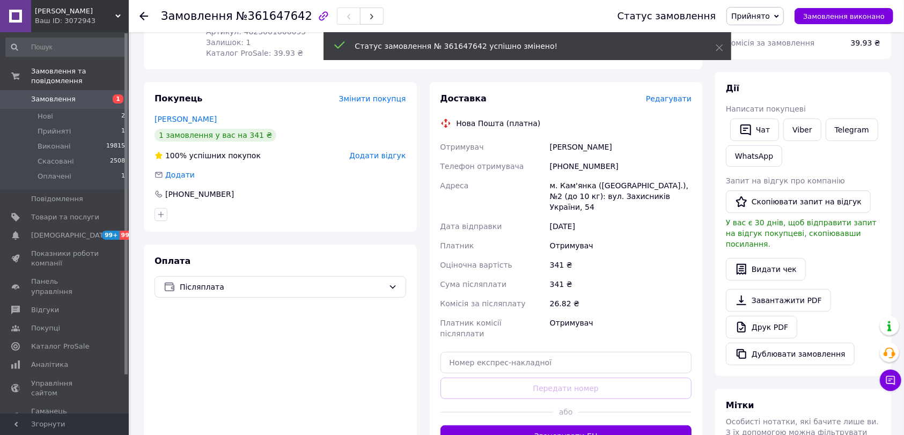
click at [146, 15] on icon at bounding box center [143, 16] width 9 height 9
